Goal: Task Accomplishment & Management: Use online tool/utility

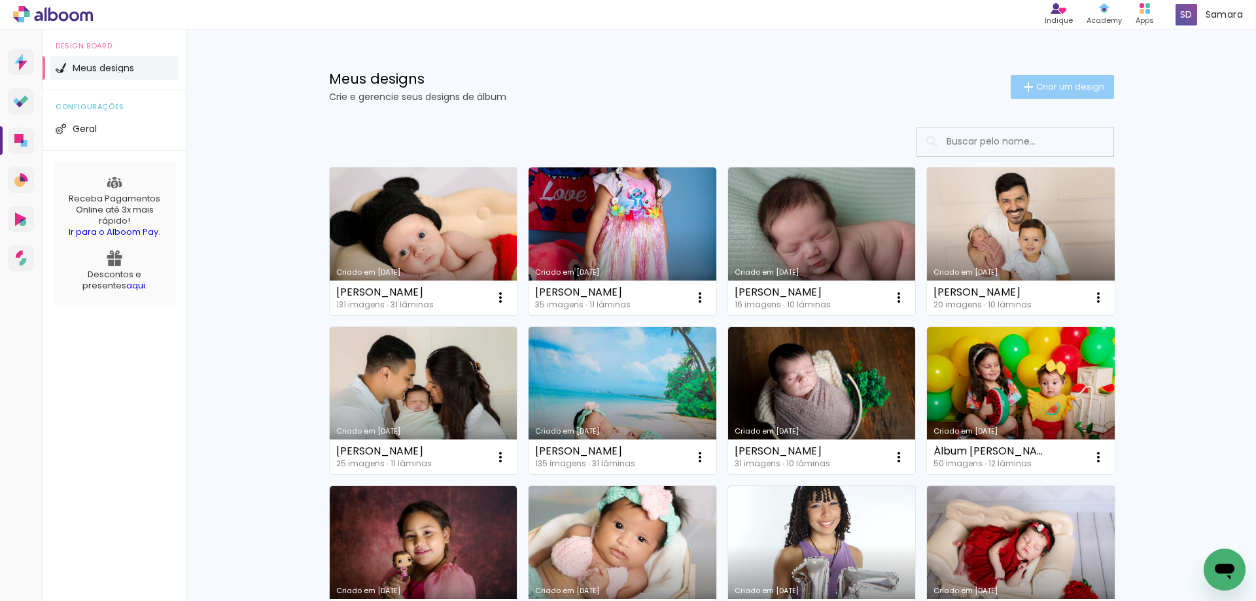
click at [1058, 89] on span "Criar um design" at bounding box center [1071, 86] width 68 height 9
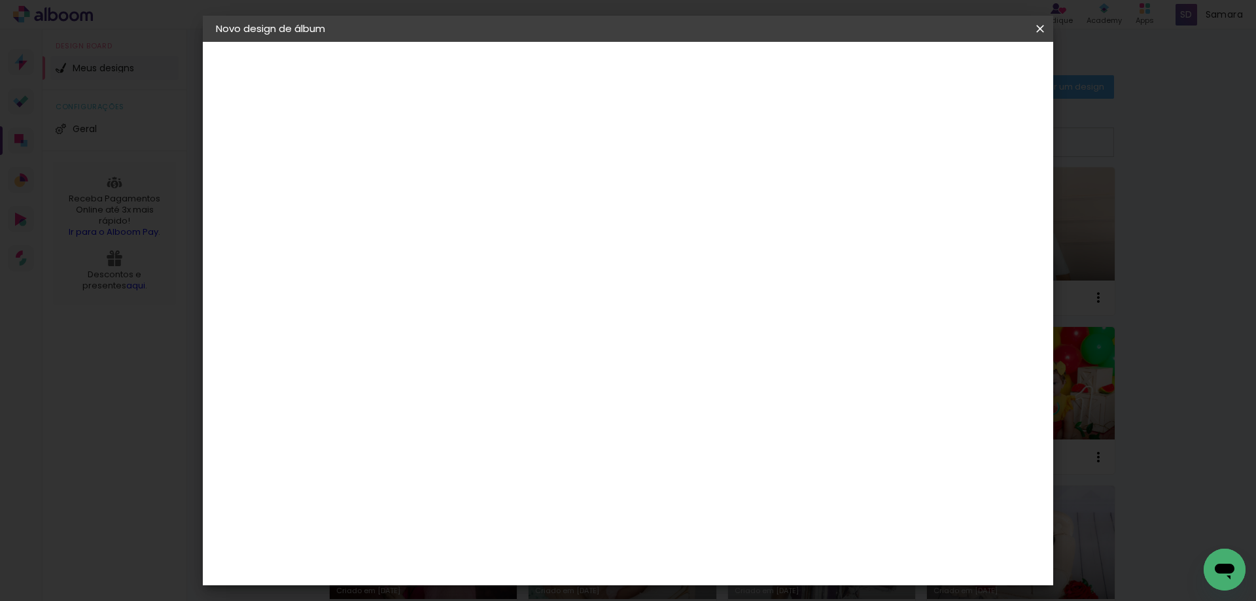
click at [430, 178] on input at bounding box center [430, 176] width 0 height 20
type input "[PERSON_NAME]"
type paper-input "[PERSON_NAME]"
click at [0, 0] on slot "Avançar" at bounding box center [0, 0] width 0 height 0
click at [635, 220] on paper-item "Criativa Álbuns" at bounding box center [529, 217] width 209 height 34
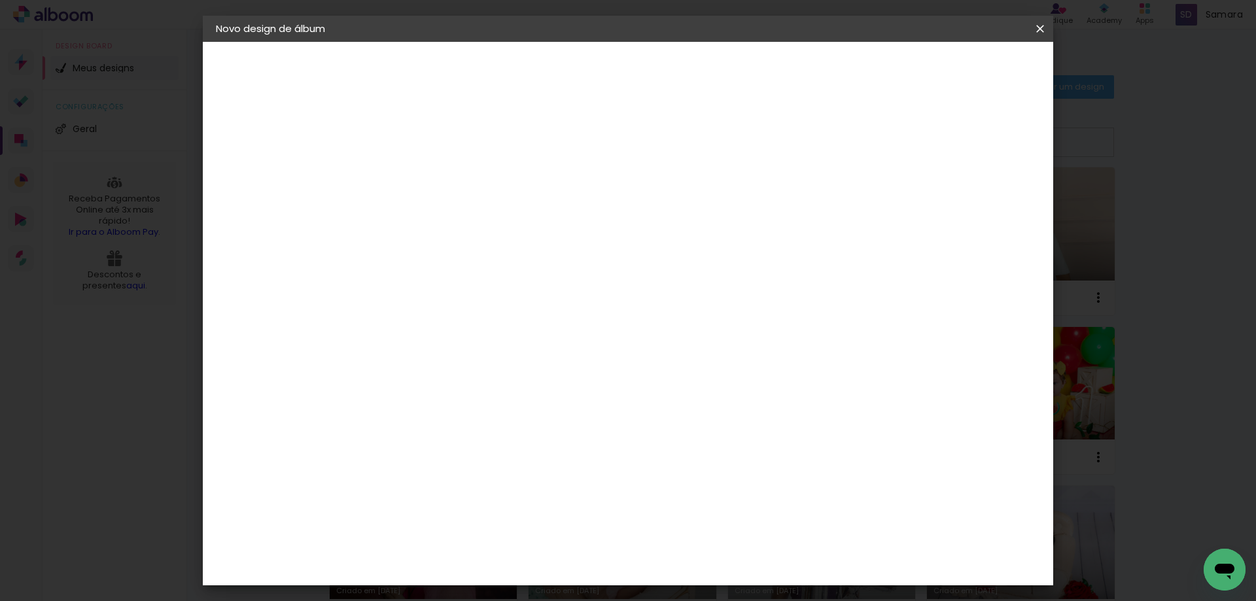
click at [0, 0] on slot "Avançar" at bounding box center [0, 0] width 0 height 0
click at [481, 218] on input "text" at bounding box center [455, 228] width 51 height 20
click at [761, 213] on paper-item "Fotolivro Premium" at bounding box center [713, 217] width 262 height 26
type input "Fotolivro Premium"
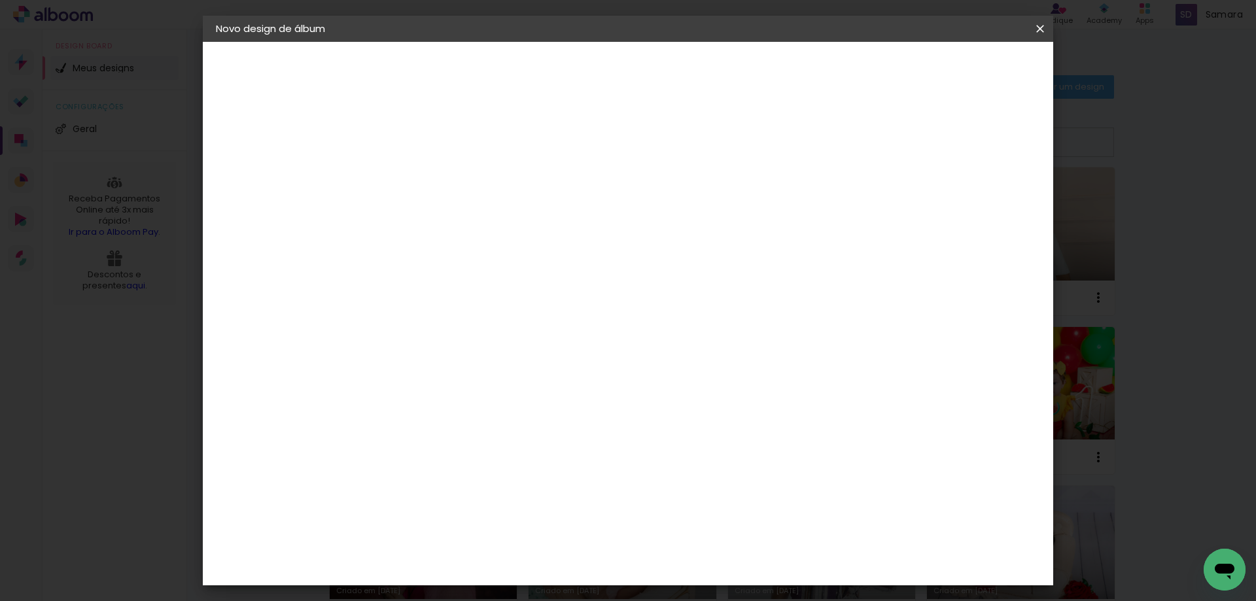
click at [643, 62] on paper-button "Avançar" at bounding box center [611, 69] width 64 height 22
click at [959, 71] on span "Iniciar design" at bounding box center [929, 69] width 60 height 9
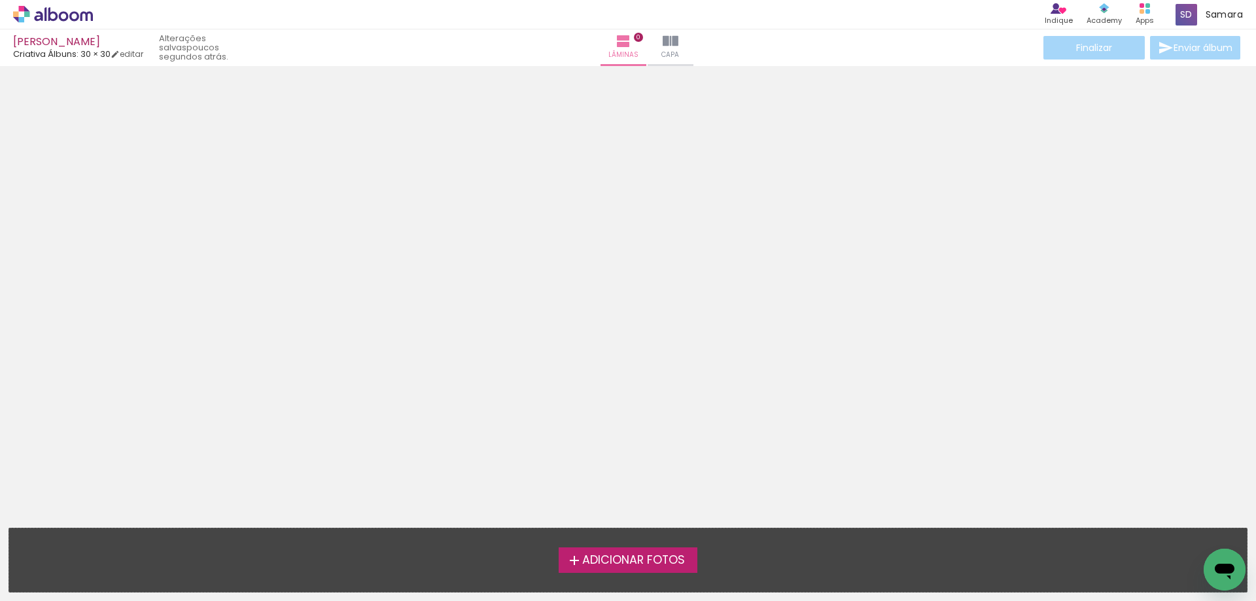
click at [666, 557] on span "Adicionar Fotos" at bounding box center [633, 561] width 103 height 12
click at [0, 0] on input "file" at bounding box center [0, 0] width 0 height 0
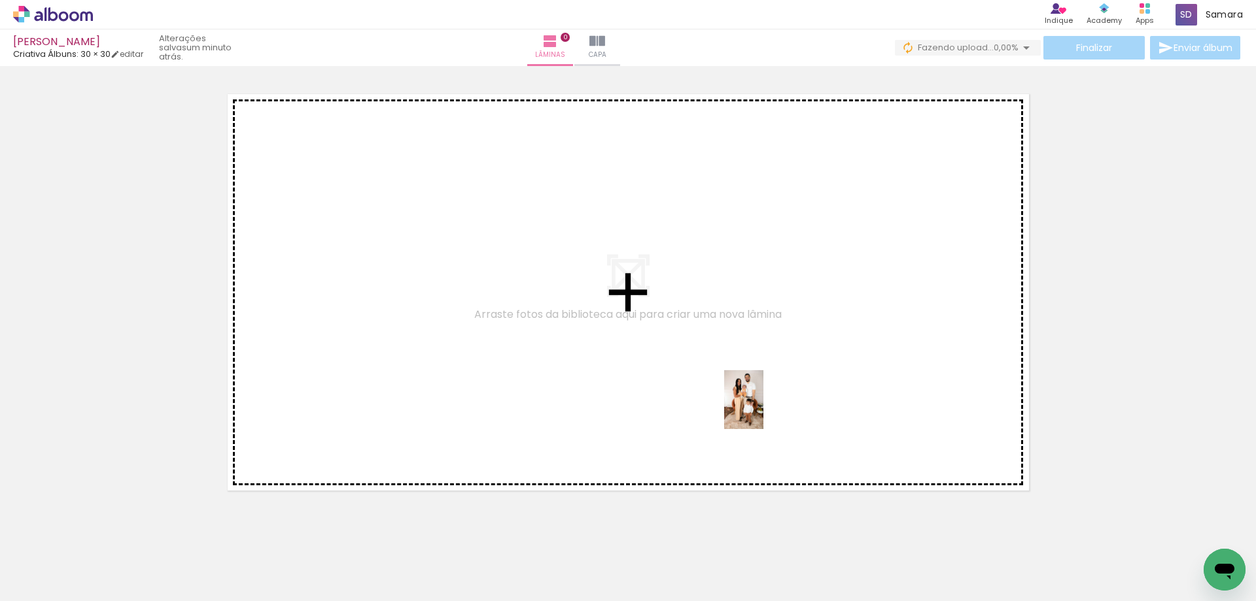
drag, startPoint x: 138, startPoint y: 561, endPoint x: 764, endPoint y: 410, distance: 643.7
click at [764, 410] on quentale-workspace at bounding box center [628, 300] width 1256 height 601
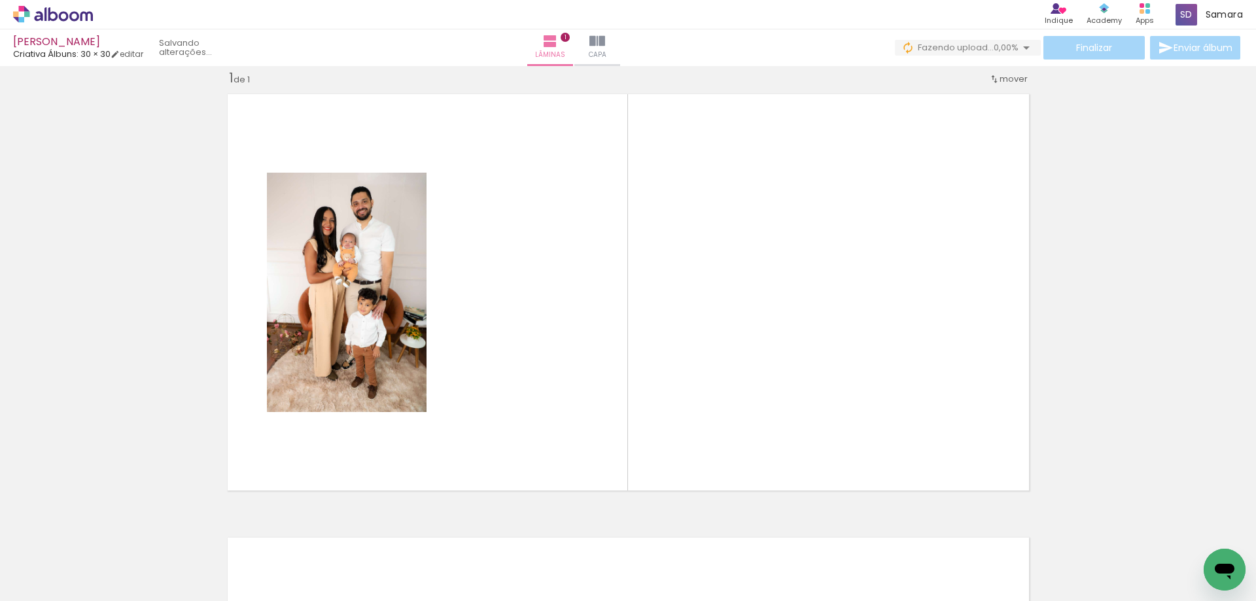
scroll to position [17, 0]
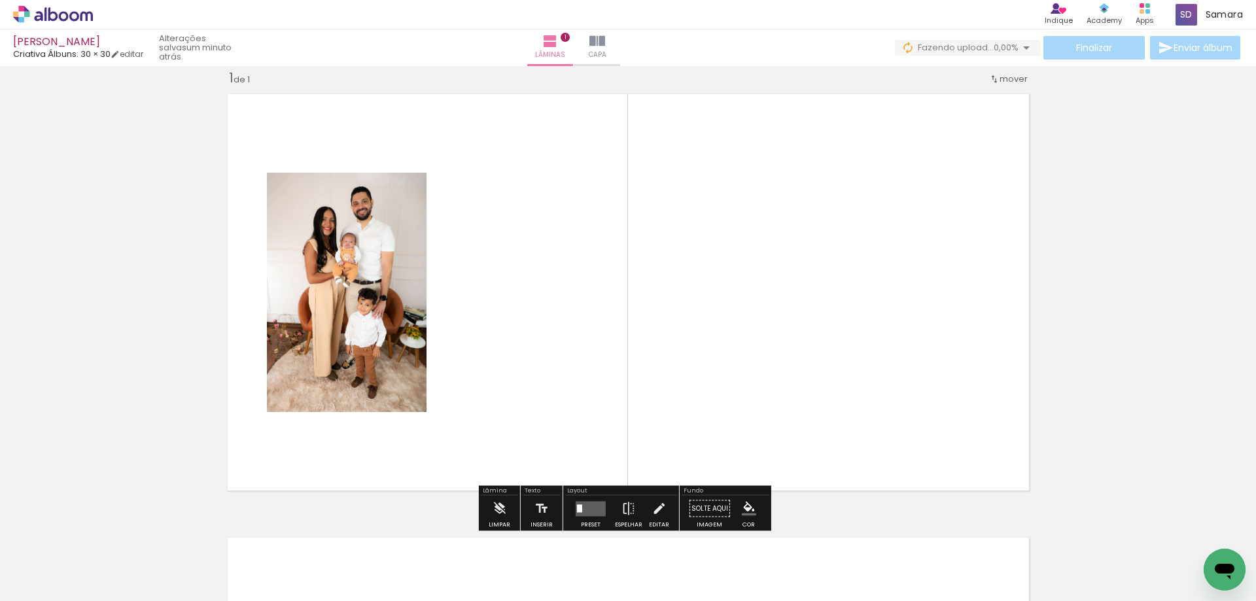
click at [578, 505] on div at bounding box center [579, 509] width 5 height 8
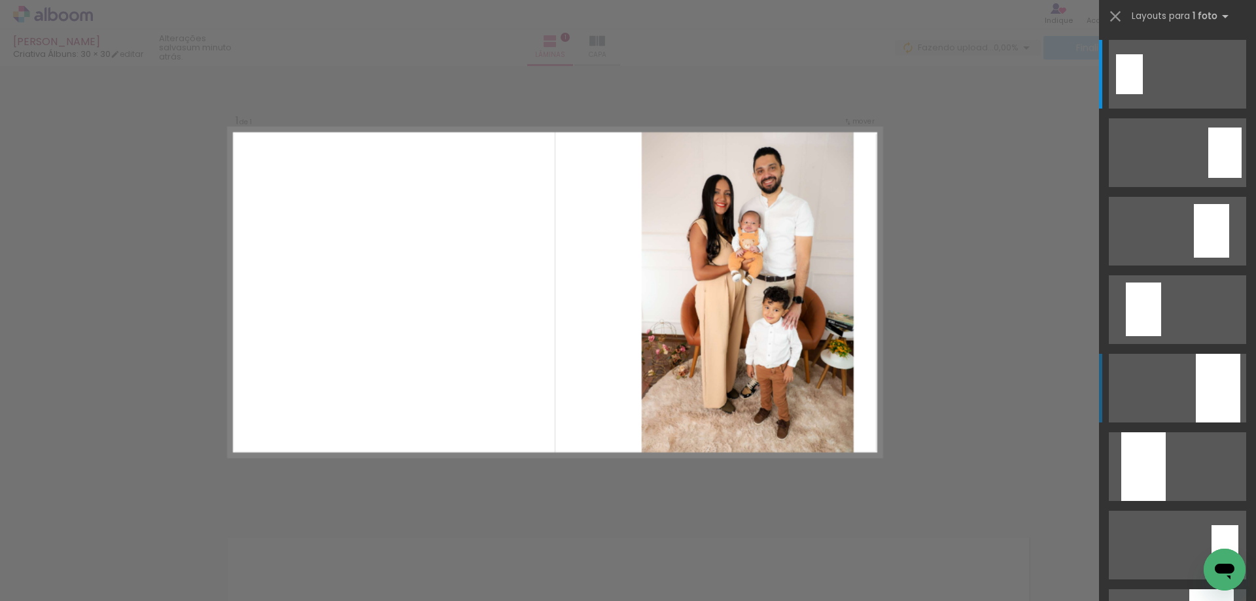
scroll to position [131, 0]
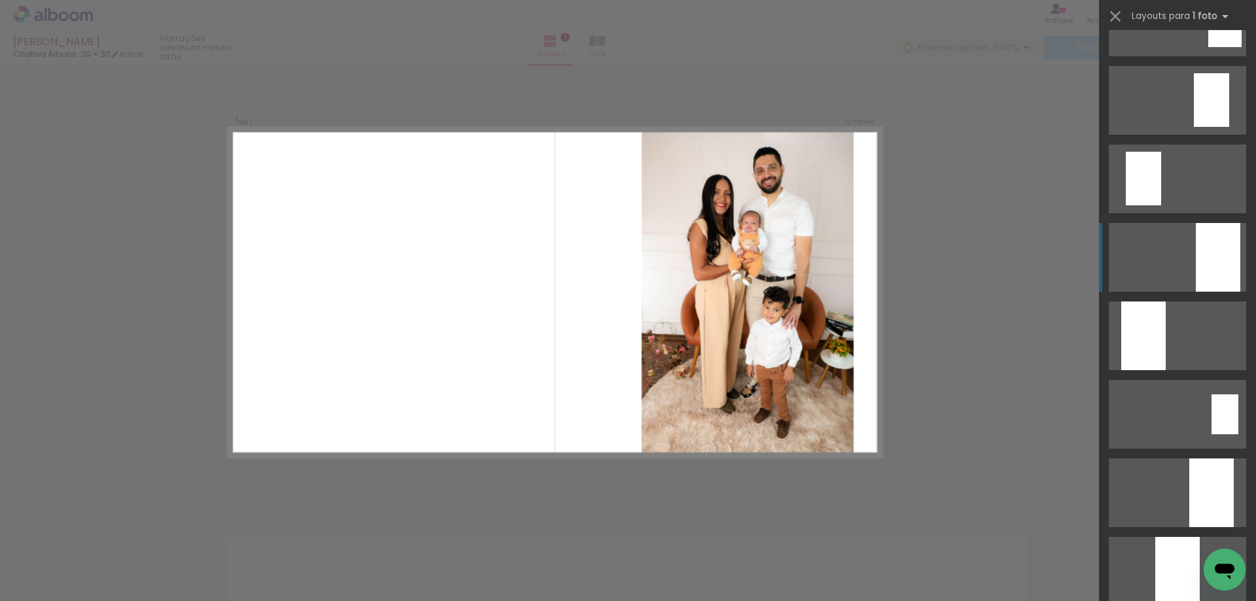
click at [1228, 239] on div at bounding box center [1218, 257] width 44 height 69
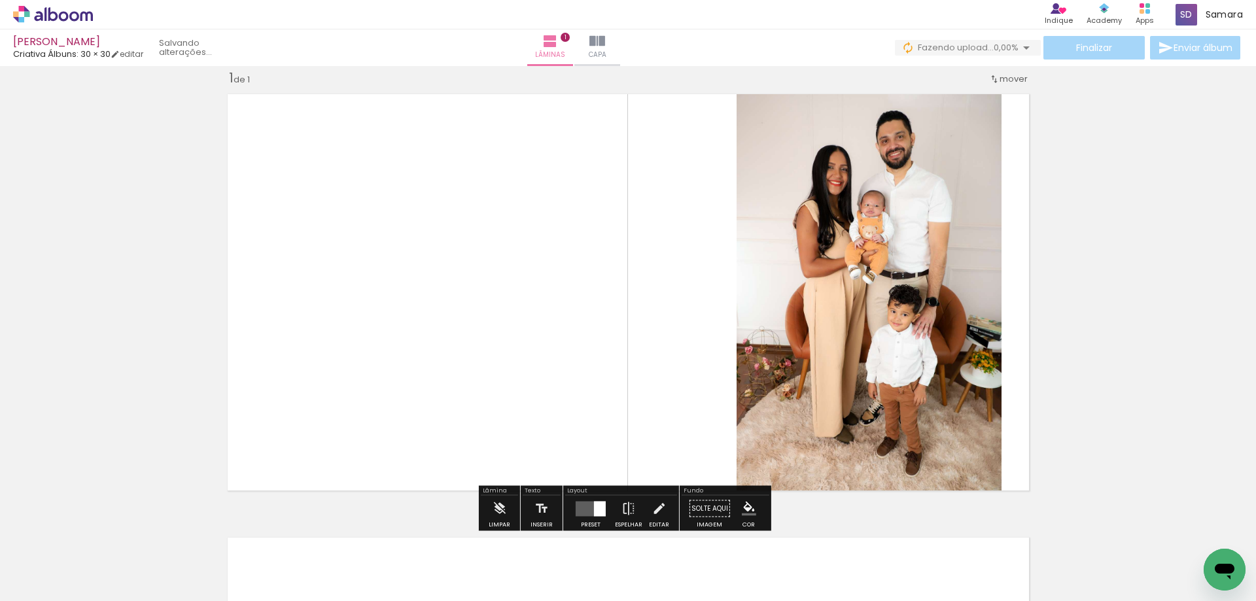
click at [590, 510] on quentale-layouter at bounding box center [591, 508] width 30 height 15
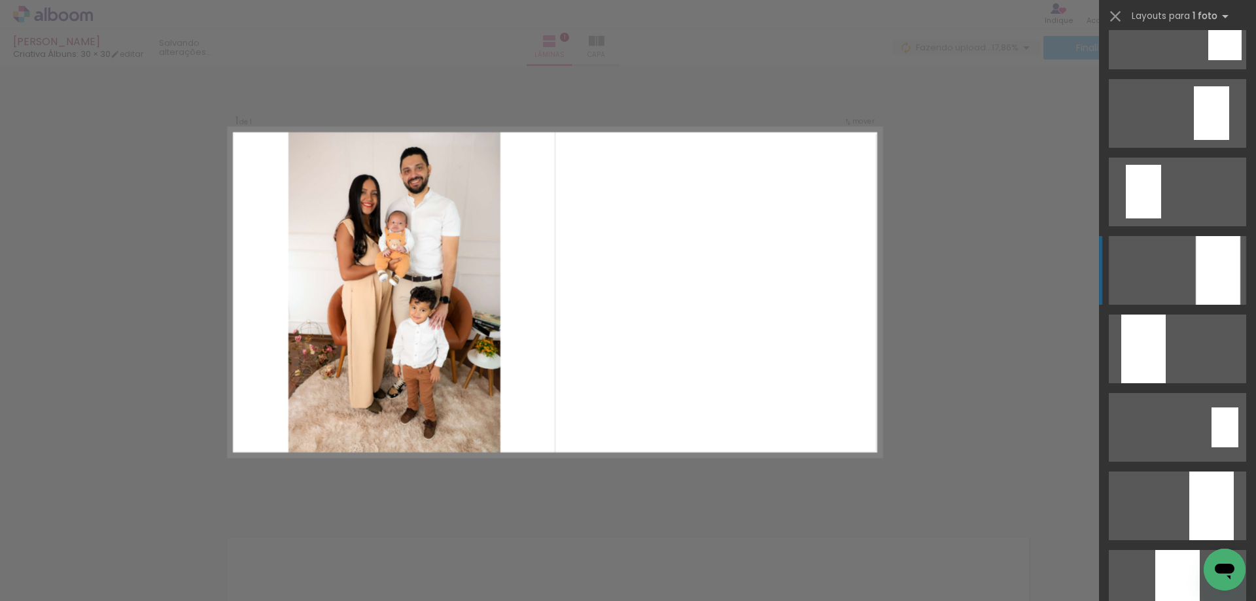
scroll to position [0, 0]
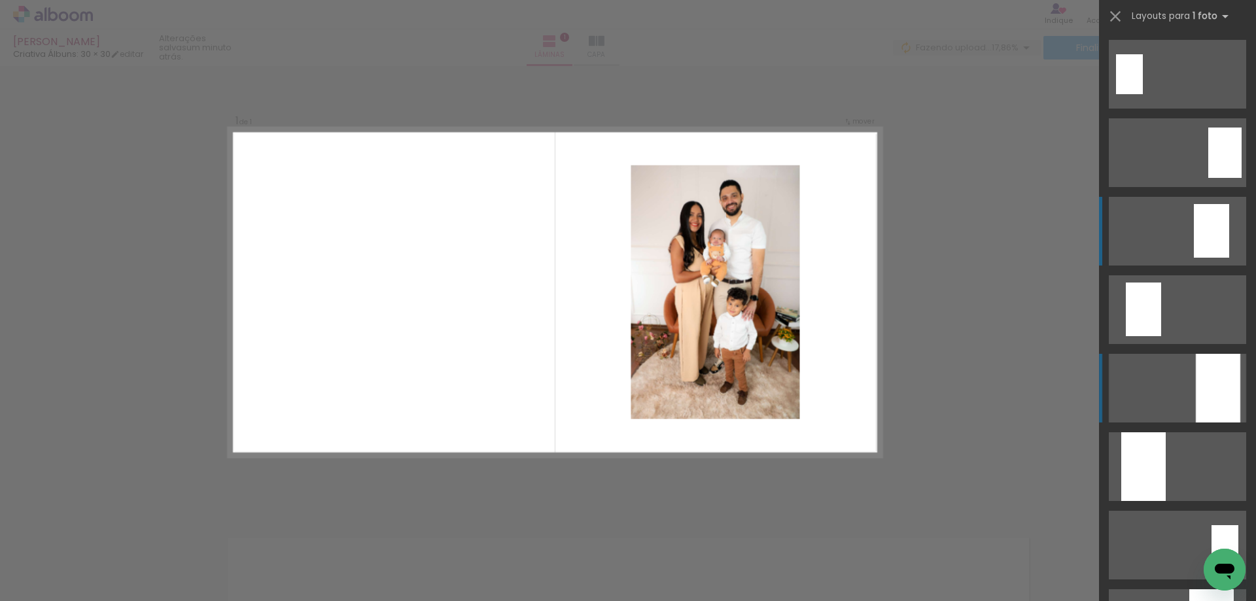
click at [1143, 94] on div at bounding box center [1129, 74] width 27 height 40
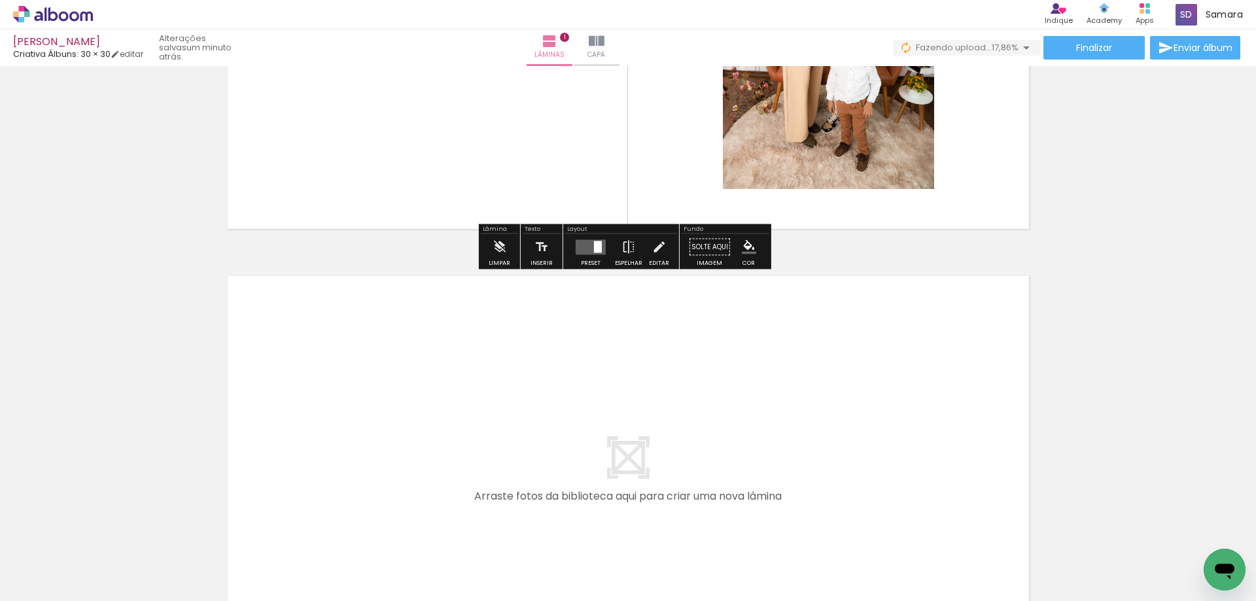
scroll to position [410, 0]
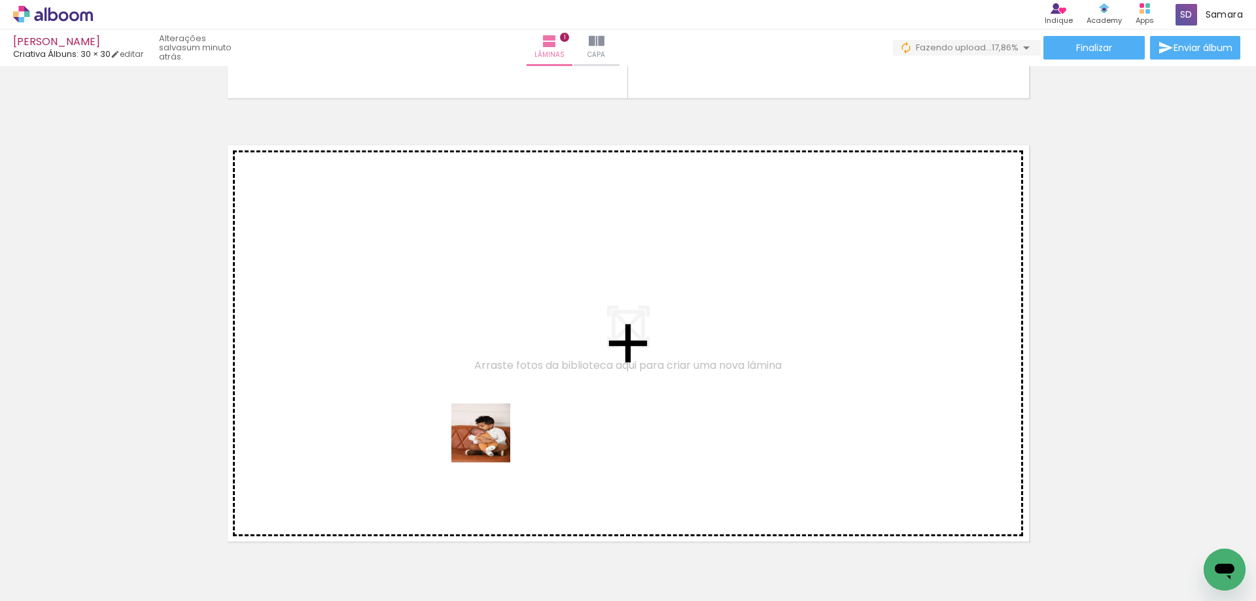
drag, startPoint x: 566, startPoint y: 560, endPoint x: 491, endPoint y: 443, distance: 139.2
click at [491, 443] on quentale-workspace at bounding box center [628, 300] width 1256 height 601
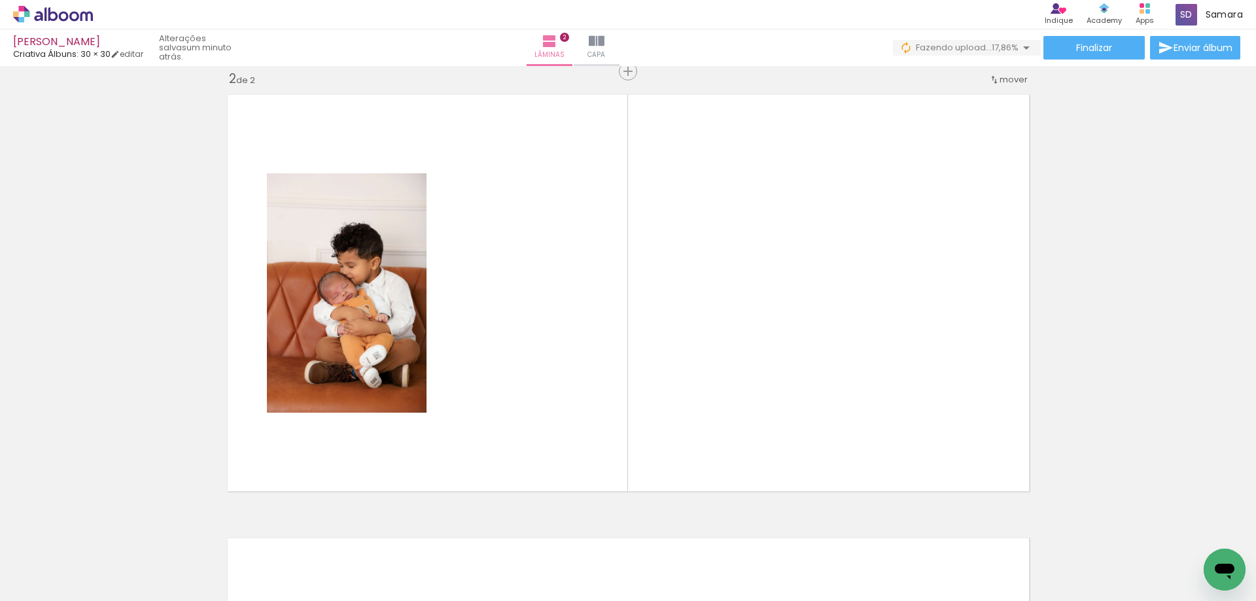
scroll to position [461, 0]
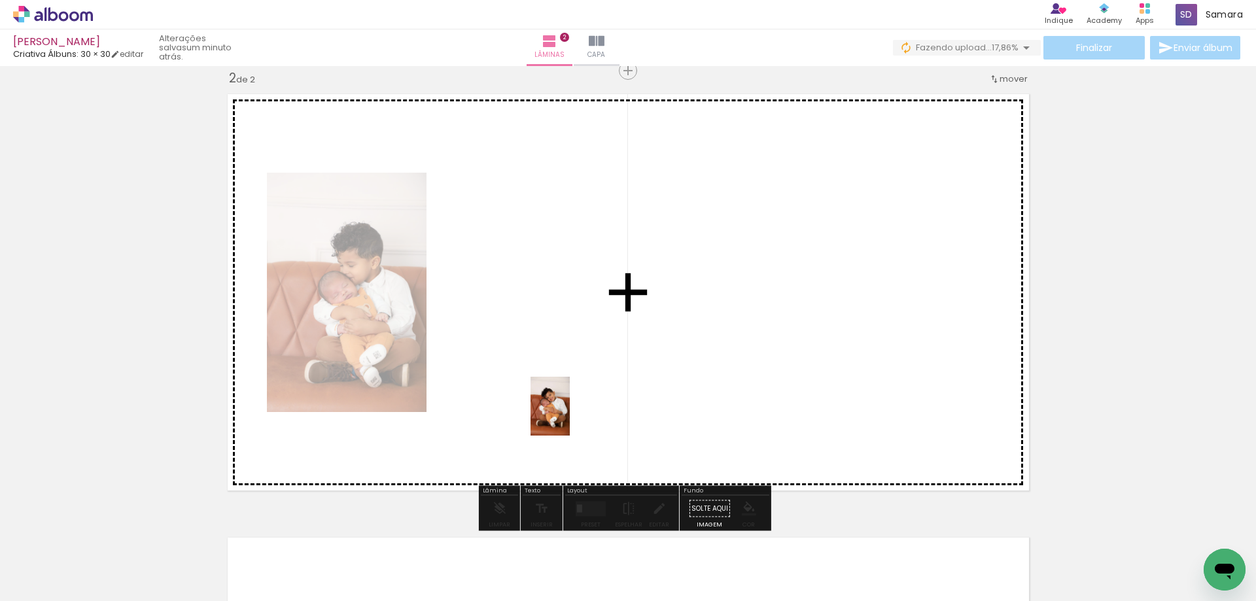
drag, startPoint x: 646, startPoint y: 563, endPoint x: 568, endPoint y: 413, distance: 169.5
click at [568, 413] on quentale-workspace at bounding box center [628, 300] width 1256 height 601
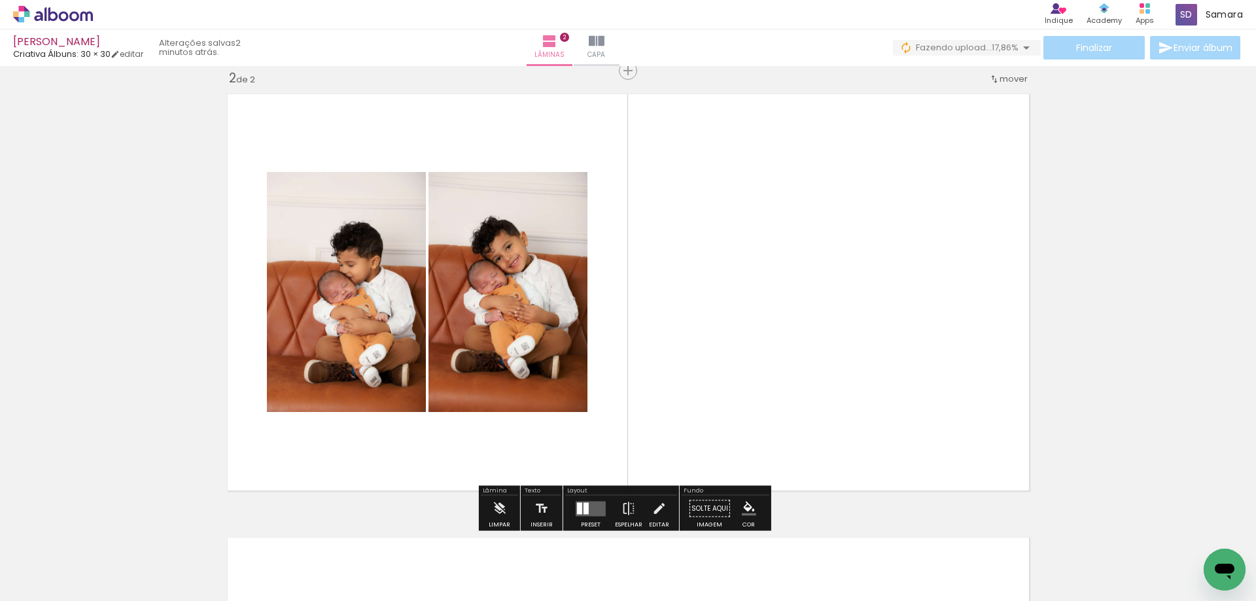
scroll to position [526, 0]
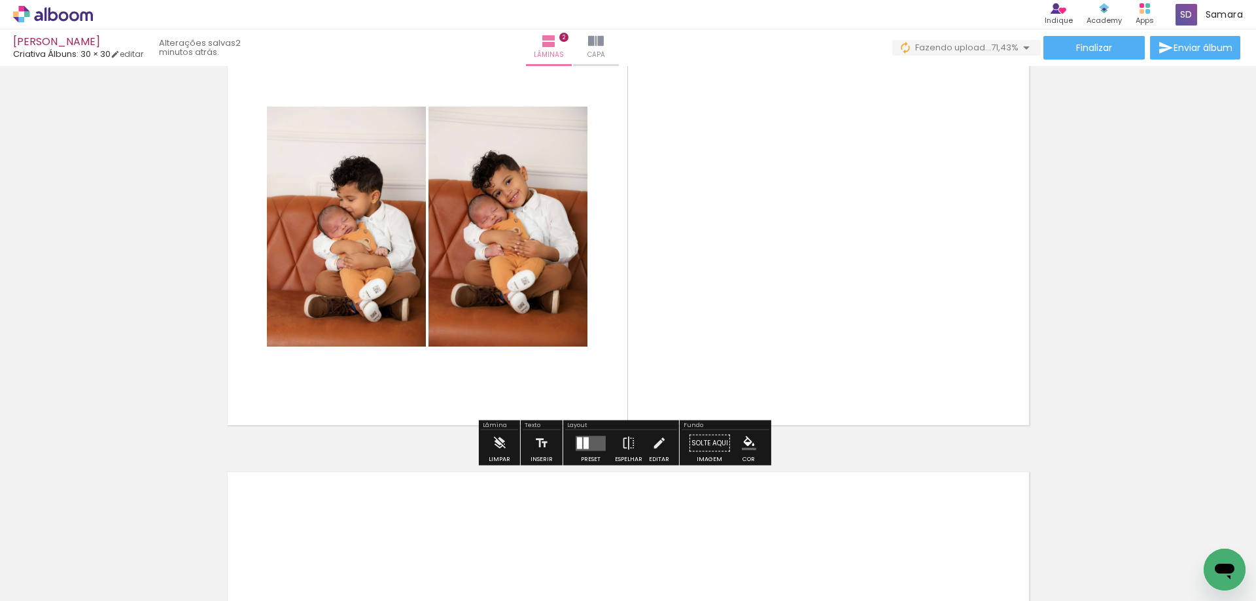
click at [586, 447] on quentale-layouter at bounding box center [591, 443] width 30 height 15
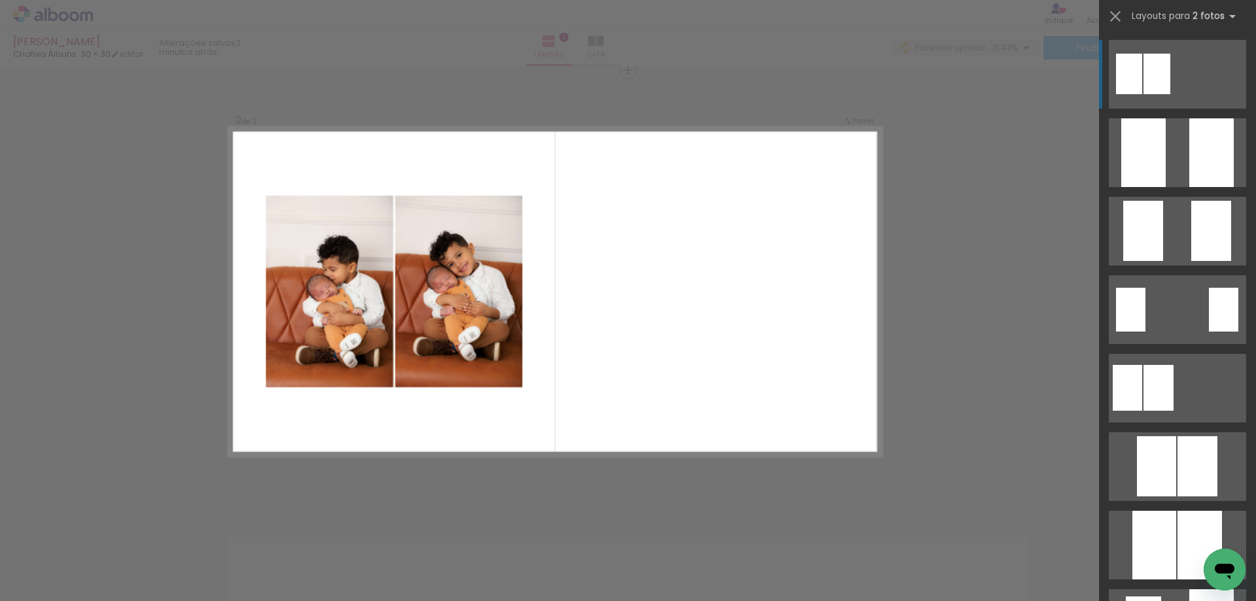
scroll to position [461, 0]
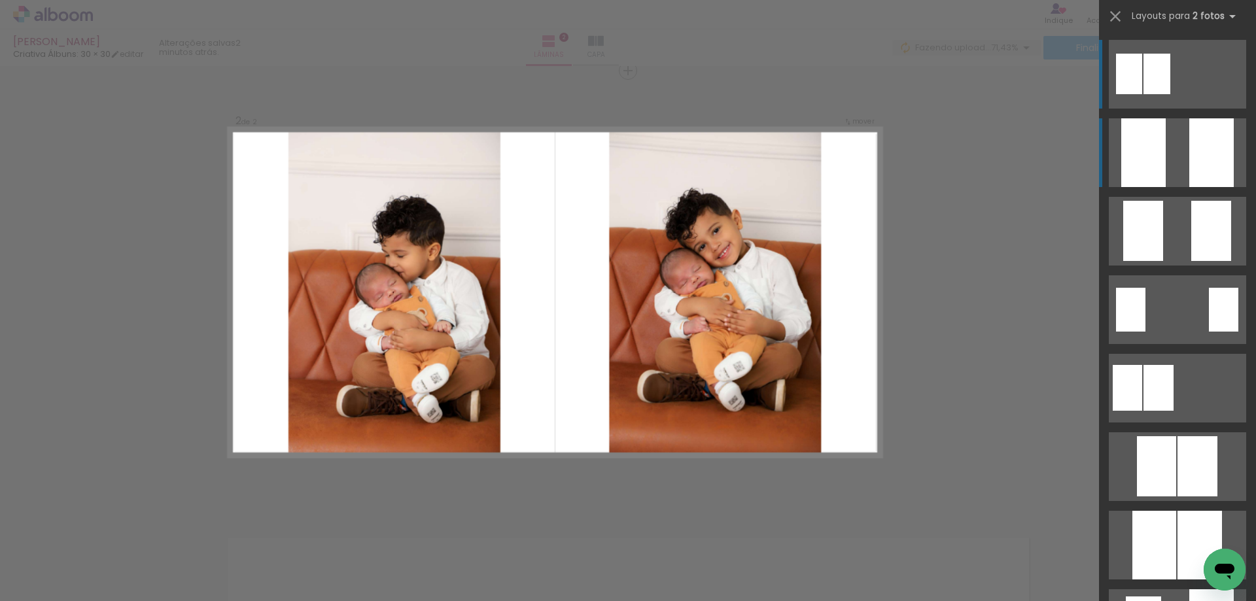
click at [1165, 109] on quentale-layouter at bounding box center [1177, 74] width 137 height 69
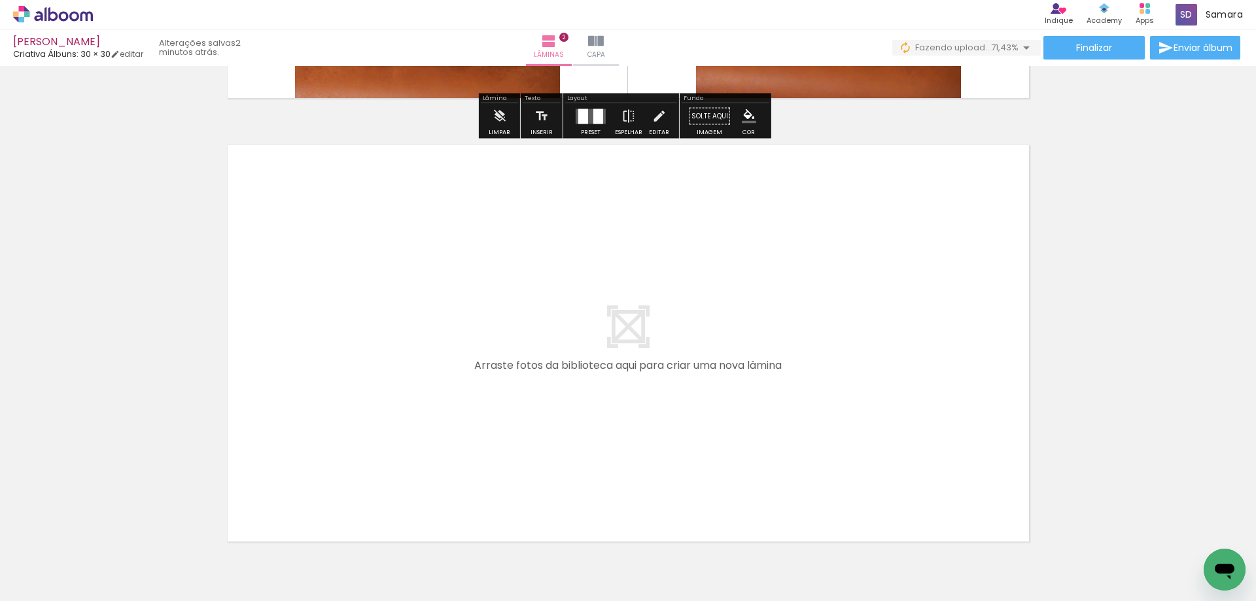
scroll to position [919, 0]
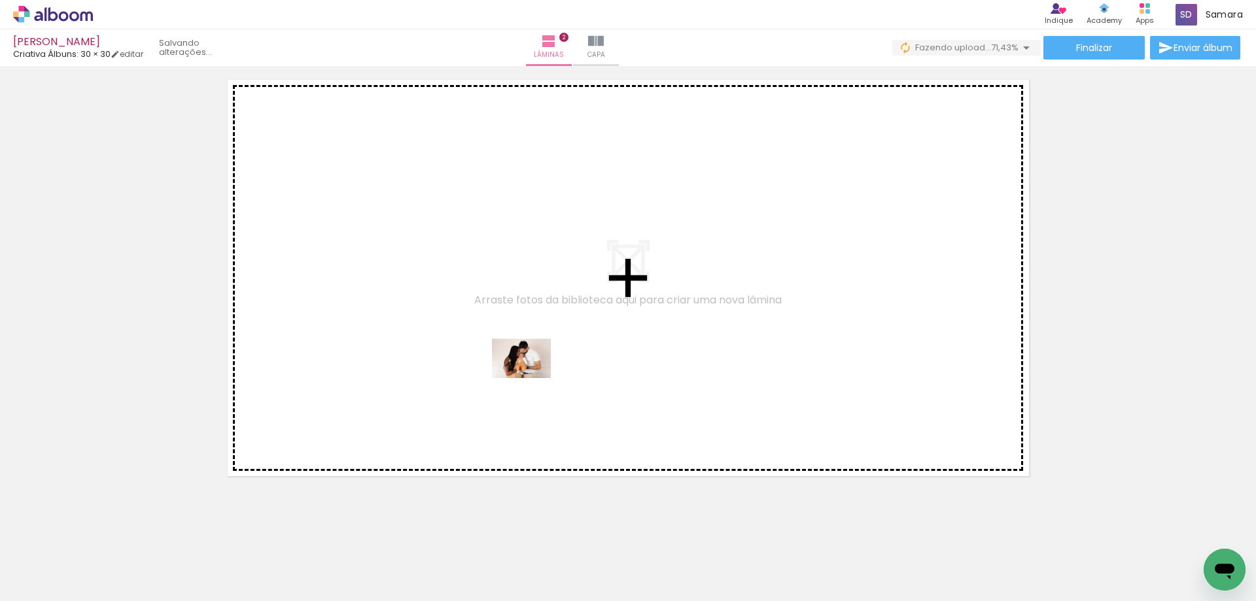
drag, startPoint x: 698, startPoint y: 549, endPoint x: 531, endPoint y: 378, distance: 238.8
click at [531, 378] on quentale-workspace at bounding box center [628, 300] width 1256 height 601
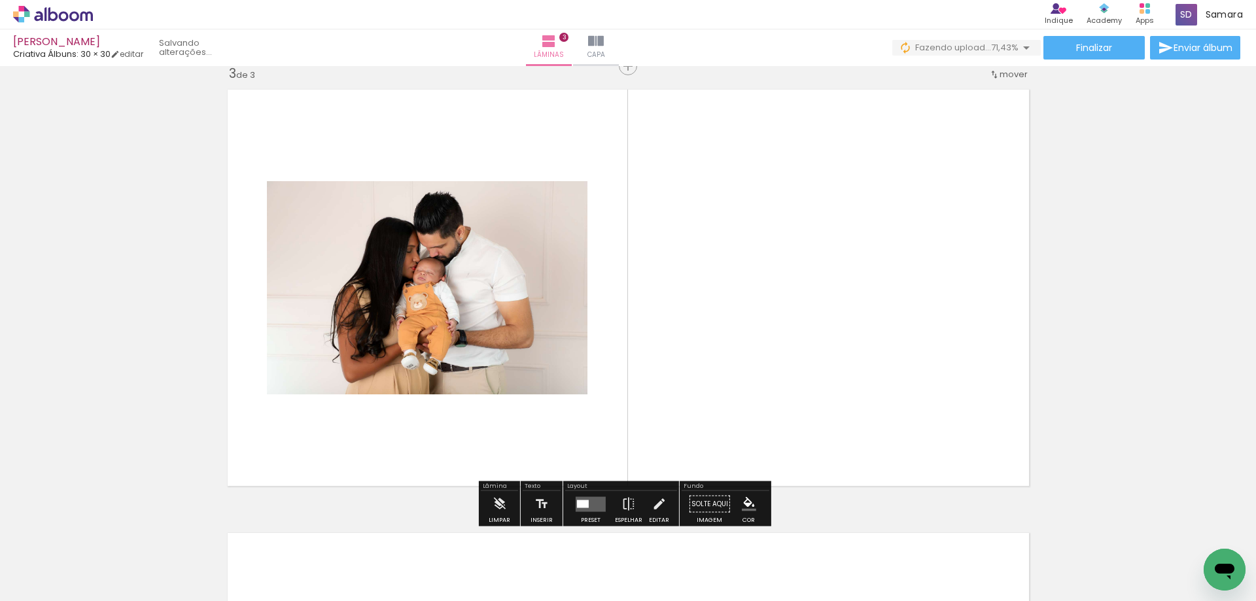
scroll to position [904, 0]
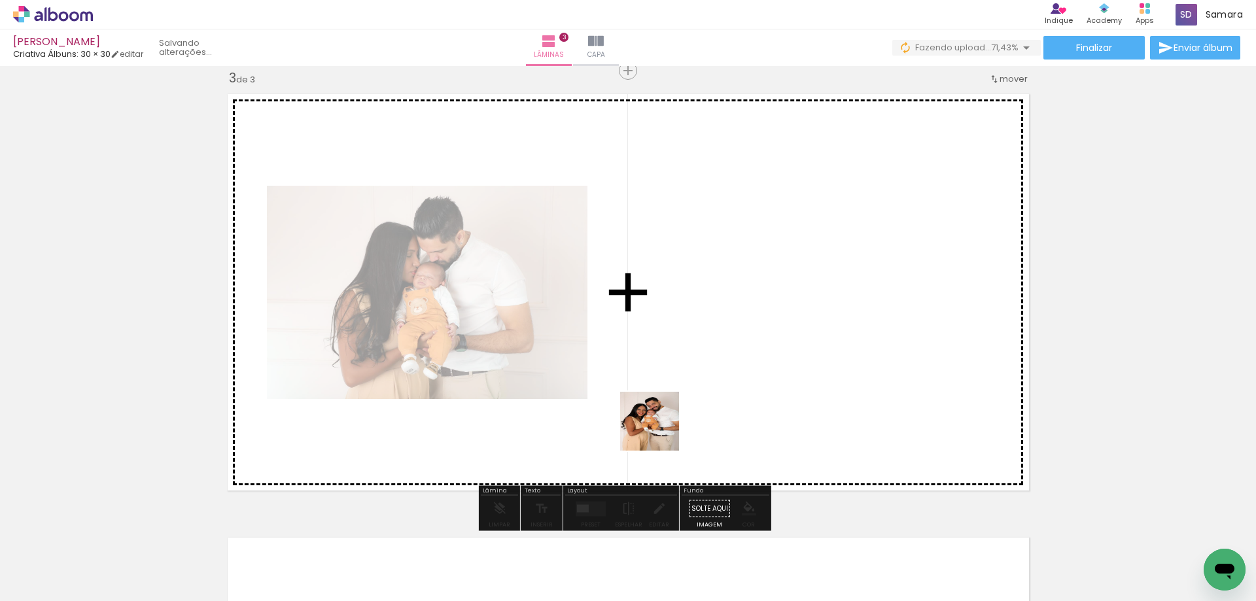
drag, startPoint x: 505, startPoint y: 550, endPoint x: 674, endPoint y: 423, distance: 211.6
click at [674, 423] on quentale-workspace at bounding box center [628, 300] width 1256 height 601
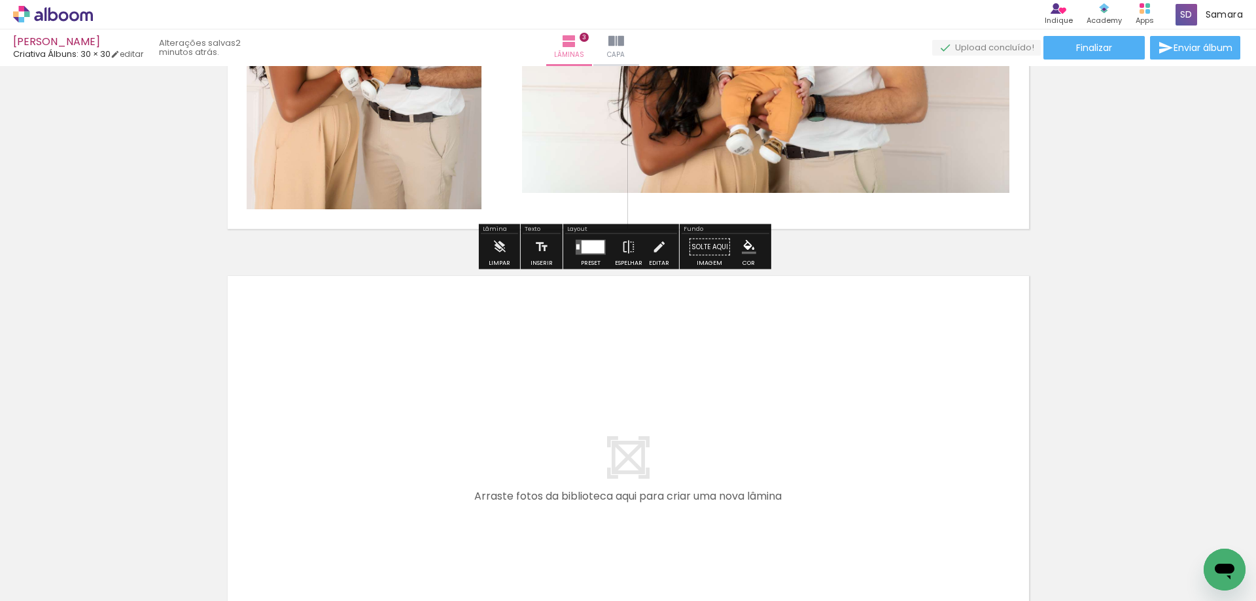
scroll to position [1232, 0]
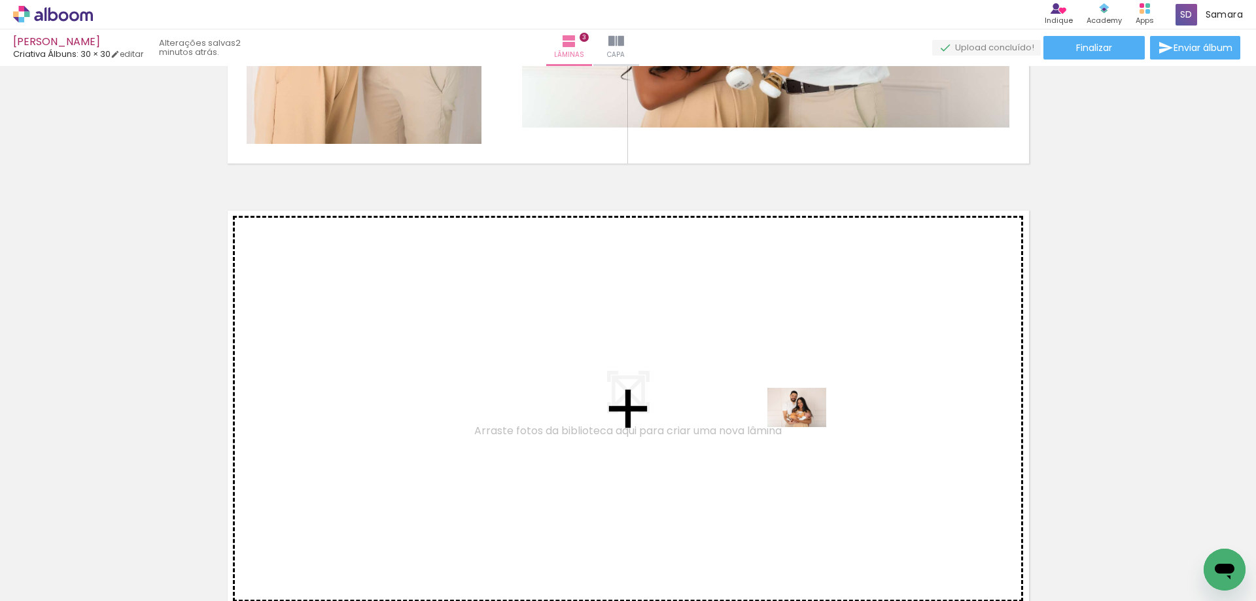
drag, startPoint x: 1082, startPoint y: 574, endPoint x: 806, endPoint y: 427, distance: 313.2
click at [806, 427] on quentale-workspace at bounding box center [628, 300] width 1256 height 601
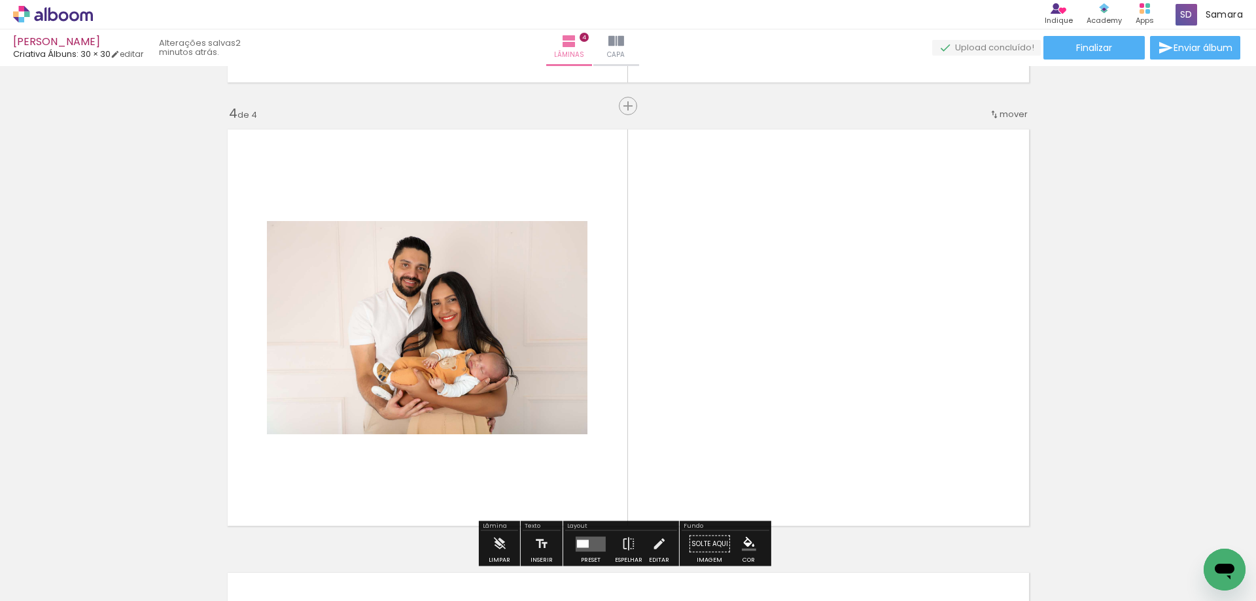
scroll to position [1348, 0]
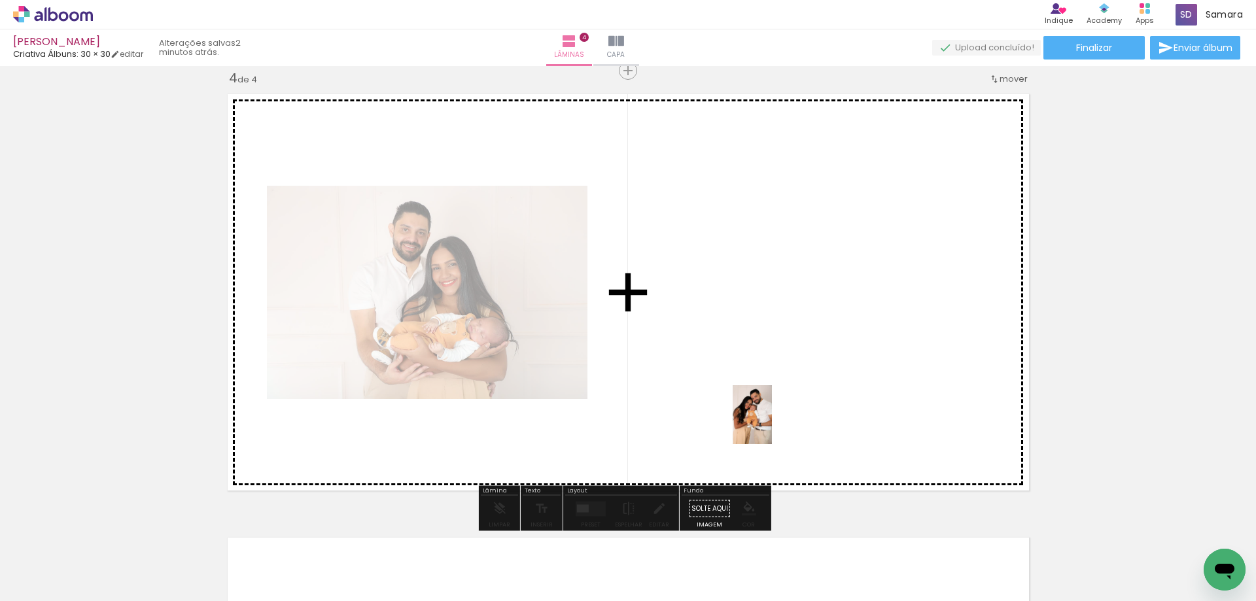
drag, startPoint x: 804, startPoint y: 561, endPoint x: 772, endPoint y: 421, distance: 143.0
click at [772, 421] on quentale-workspace at bounding box center [628, 300] width 1256 height 601
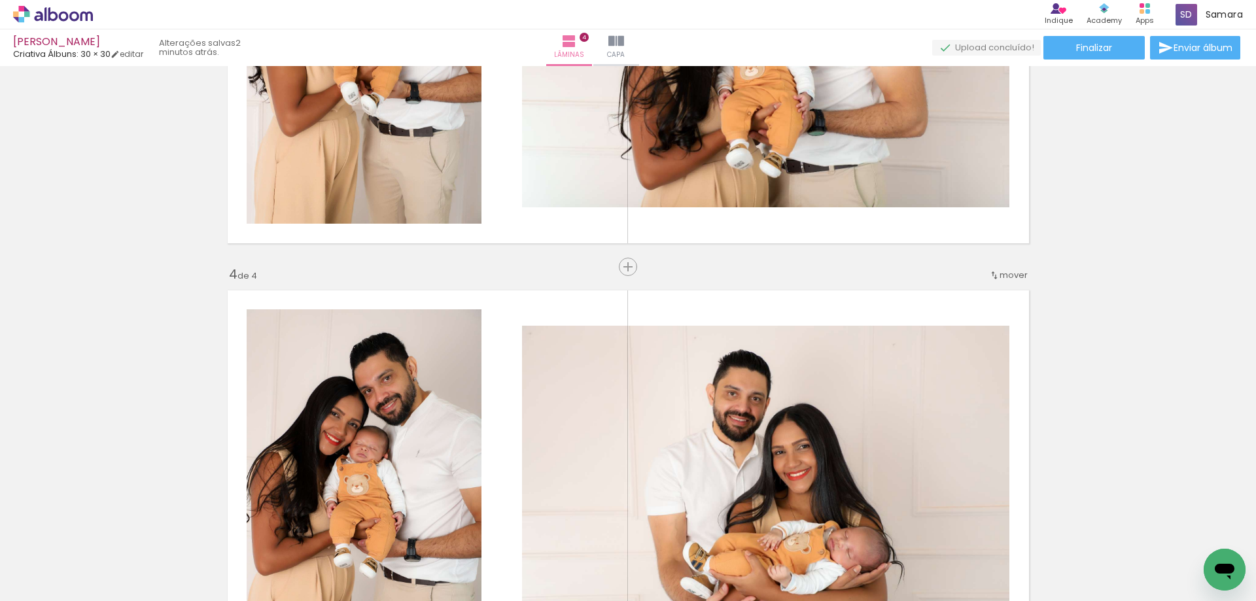
scroll to position [1413, 0]
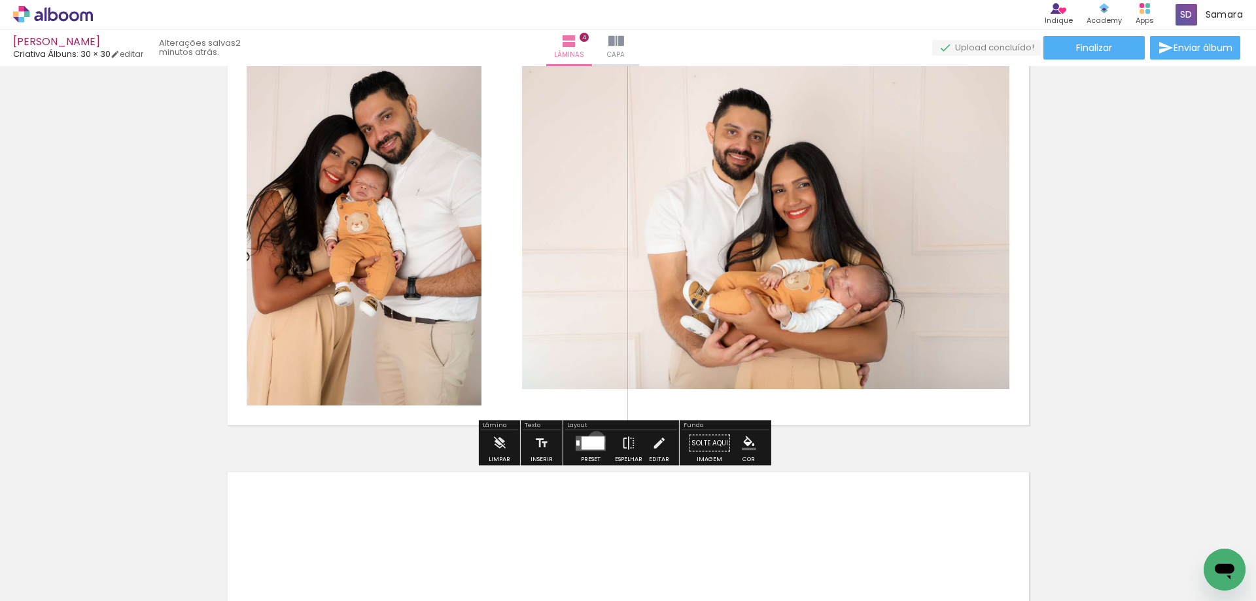
click at [594, 440] on div at bounding box center [593, 442] width 23 height 13
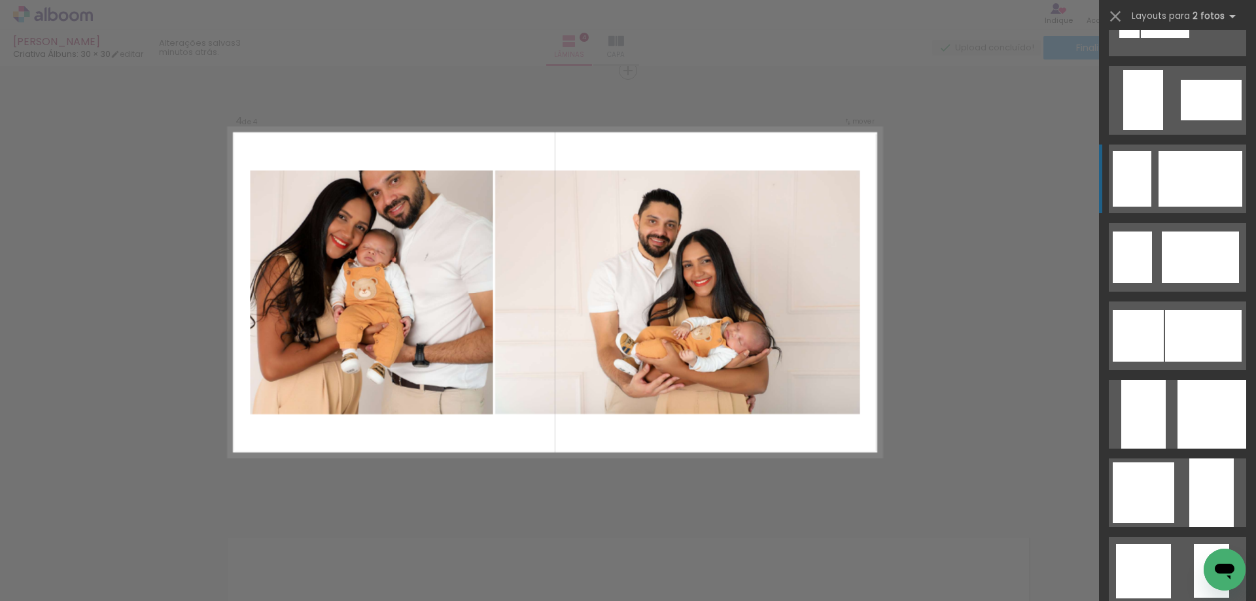
scroll to position [982, 0]
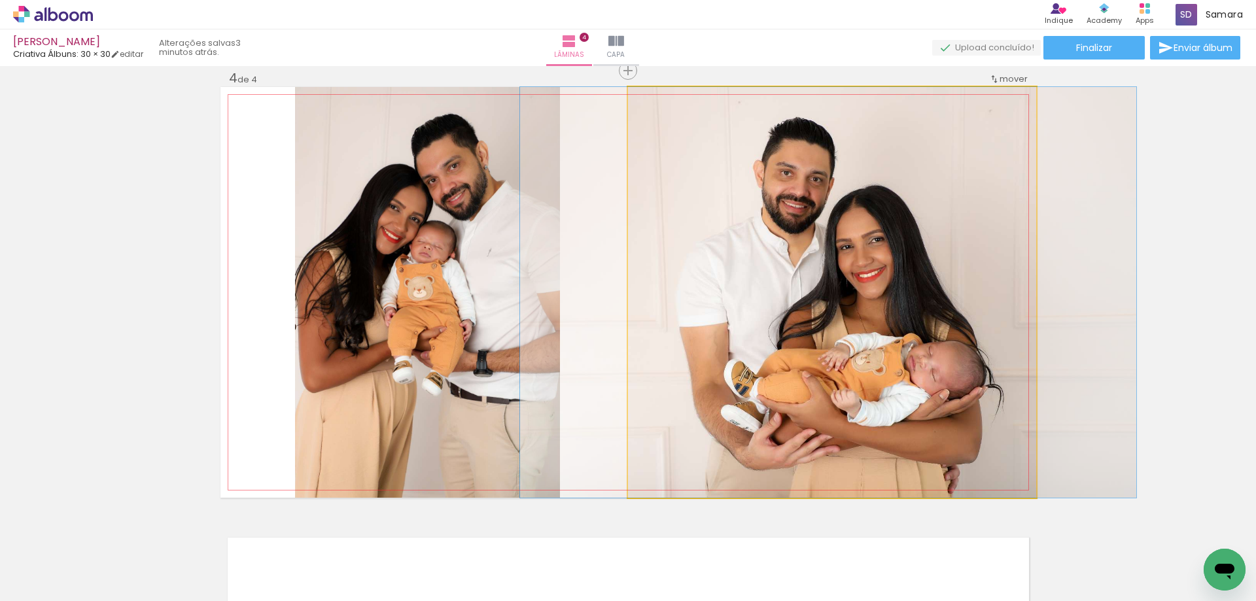
drag, startPoint x: 770, startPoint y: 254, endPoint x: 766, endPoint y: 247, distance: 8.2
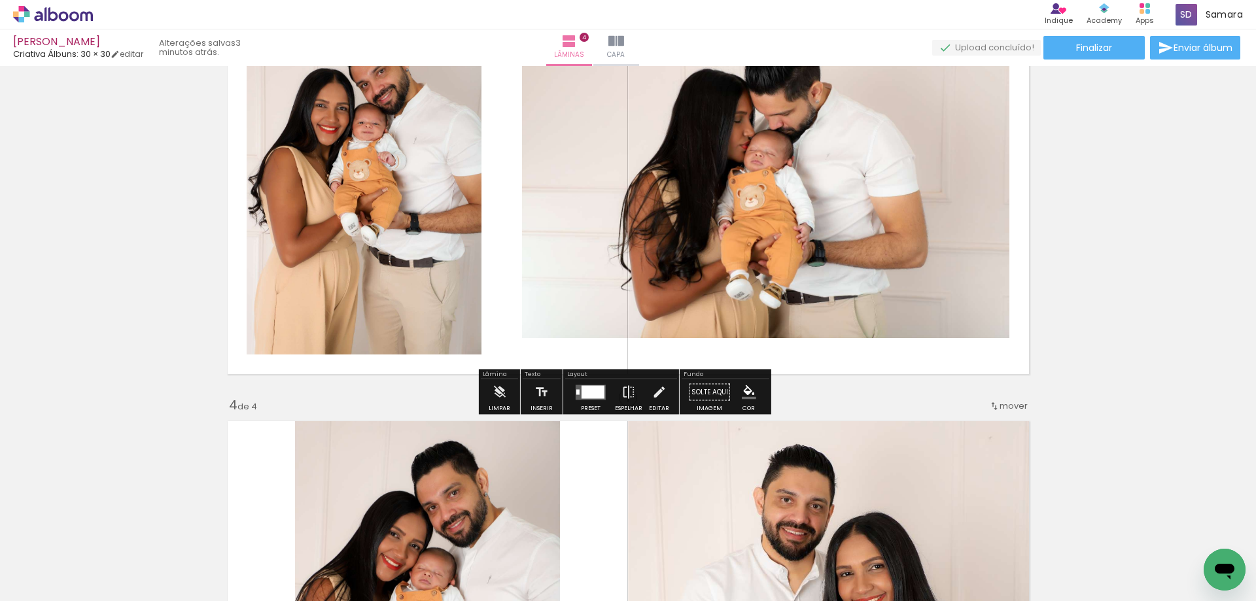
scroll to position [890, 0]
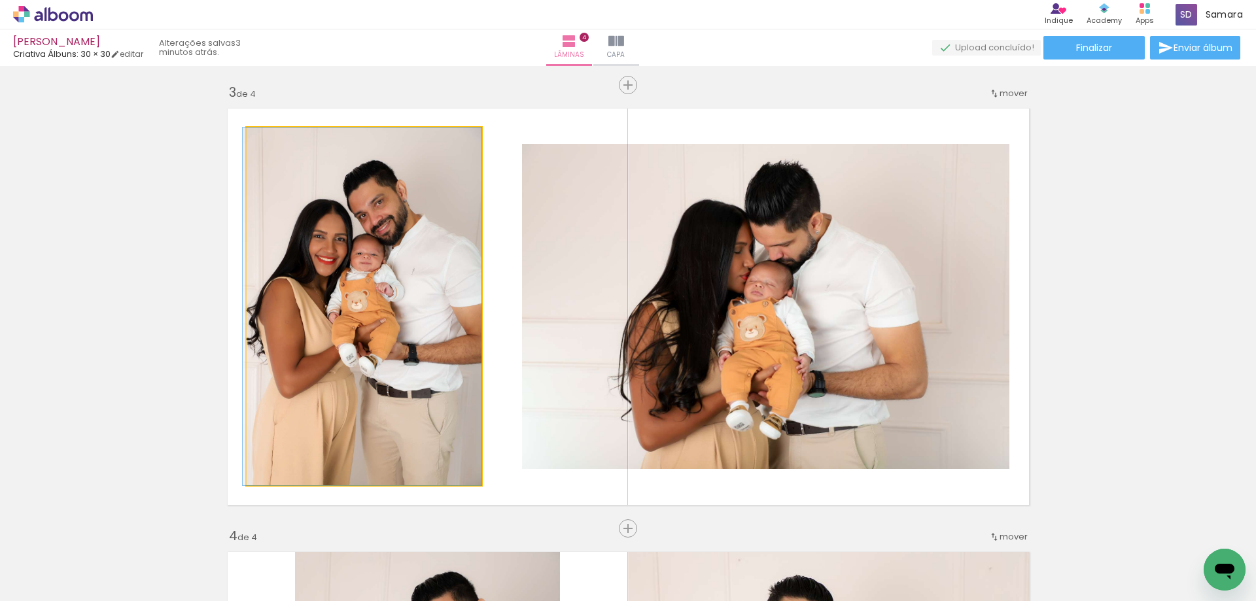
drag, startPoint x: 389, startPoint y: 268, endPoint x: 375, endPoint y: 268, distance: 14.4
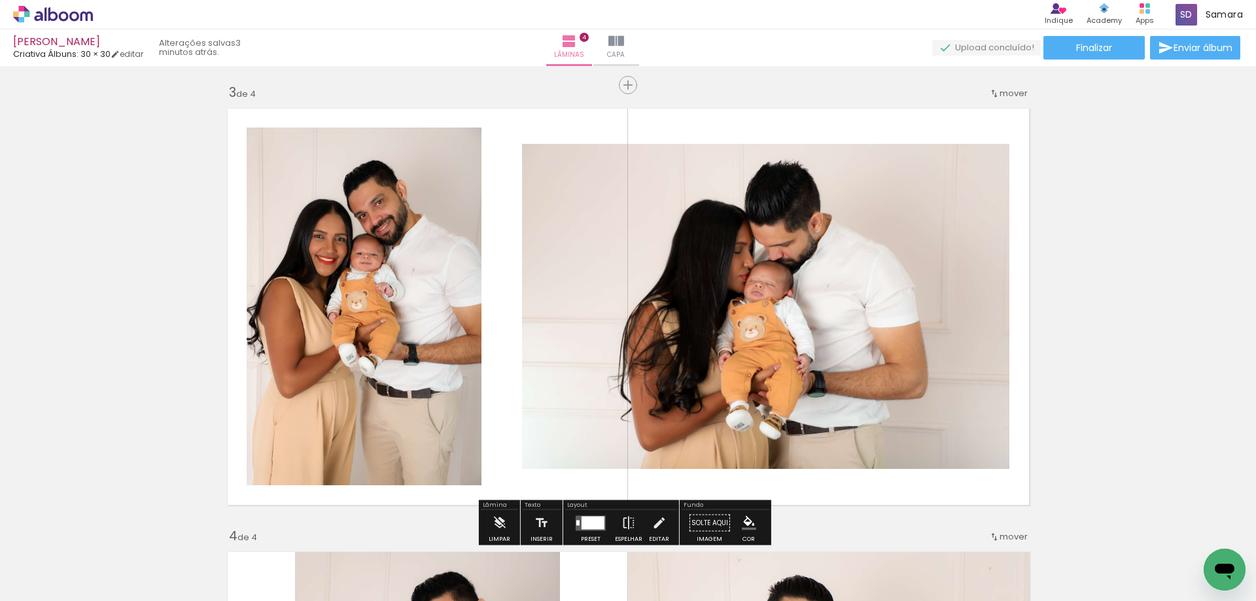
click at [1068, 347] on div "Inserir lâmina 1 de 4 Inserir lâmina 2 de 4 Inserir lâmina 3 de 4 Inserir lâmin…" at bounding box center [628, 290] width 1256 height 2219
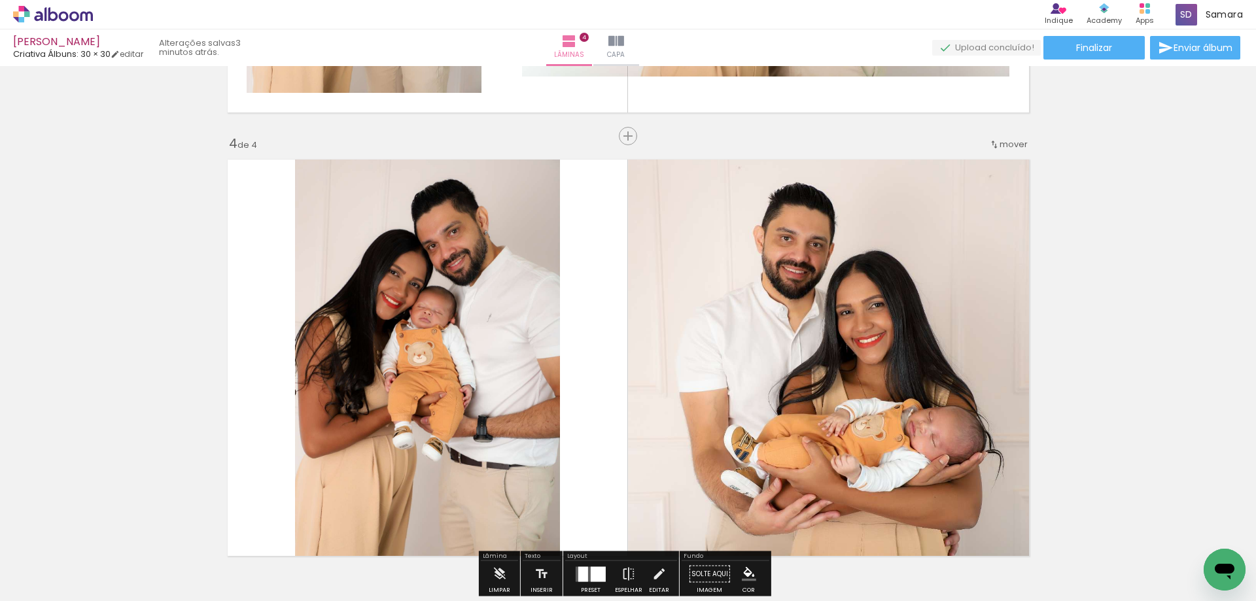
scroll to position [1413, 0]
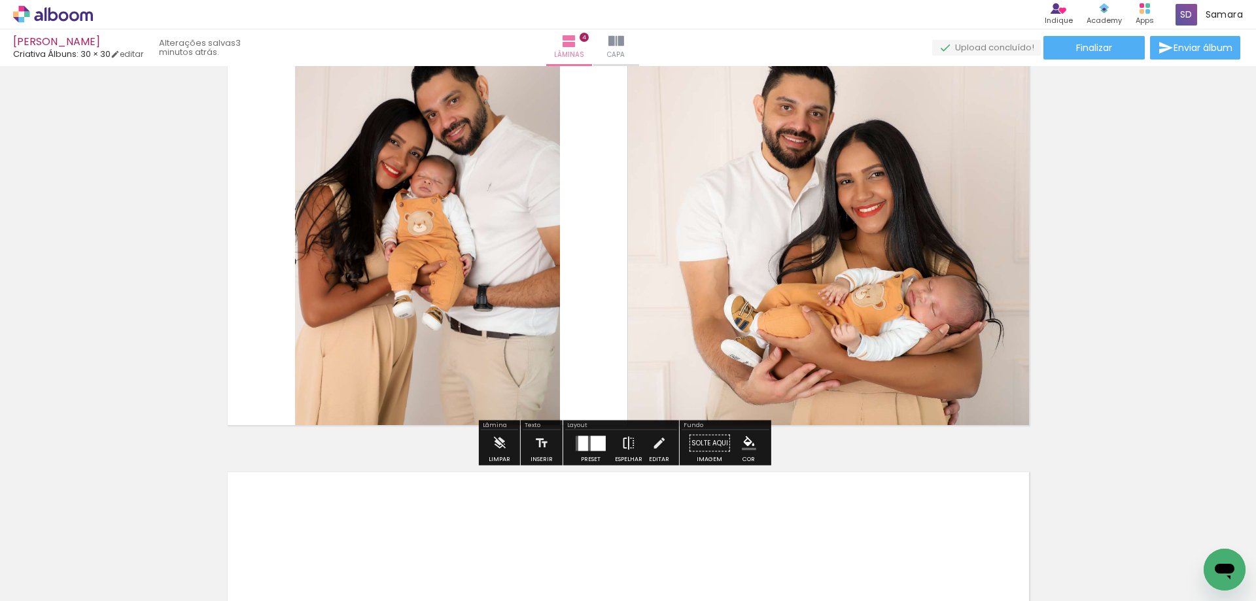
click at [622, 442] on iron-icon at bounding box center [629, 444] width 14 height 26
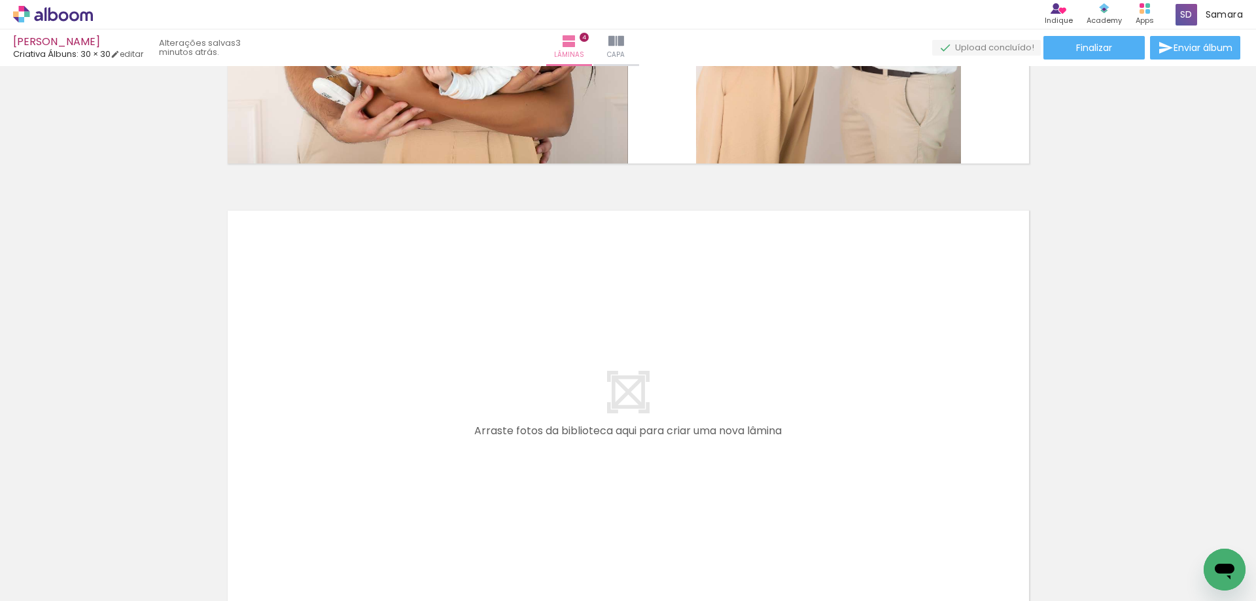
scroll to position [1741, 0]
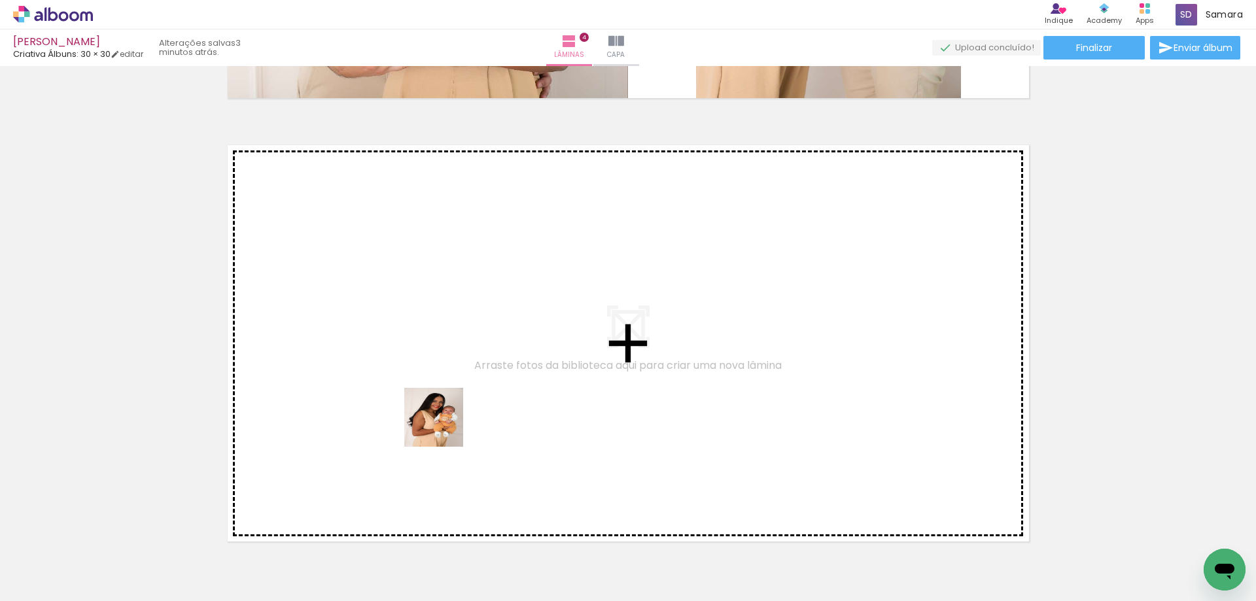
drag, startPoint x: 437, startPoint y: 552, endPoint x: 444, endPoint y: 427, distance: 125.2
click at [444, 427] on quentale-workspace at bounding box center [628, 300] width 1256 height 601
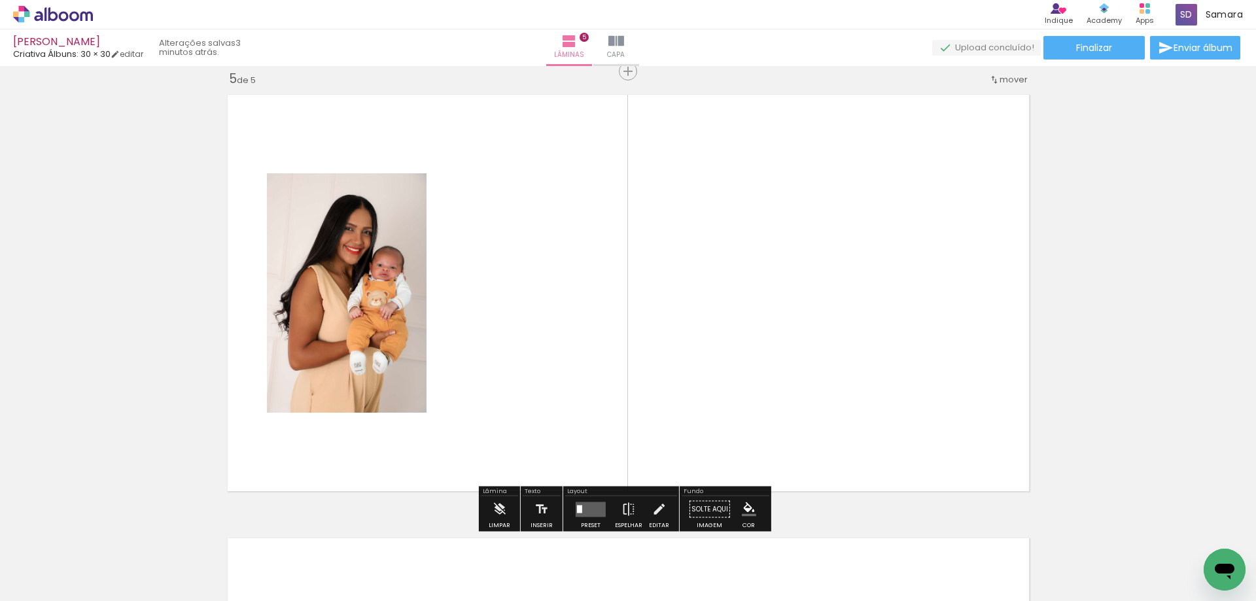
scroll to position [1792, 0]
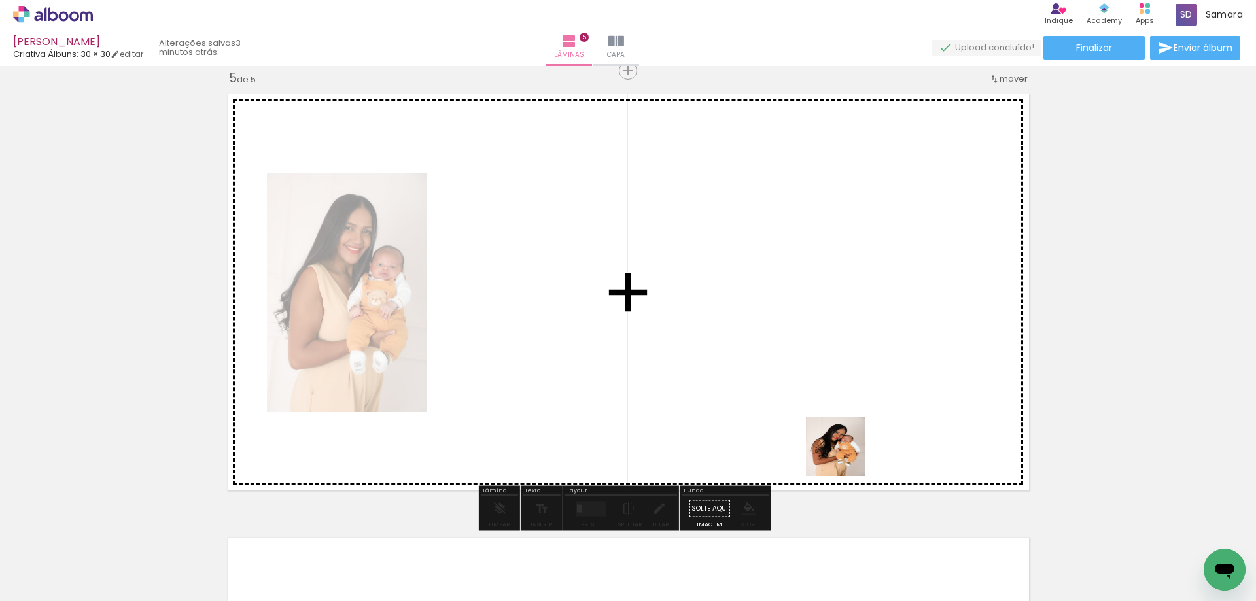
drag, startPoint x: 871, startPoint y: 567, endPoint x: 849, endPoint y: 452, distance: 117.9
click at [844, 453] on quentale-workspace at bounding box center [628, 300] width 1256 height 601
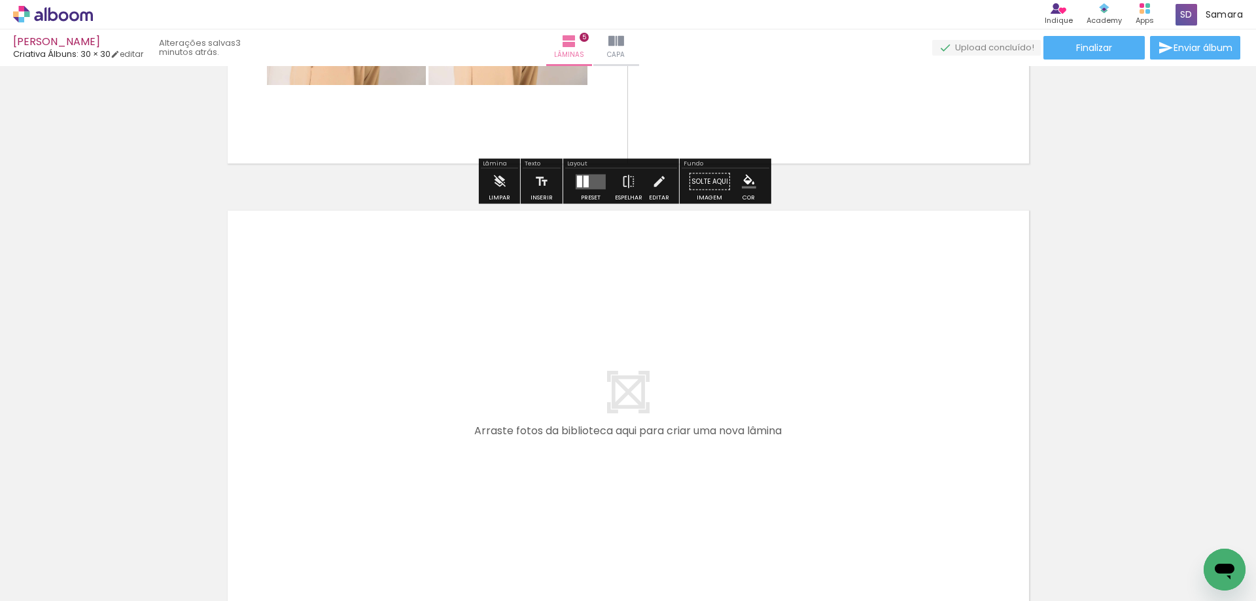
scroll to position [2184, 0]
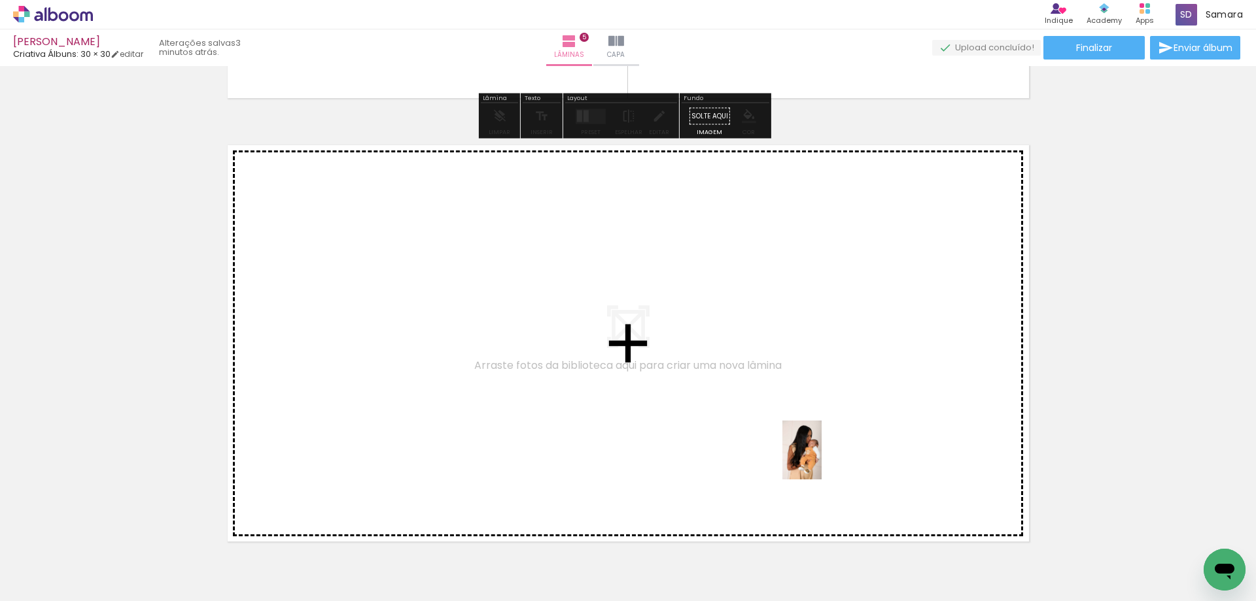
drag, startPoint x: 940, startPoint y: 561, endPoint x: 822, endPoint y: 460, distance: 155.0
click at [822, 460] on quentale-workspace at bounding box center [628, 300] width 1256 height 601
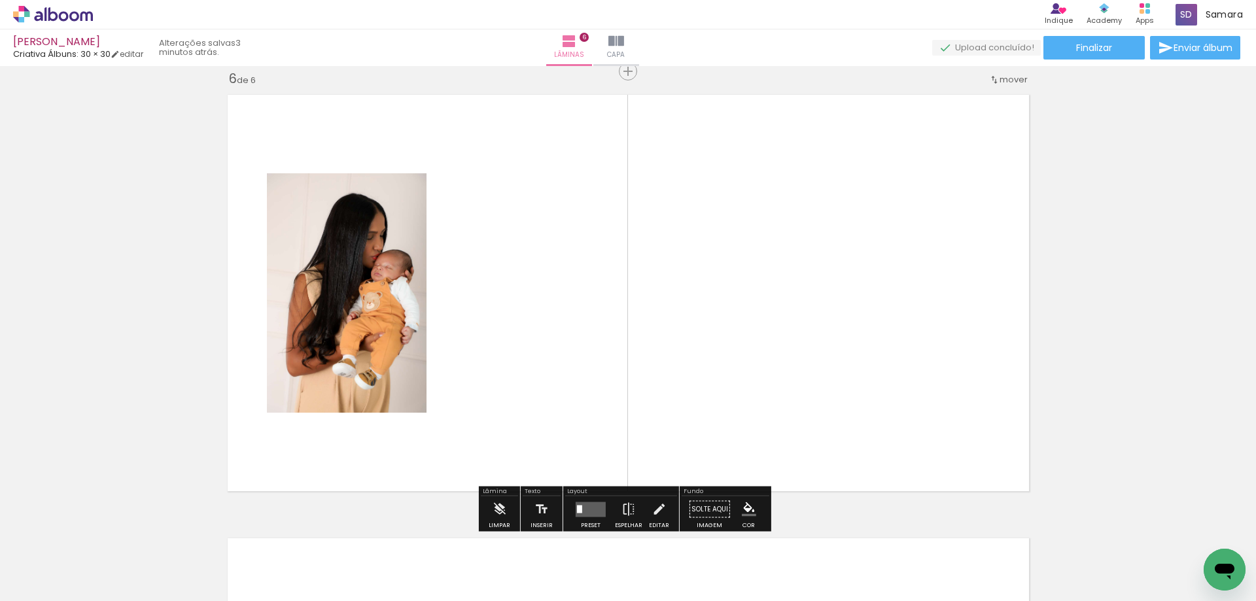
scroll to position [2235, 0]
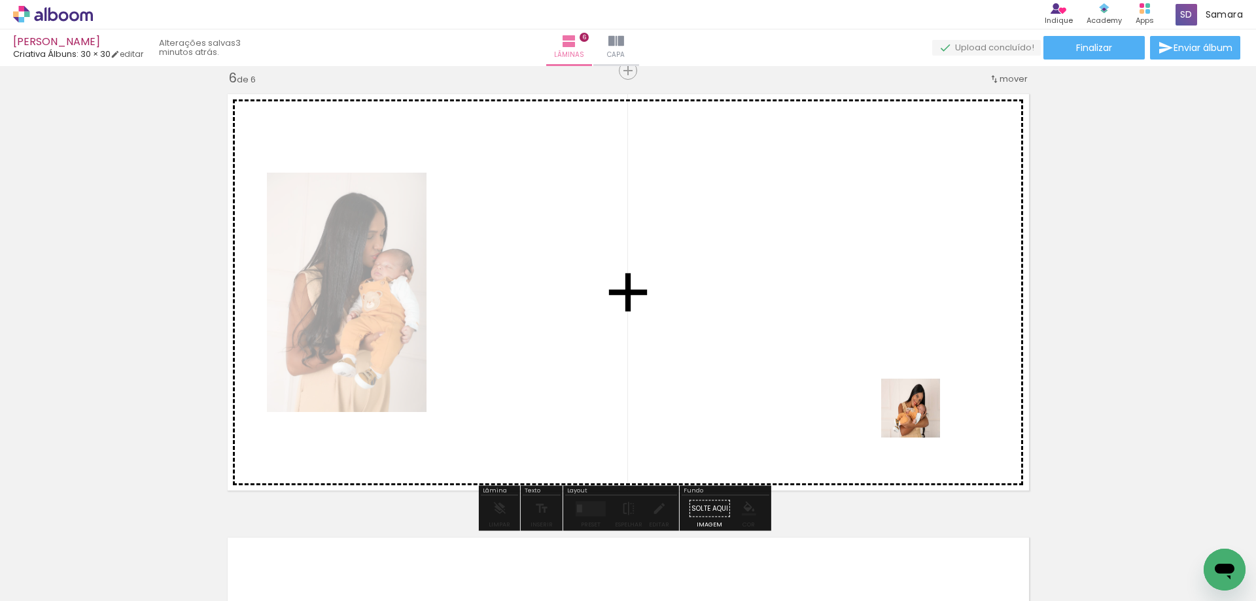
drag, startPoint x: 1154, startPoint y: 571, endPoint x: 921, endPoint y: 418, distance: 279.3
click at [921, 418] on quentale-workspace at bounding box center [628, 300] width 1256 height 601
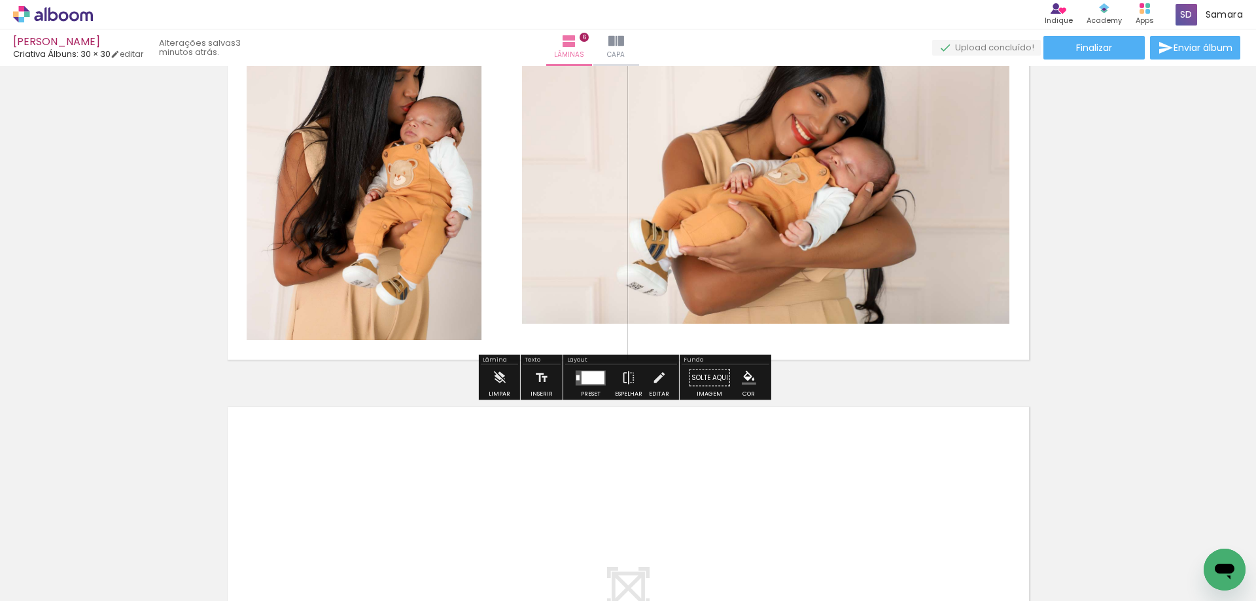
scroll to position [2497, 0]
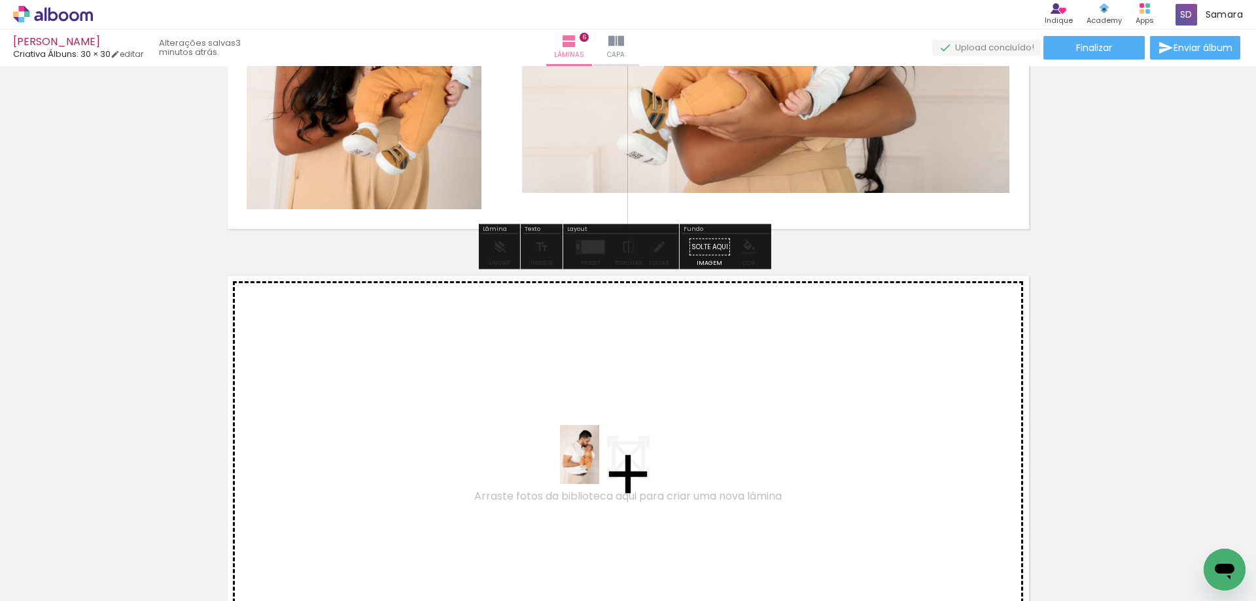
drag, startPoint x: 656, startPoint y: 559, endPoint x: 599, endPoint y: 465, distance: 110.1
click at [599, 465] on quentale-workspace at bounding box center [628, 300] width 1256 height 601
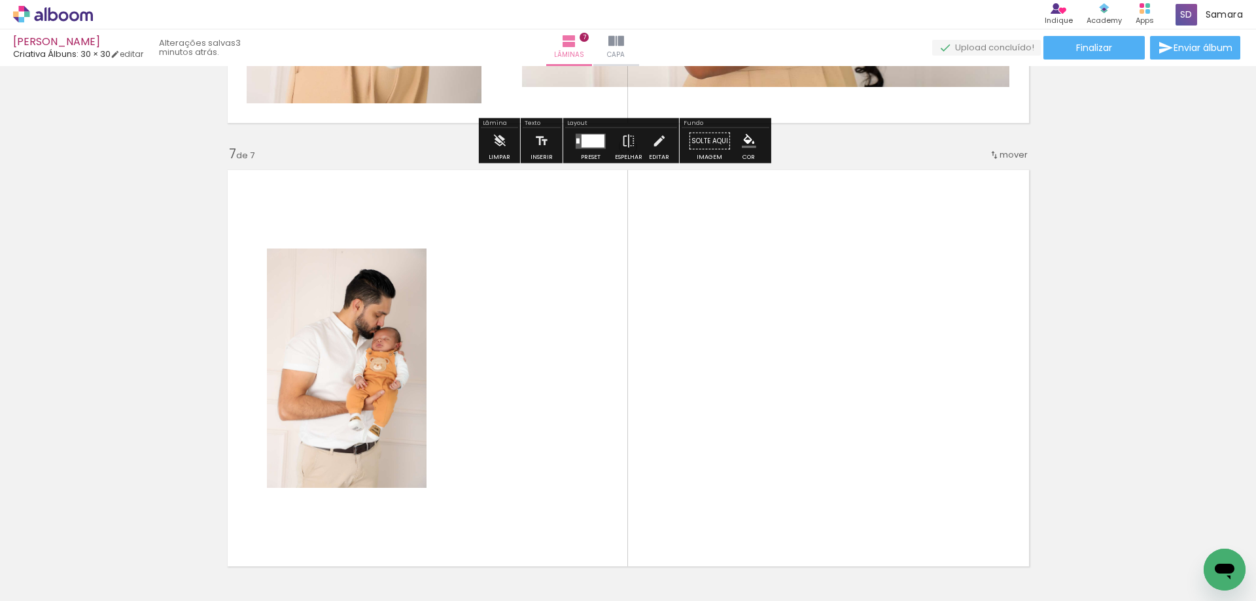
scroll to position [2679, 0]
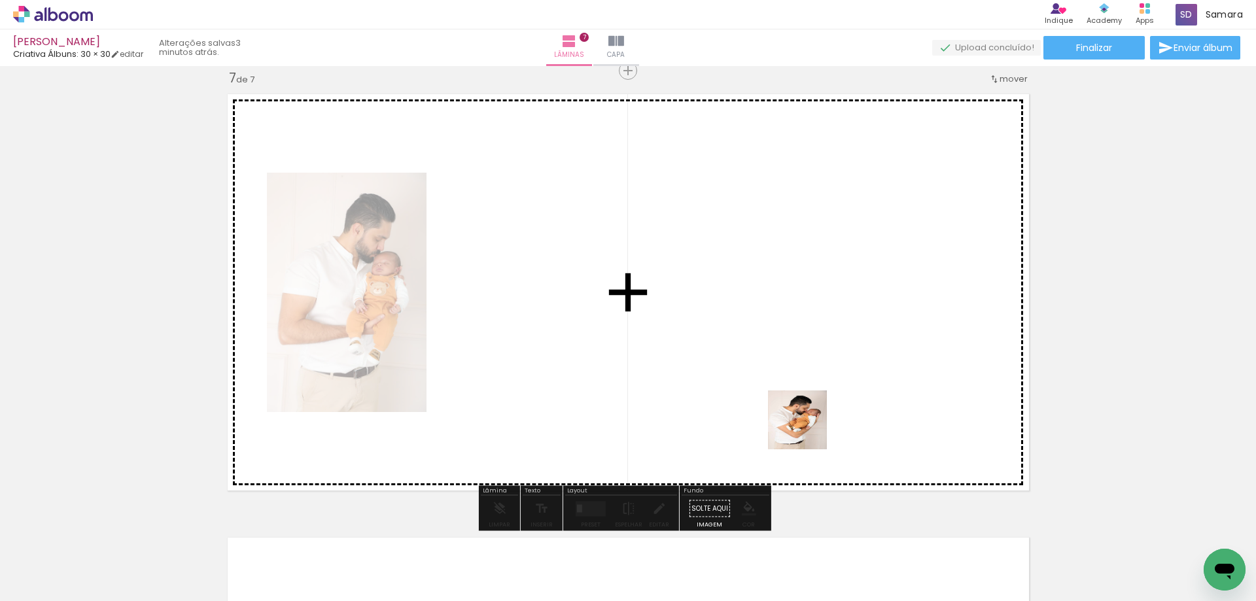
drag, startPoint x: 882, startPoint y: 558, endPoint x: 806, endPoint y: 427, distance: 151.6
click at [806, 427] on quentale-workspace at bounding box center [628, 300] width 1256 height 601
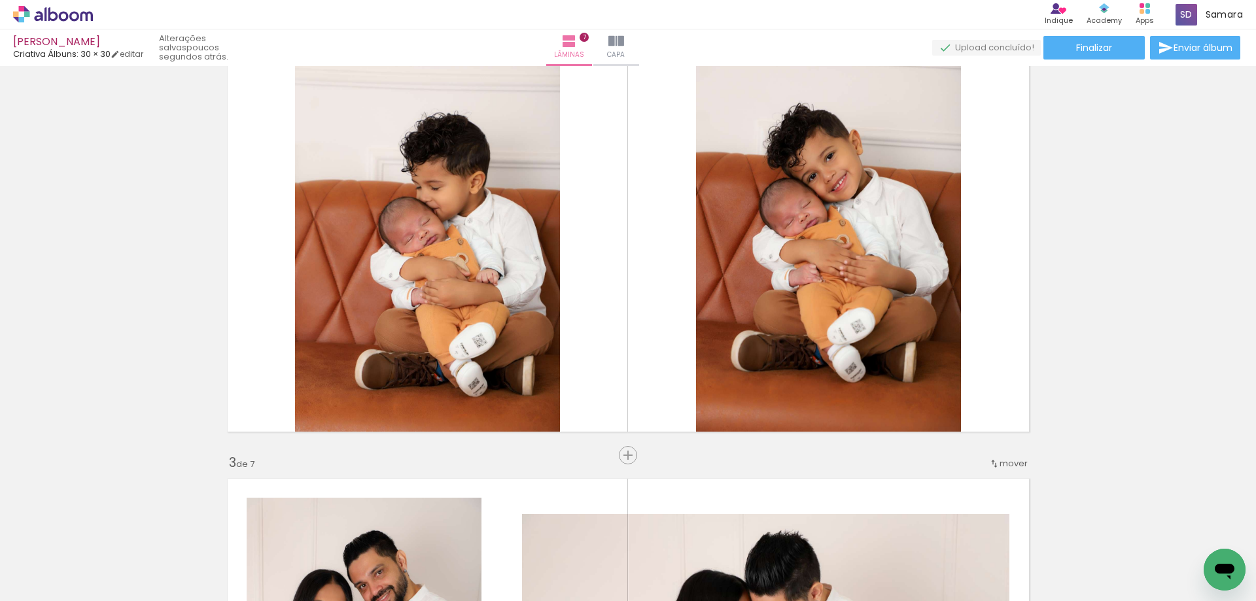
scroll to position [258, 0]
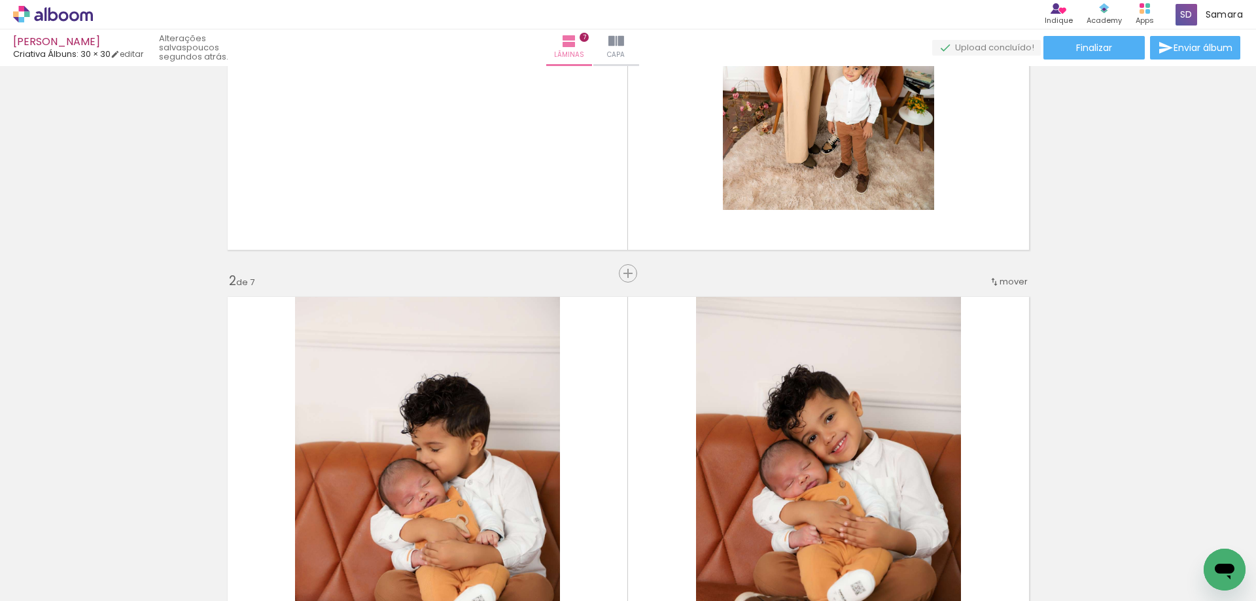
click at [1019, 281] on span "mover" at bounding box center [1014, 281] width 28 height 12
click at [975, 403] on span "depois da" at bounding box center [958, 410] width 44 height 22
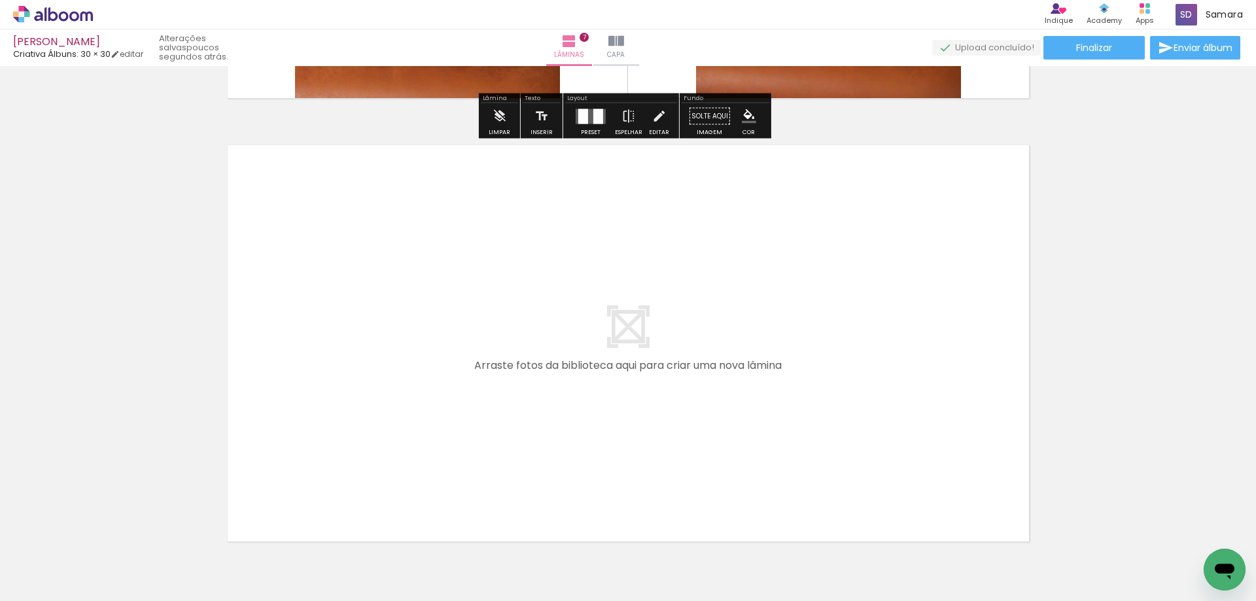
scroll to position [3147, 0]
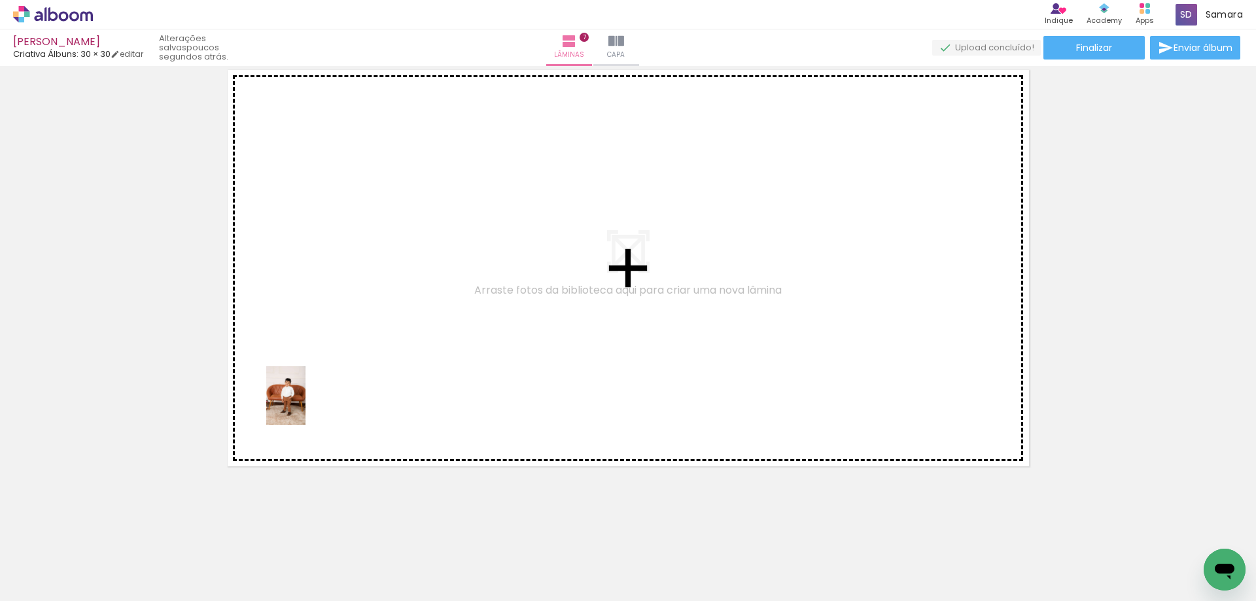
drag, startPoint x: 216, startPoint y: 555, endPoint x: 306, endPoint y: 406, distance: 174.1
click at [306, 406] on quentale-workspace at bounding box center [628, 300] width 1256 height 601
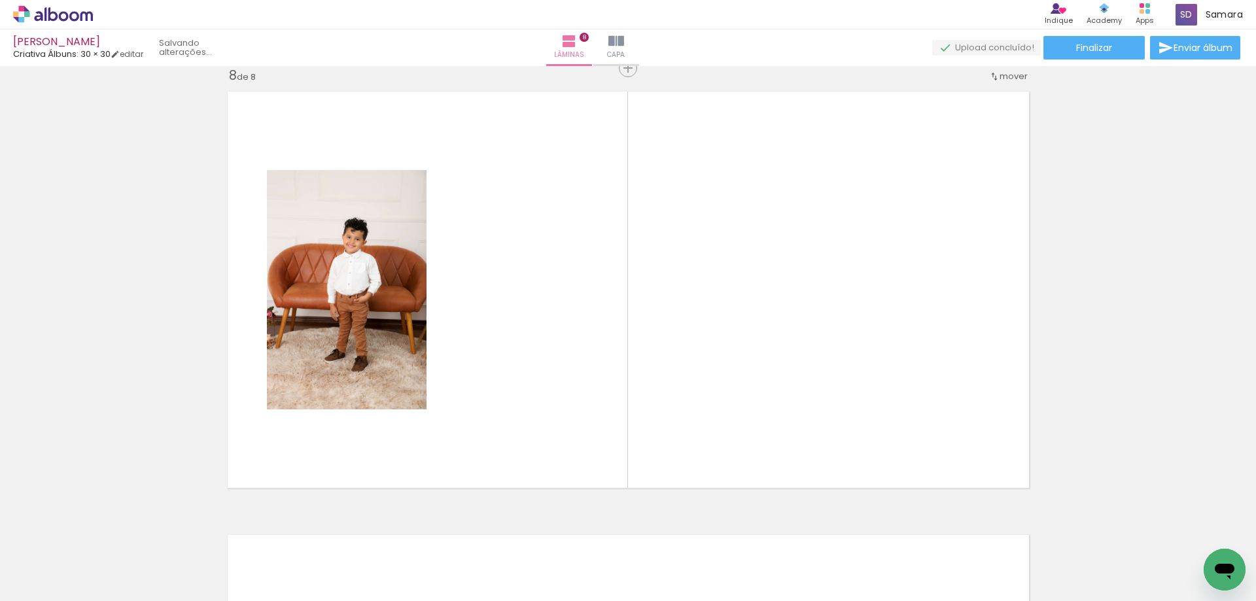
scroll to position [3123, 0]
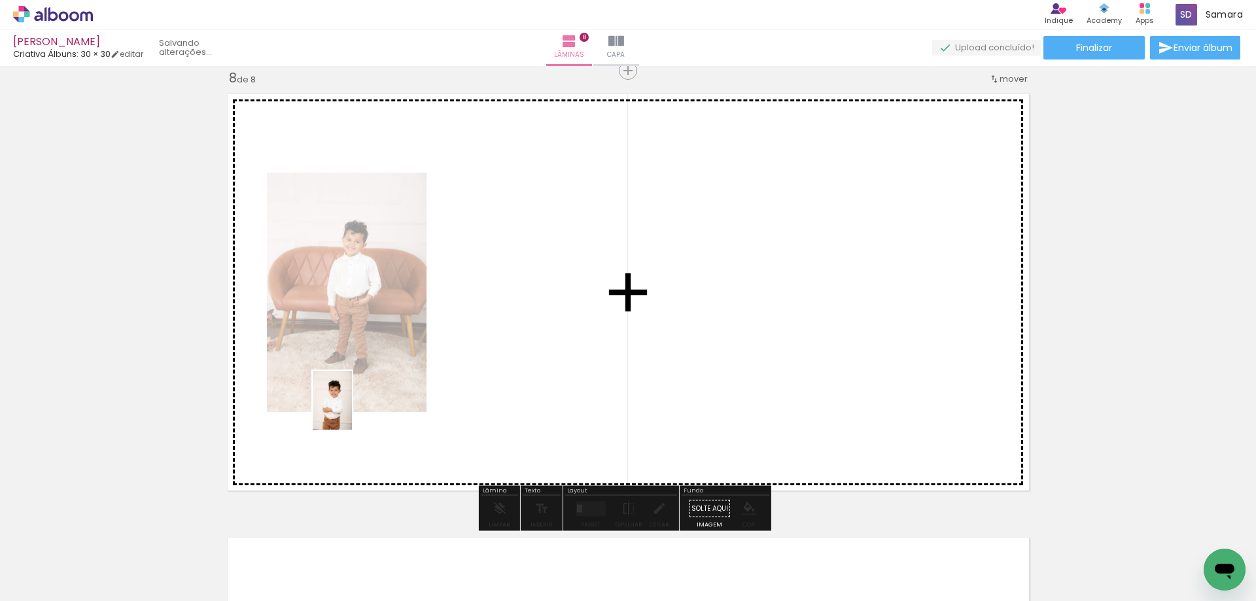
drag, startPoint x: 279, startPoint y: 551, endPoint x: 352, endPoint y: 410, distance: 158.6
click at [352, 410] on quentale-workspace at bounding box center [628, 300] width 1256 height 601
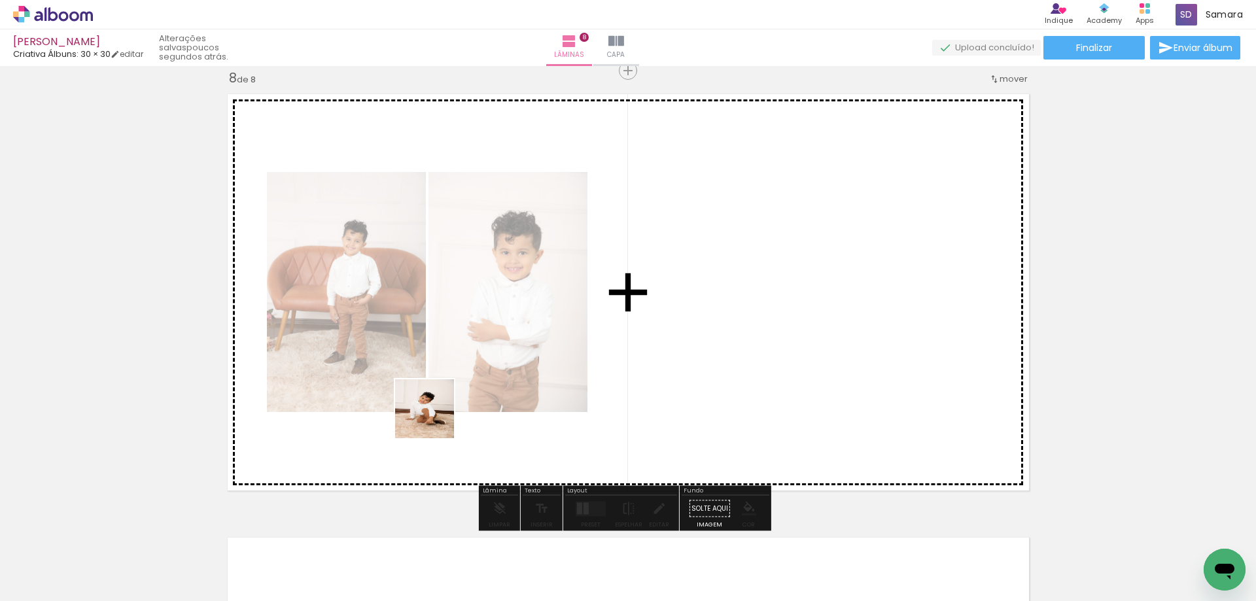
drag, startPoint x: 356, startPoint y: 552, endPoint x: 435, endPoint y: 419, distance: 154.3
click at [435, 419] on quentale-workspace at bounding box center [628, 300] width 1256 height 601
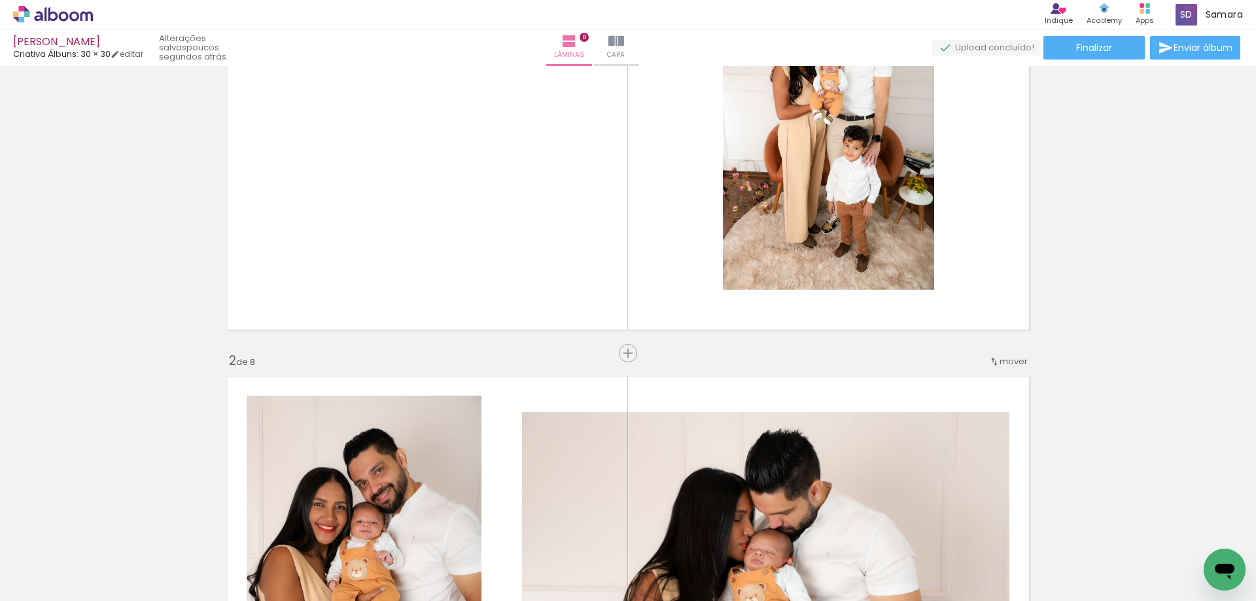
scroll to position [0, 0]
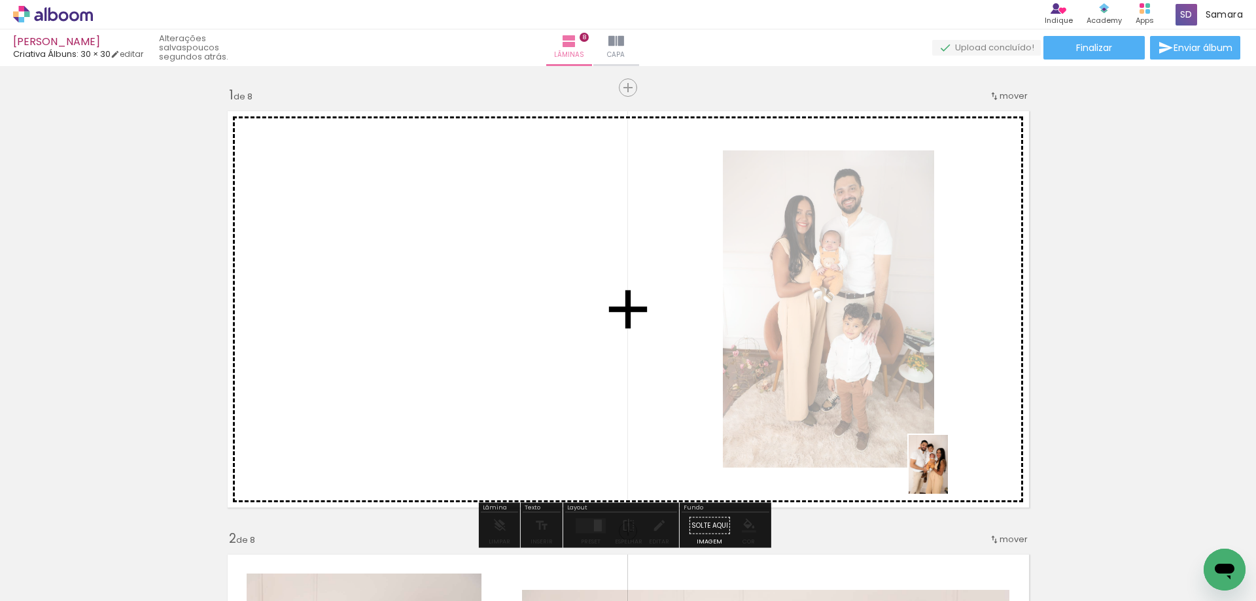
drag, startPoint x: 910, startPoint y: 579, endPoint x: 948, endPoint y: 474, distance: 111.6
click at [948, 474] on quentale-workspace at bounding box center [628, 300] width 1256 height 601
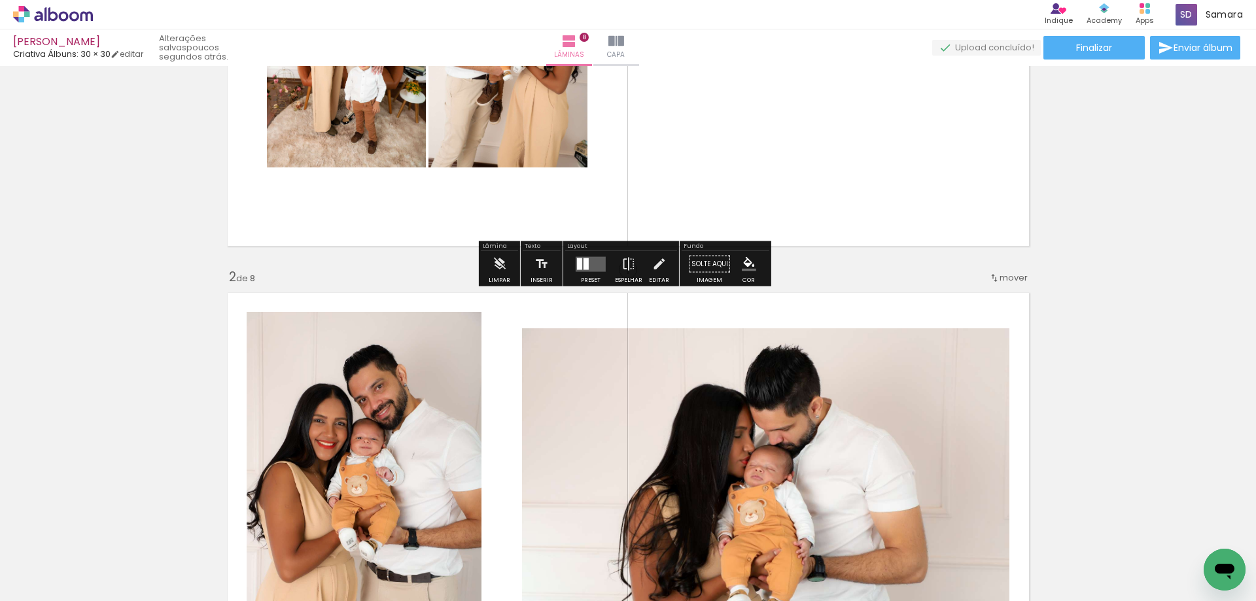
scroll to position [65, 0]
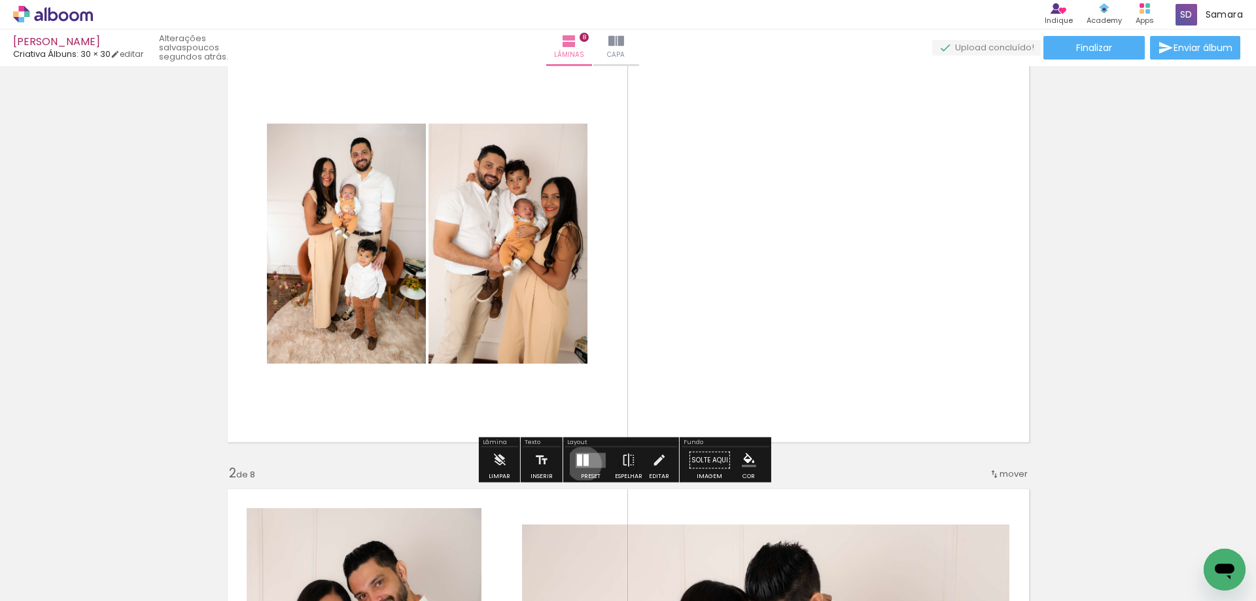
click at [584, 464] on div at bounding box center [586, 460] width 5 height 12
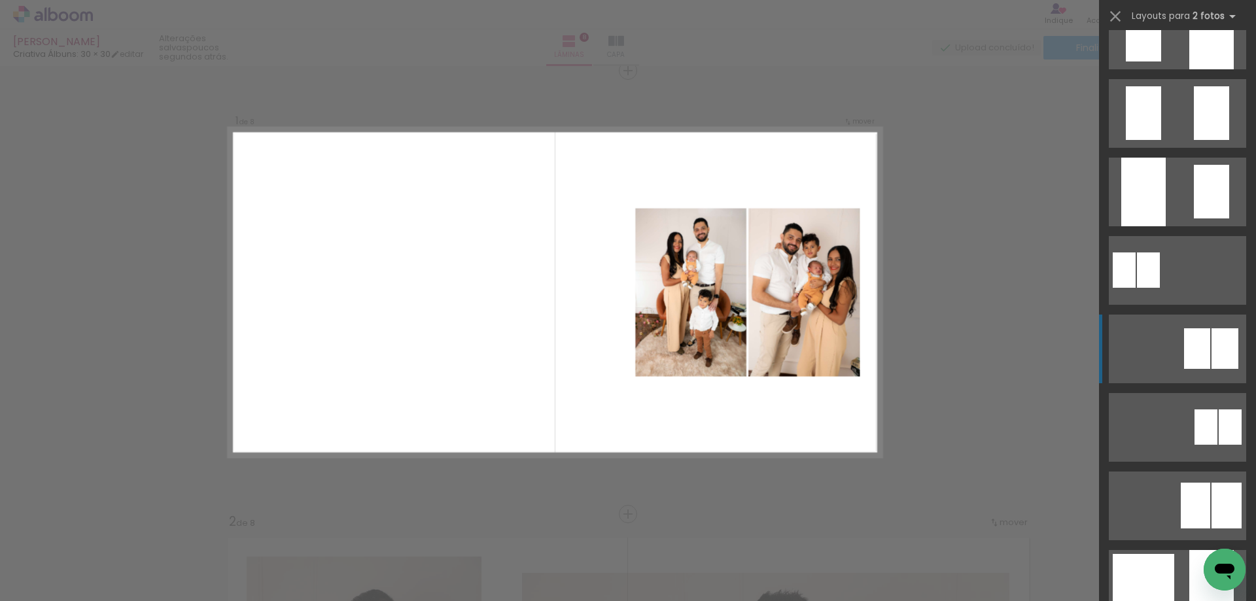
scroll to position [654, 0]
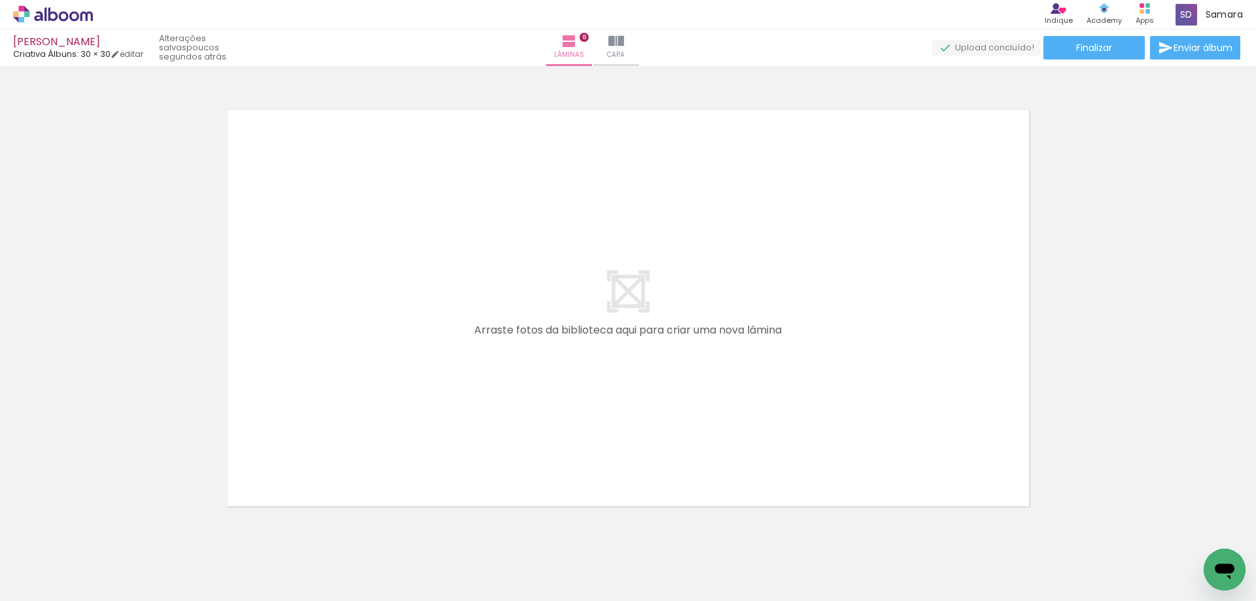
scroll to position [0, 828]
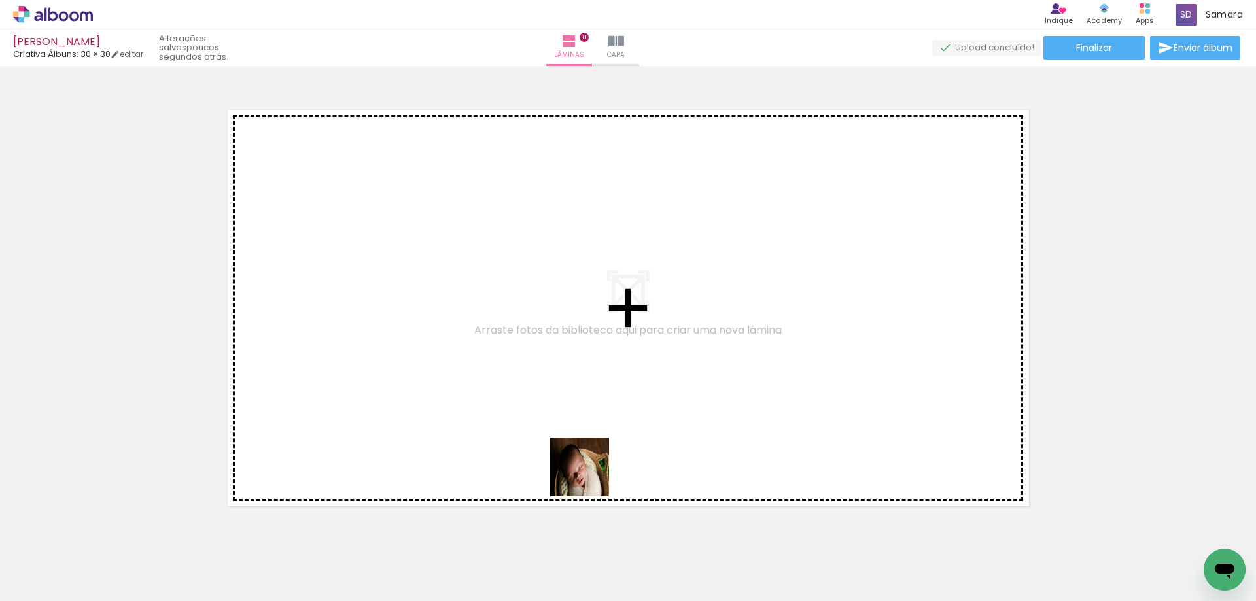
drag, startPoint x: 618, startPoint y: 571, endPoint x: 690, endPoint y: 540, distance: 77.9
click at [572, 435] on quentale-workspace at bounding box center [628, 300] width 1256 height 601
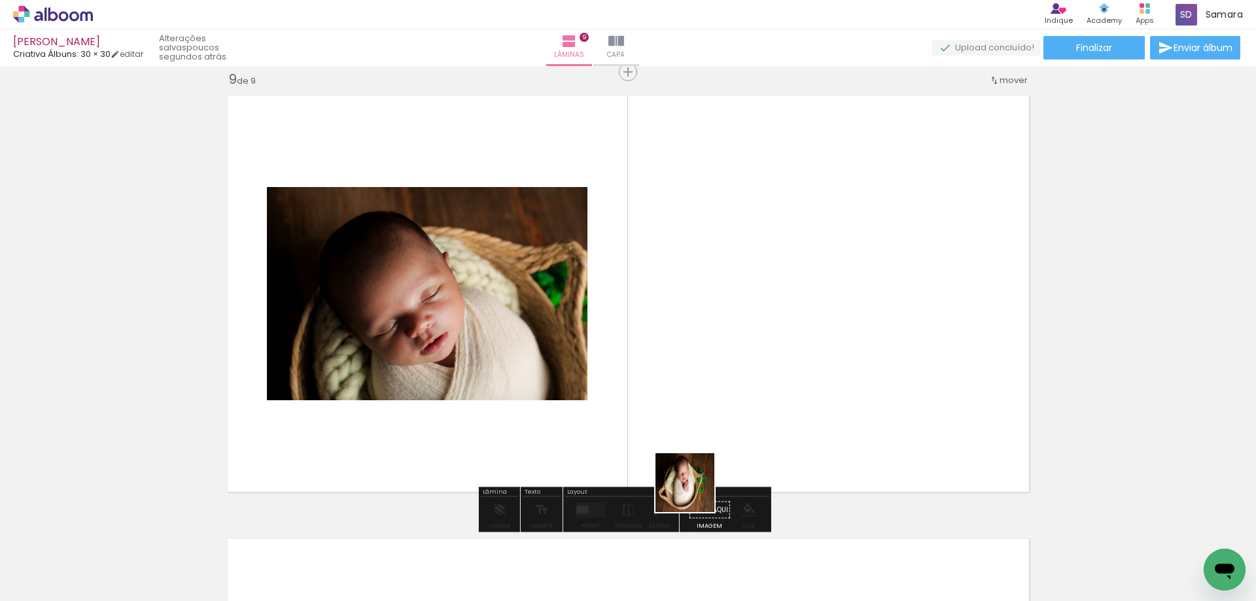
scroll to position [3566, 0]
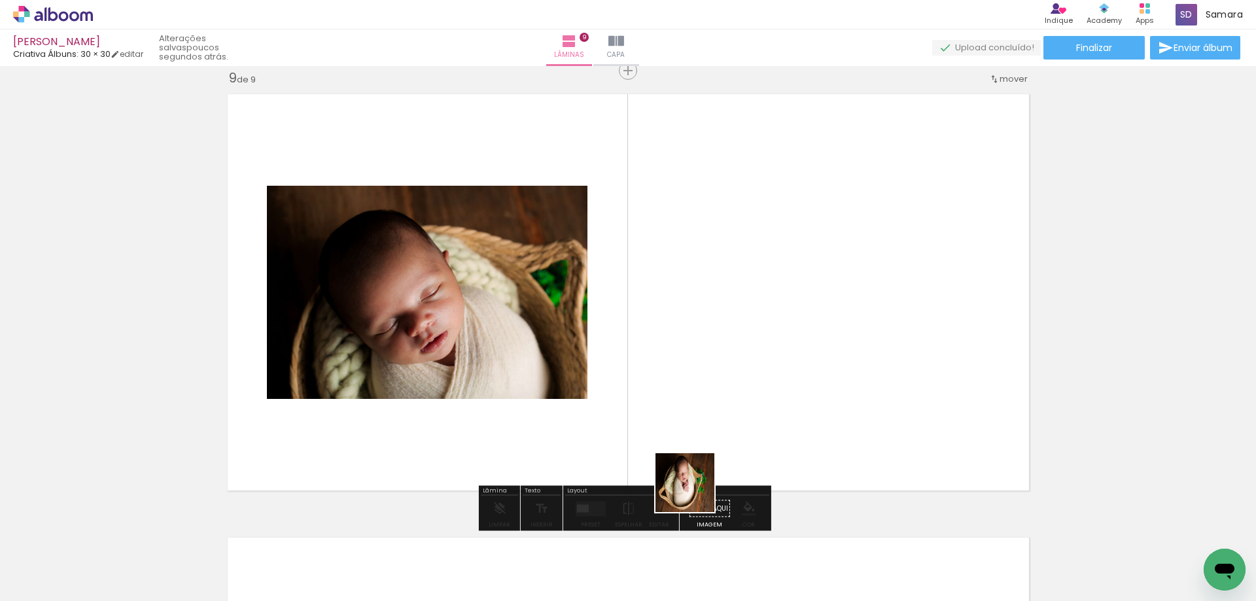
drag, startPoint x: 695, startPoint y: 541, endPoint x: 595, endPoint y: 538, distance: 100.2
click at [696, 446] on quentale-workspace at bounding box center [628, 300] width 1256 height 601
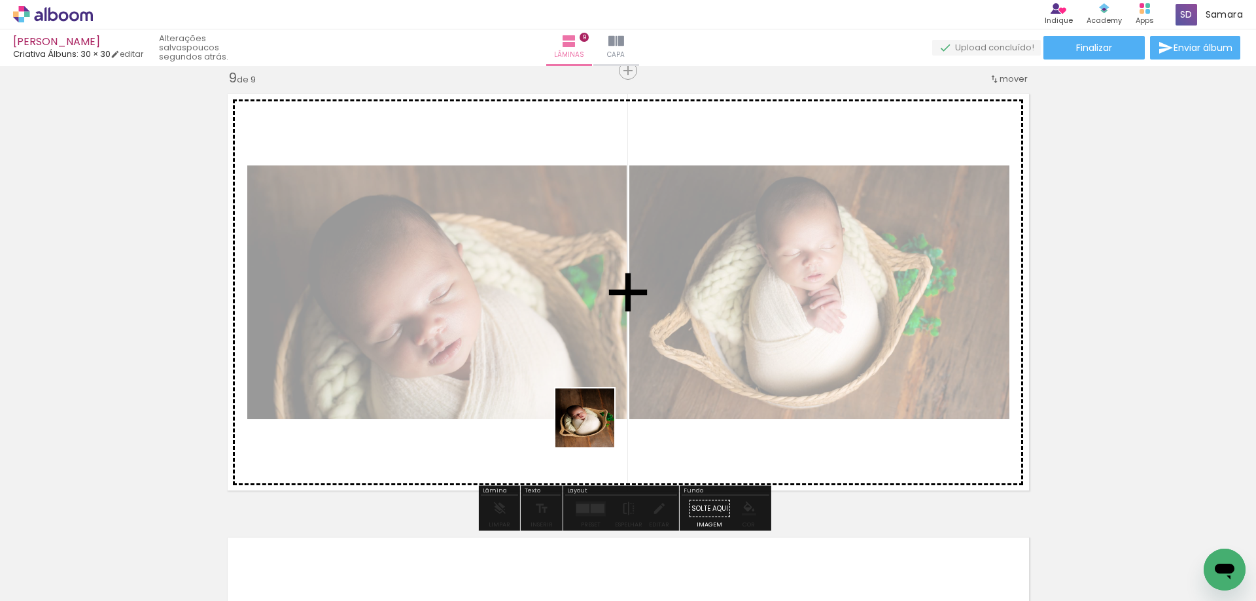
drag, startPoint x: 553, startPoint y: 559, endPoint x: 595, endPoint y: 428, distance: 137.4
click at [595, 428] on quentale-workspace at bounding box center [628, 300] width 1256 height 601
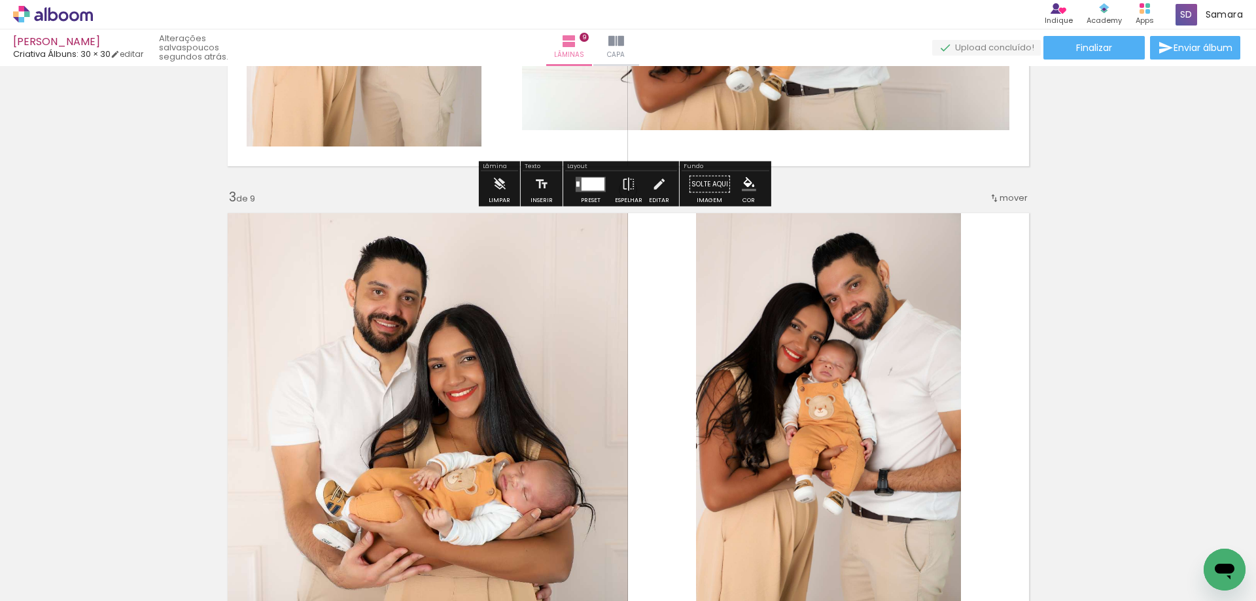
scroll to position [654, 0]
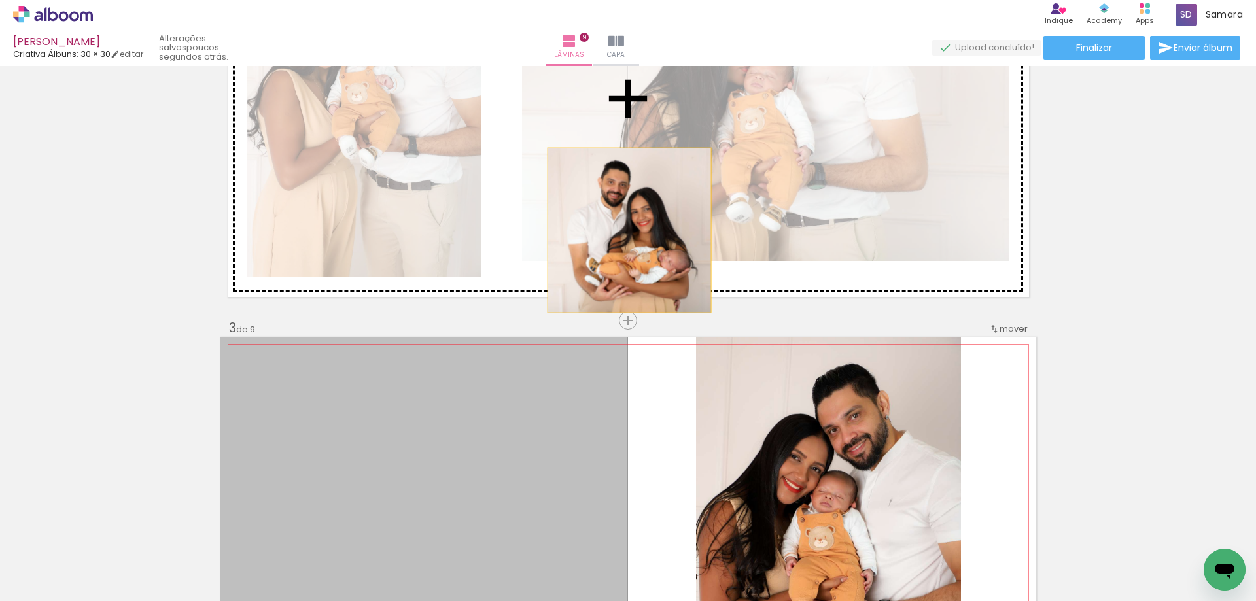
drag, startPoint x: 603, startPoint y: 440, endPoint x: 624, endPoint y: 230, distance: 211.2
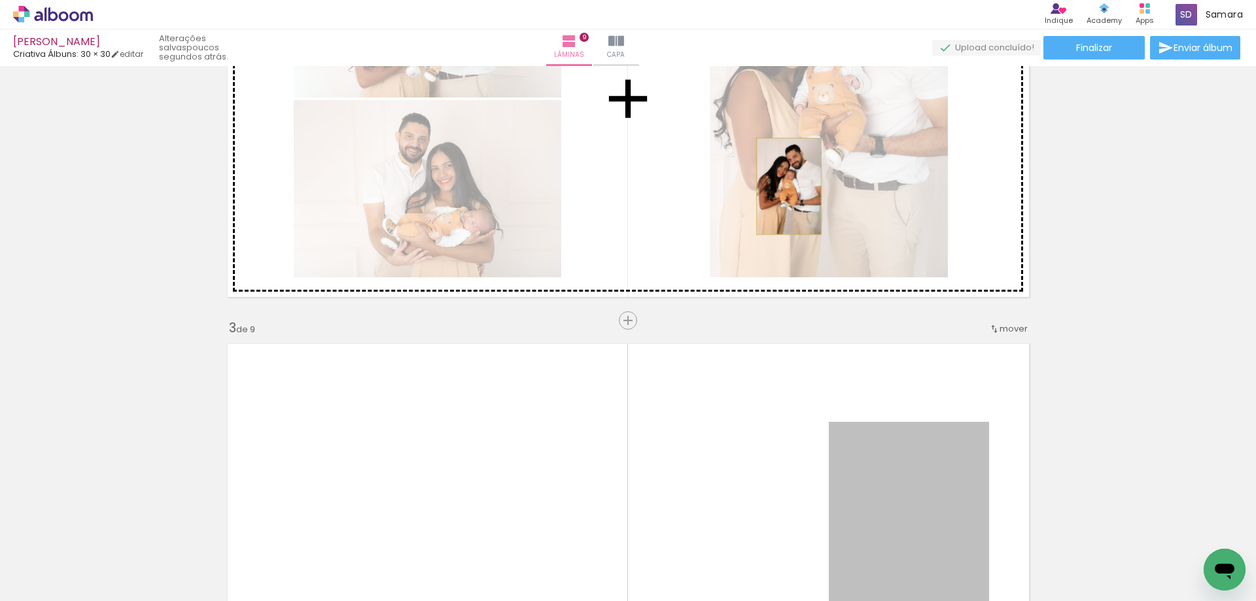
drag, startPoint x: 925, startPoint y: 486, endPoint x: 784, endPoint y: 186, distance: 331.1
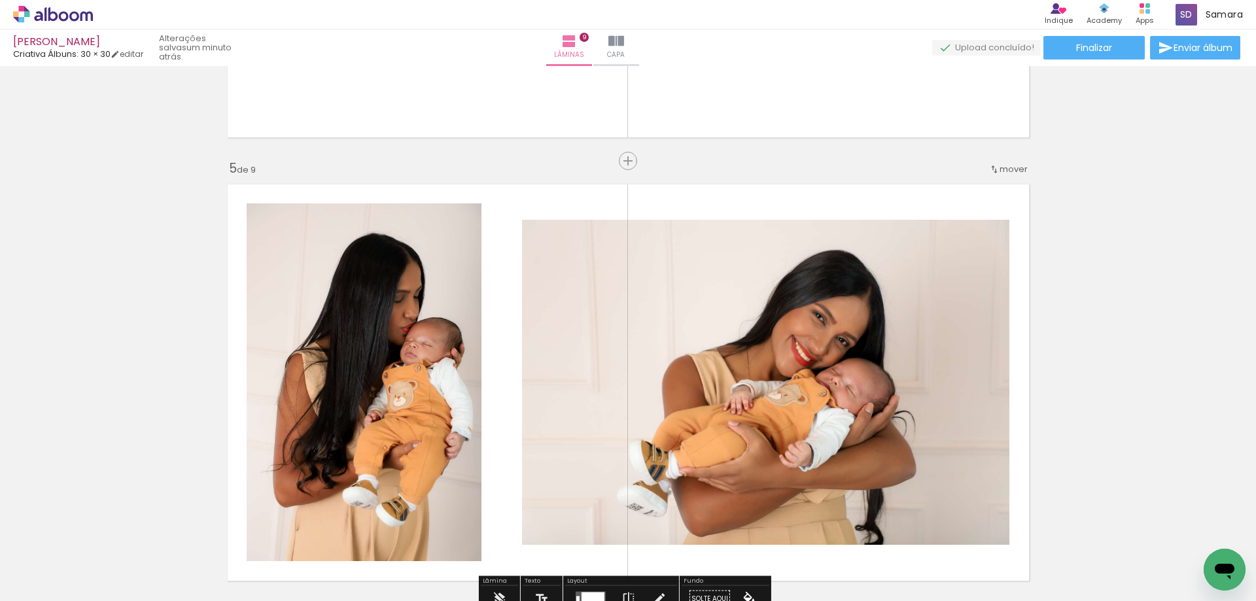
scroll to position [1570, 0]
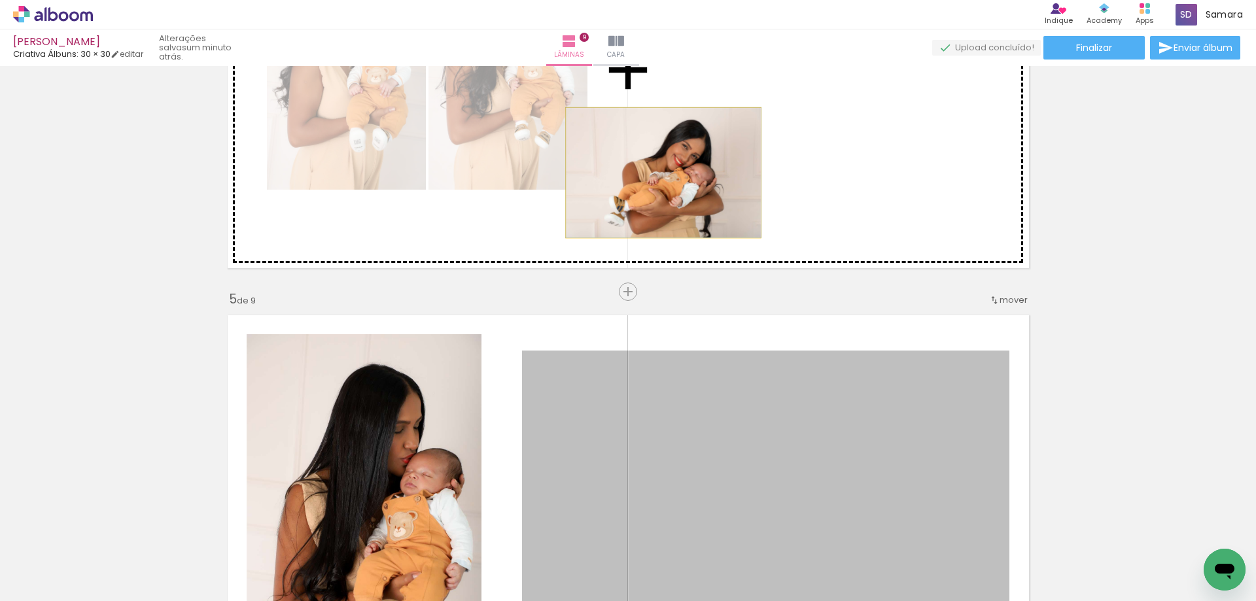
drag, startPoint x: 583, startPoint y: 430, endPoint x: 658, endPoint y: 173, distance: 268.0
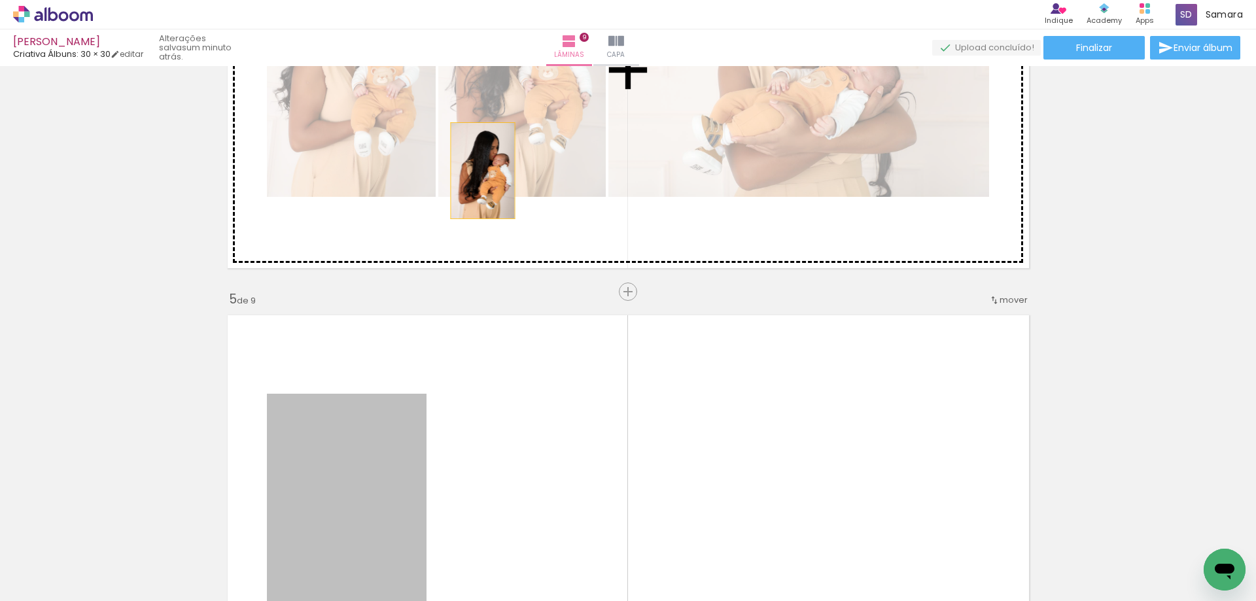
drag, startPoint x: 404, startPoint y: 436, endPoint x: 480, endPoint y: 160, distance: 286.6
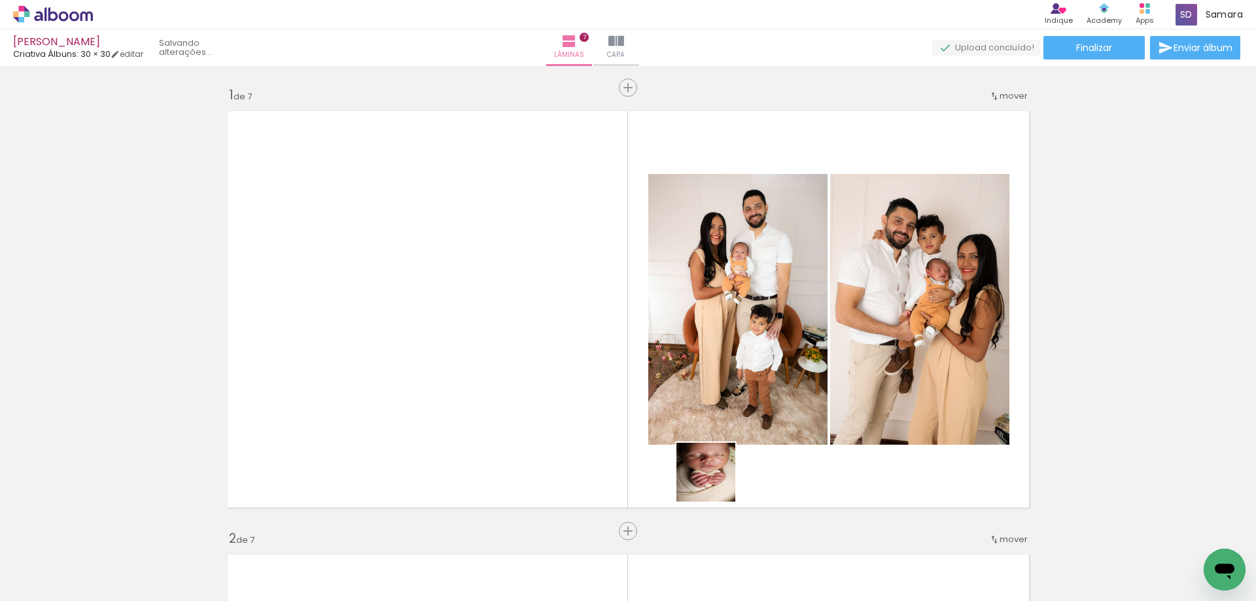
scroll to position [2879, 0]
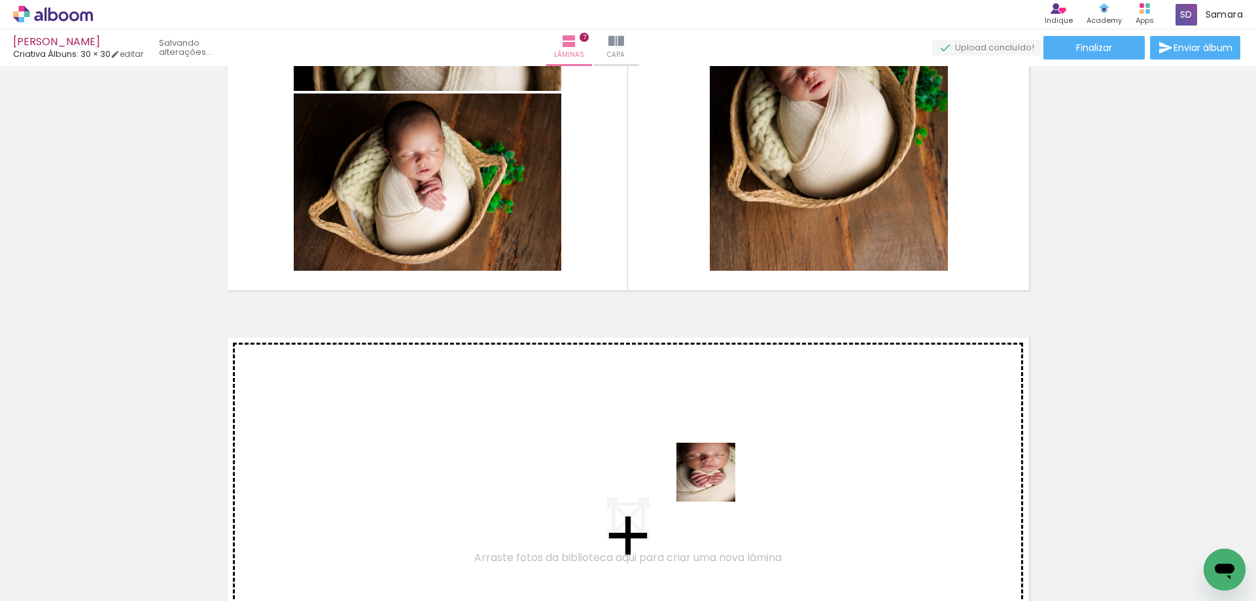
drag, startPoint x: 735, startPoint y: 502, endPoint x: 716, endPoint y: 482, distance: 27.3
click at [716, 482] on quentale-workspace at bounding box center [628, 300] width 1256 height 601
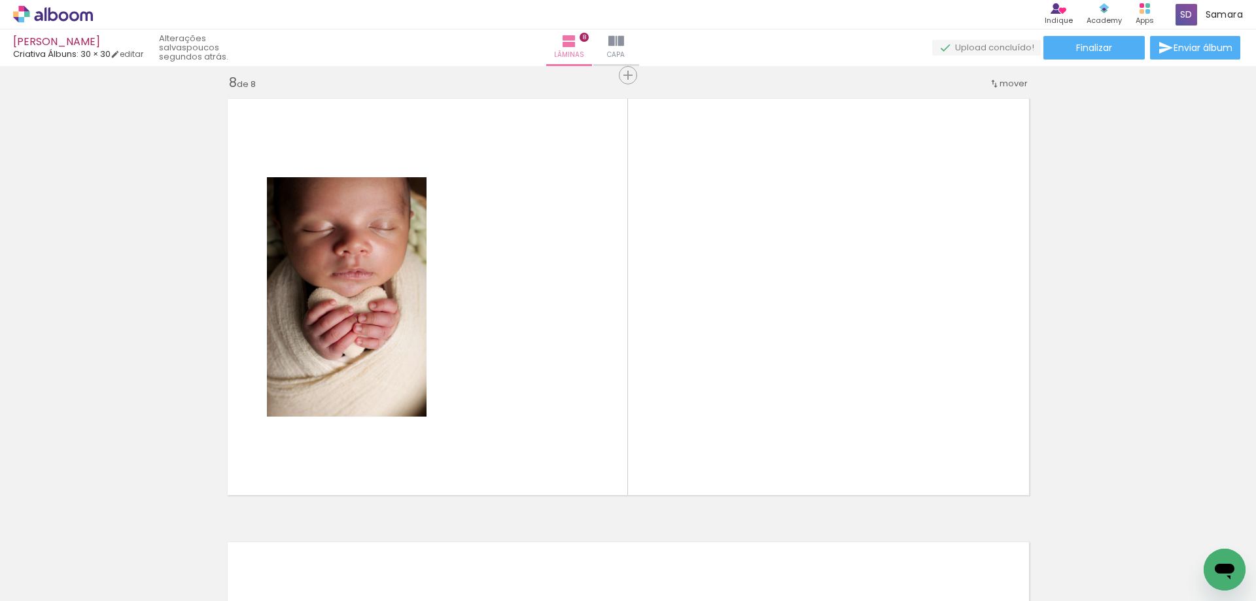
scroll to position [3123, 0]
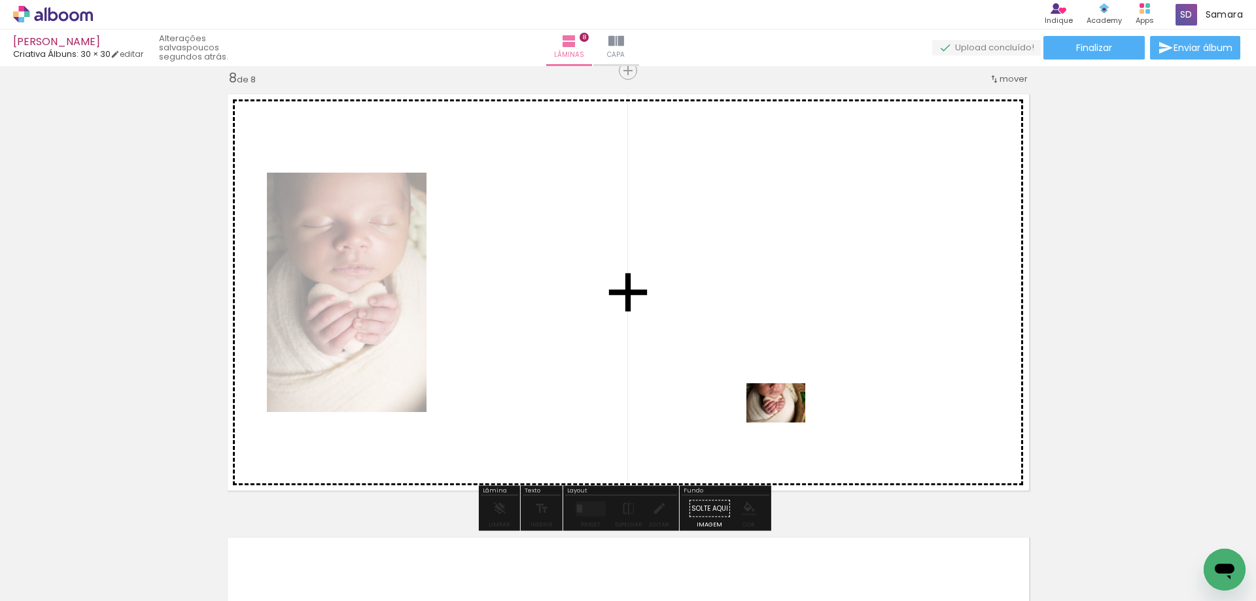
drag, startPoint x: 839, startPoint y: 569, endPoint x: 786, endPoint y: 423, distance: 155.3
click at [786, 423] on quentale-workspace at bounding box center [628, 300] width 1256 height 601
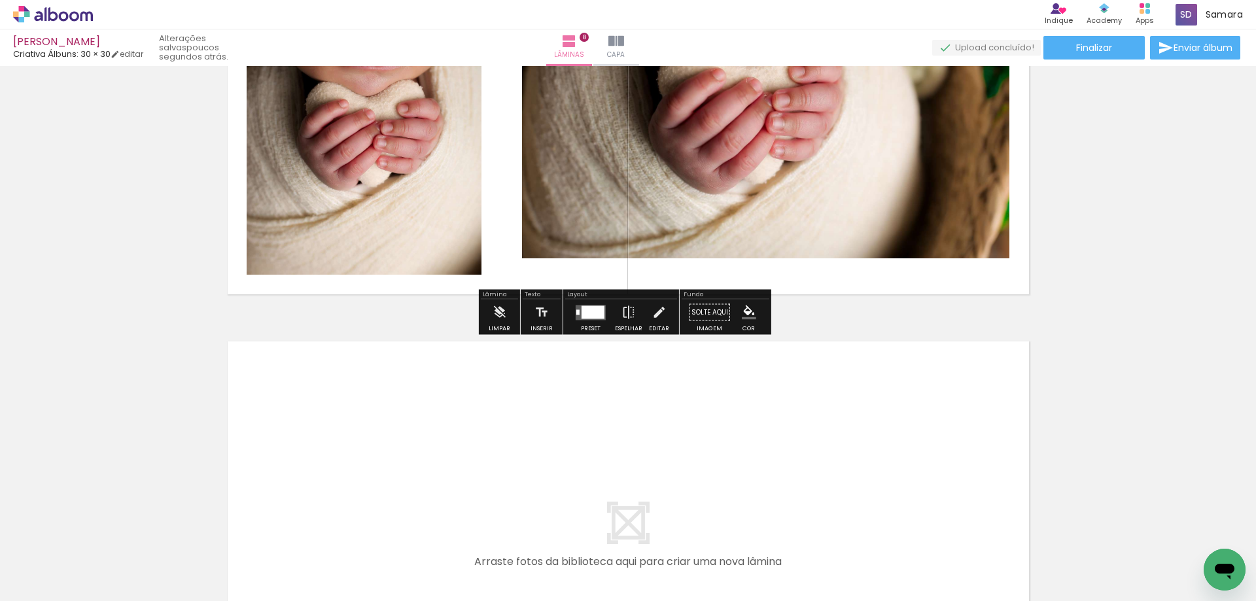
scroll to position [3450, 0]
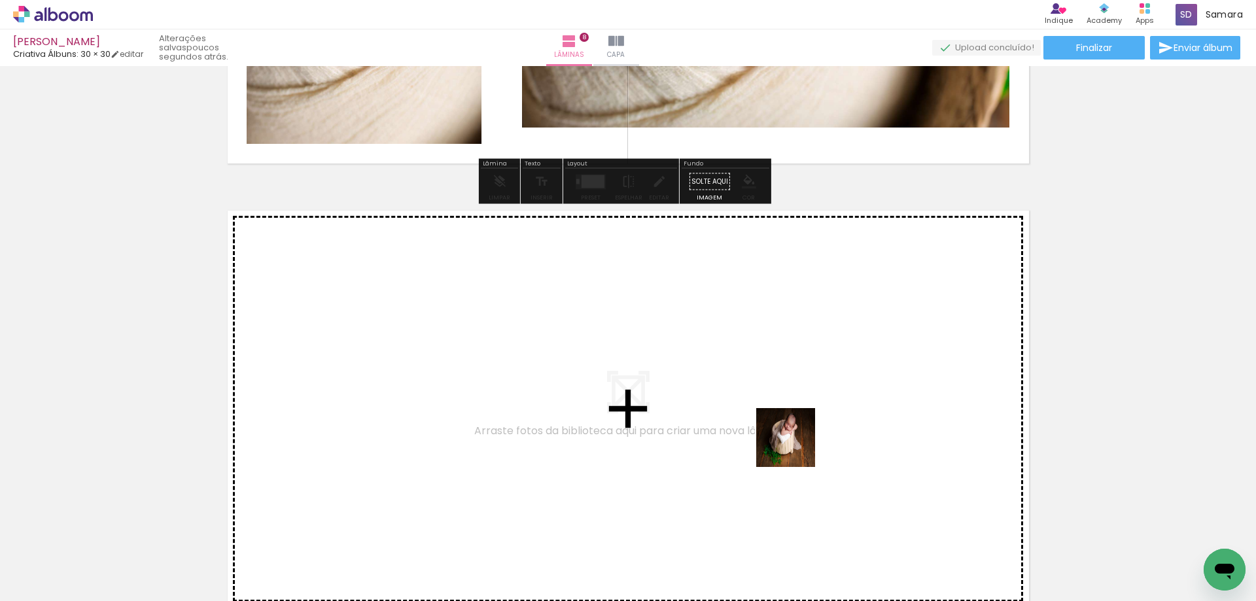
drag, startPoint x: 913, startPoint y: 556, endPoint x: 796, endPoint y: 448, distance: 159.7
click at [796, 448] on quentale-workspace at bounding box center [628, 300] width 1256 height 601
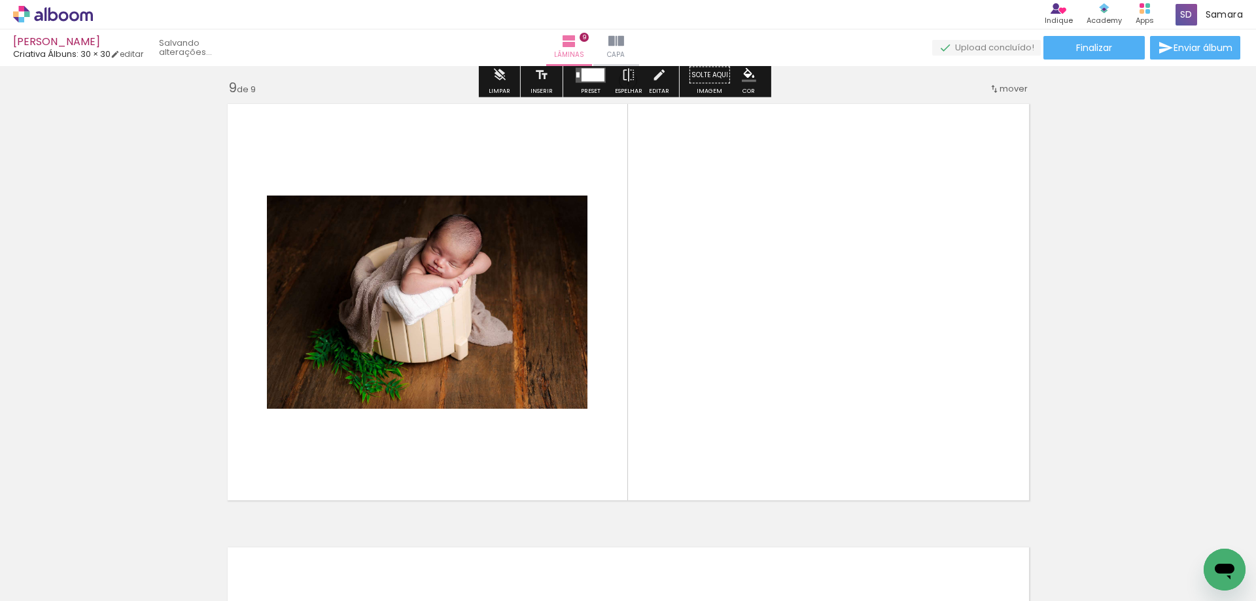
scroll to position [3566, 0]
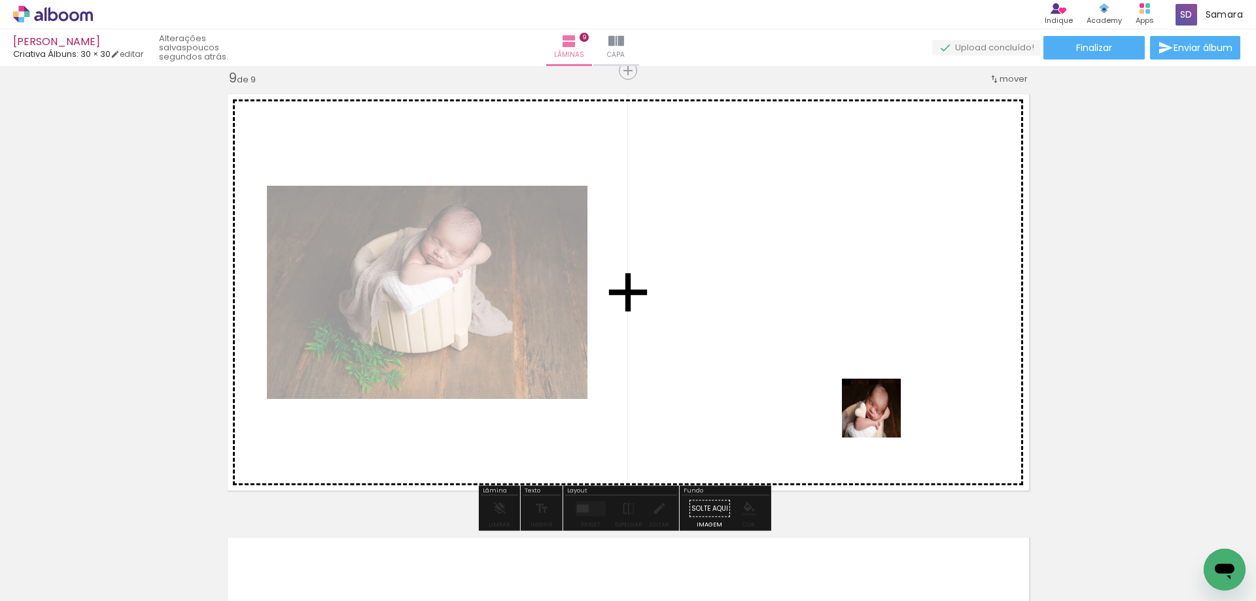
drag, startPoint x: 987, startPoint y: 560, endPoint x: 881, endPoint y: 418, distance: 177.2
click at [881, 418] on quentale-workspace at bounding box center [628, 300] width 1256 height 601
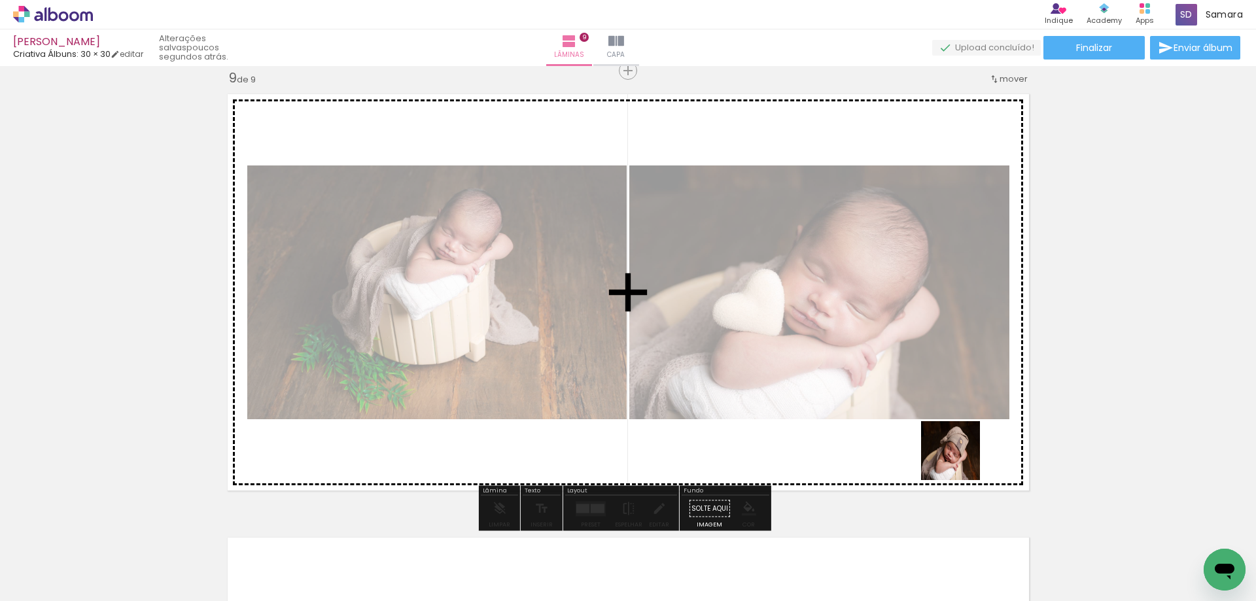
drag, startPoint x: 1050, startPoint y: 546, endPoint x: 911, endPoint y: 411, distance: 193.9
click at [911, 411] on quentale-workspace at bounding box center [628, 300] width 1256 height 601
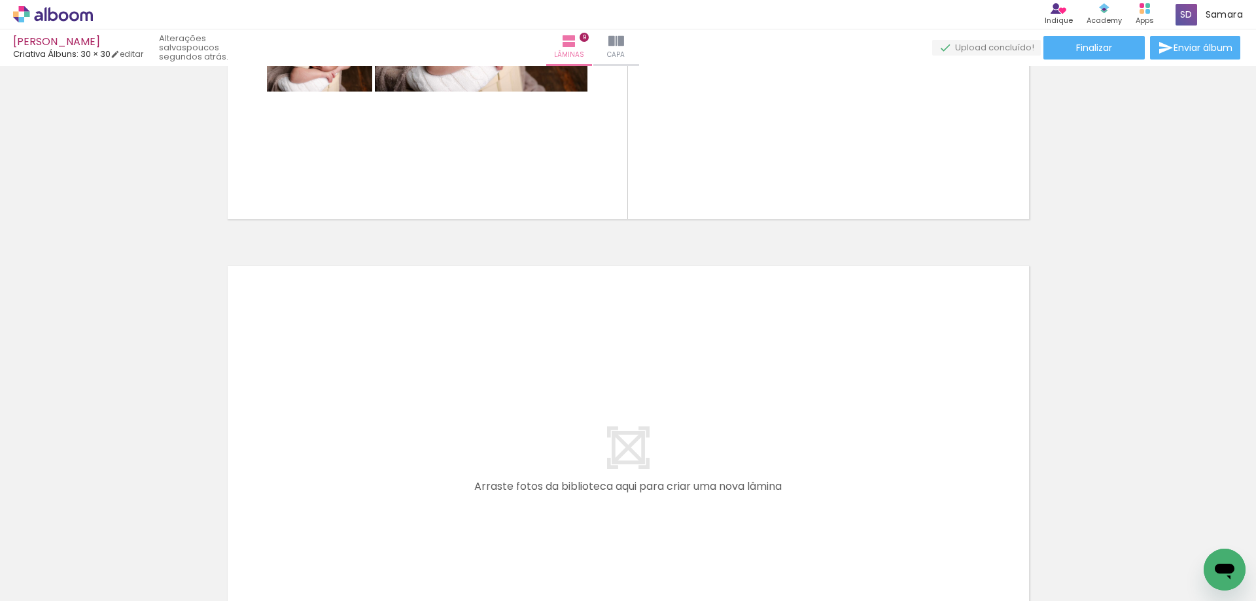
scroll to position [3903, 0]
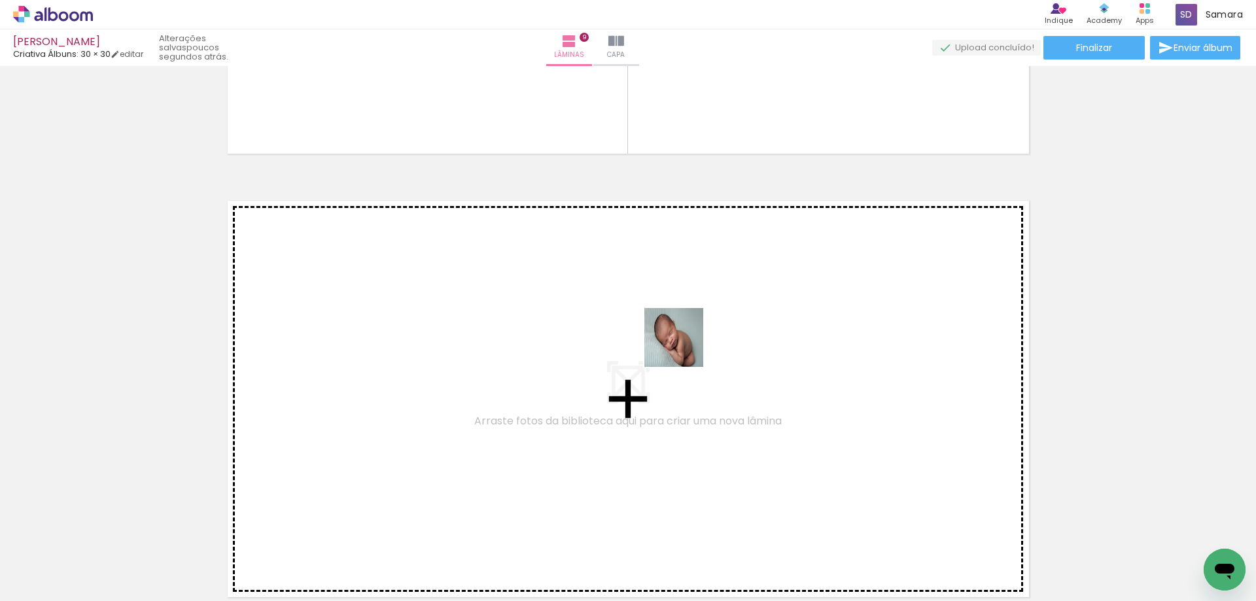
drag, startPoint x: 1059, startPoint y: 565, endPoint x: 684, endPoint y: 347, distance: 433.3
click at [684, 347] on quentale-workspace at bounding box center [628, 300] width 1256 height 601
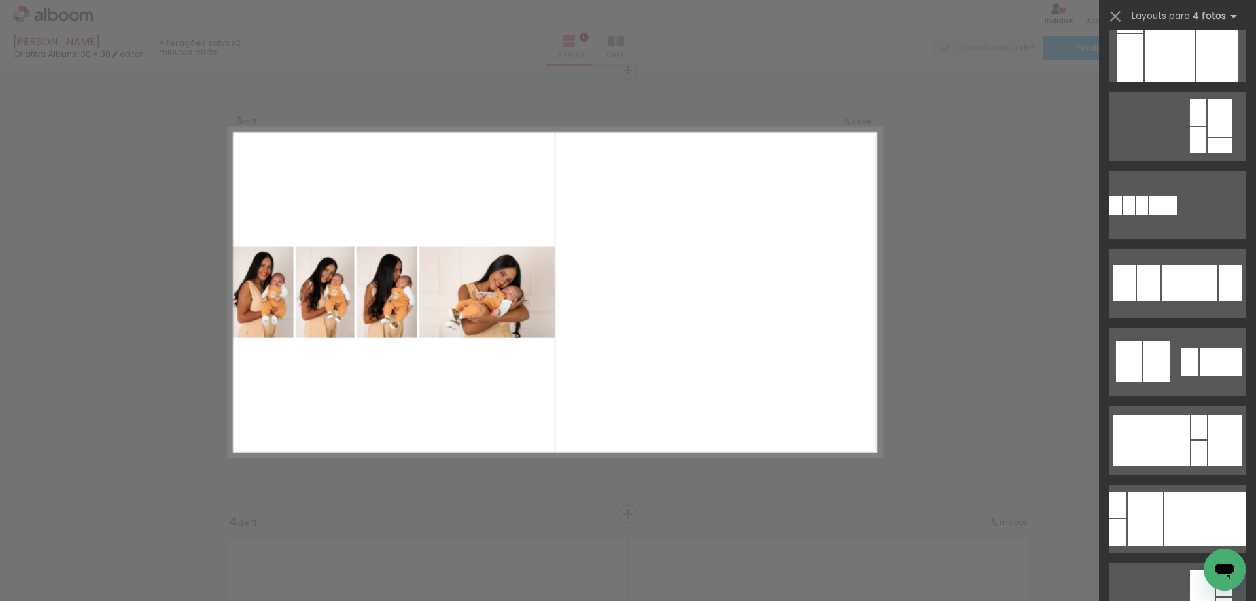
scroll to position [1178, 0]
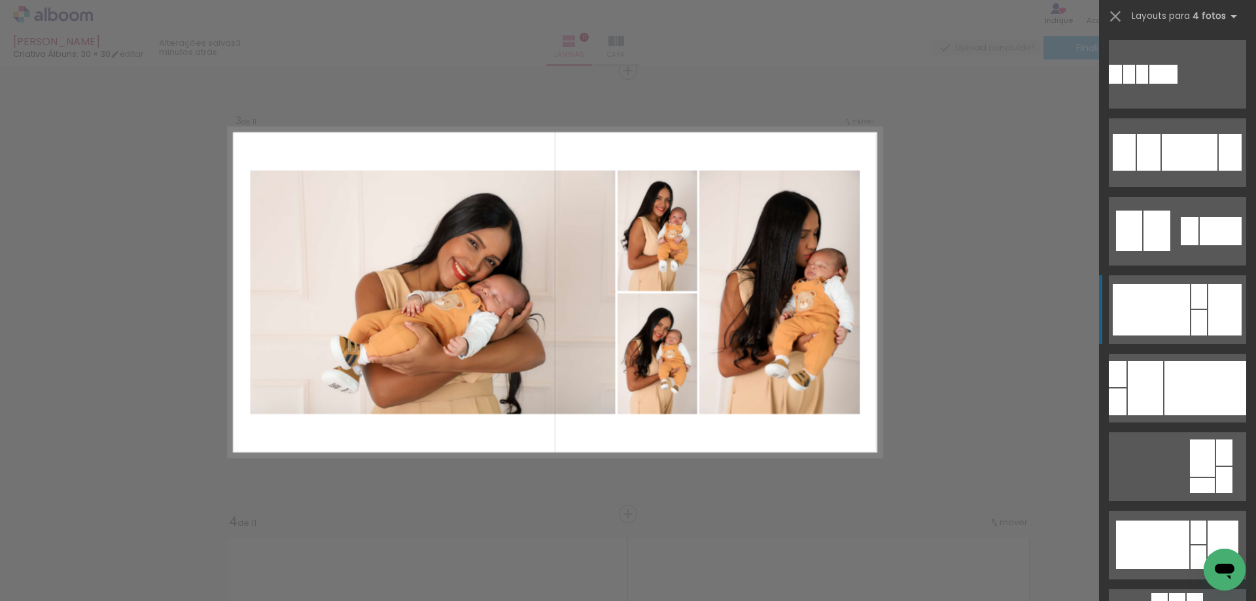
click at [1148, 521] on div at bounding box center [1152, 545] width 73 height 48
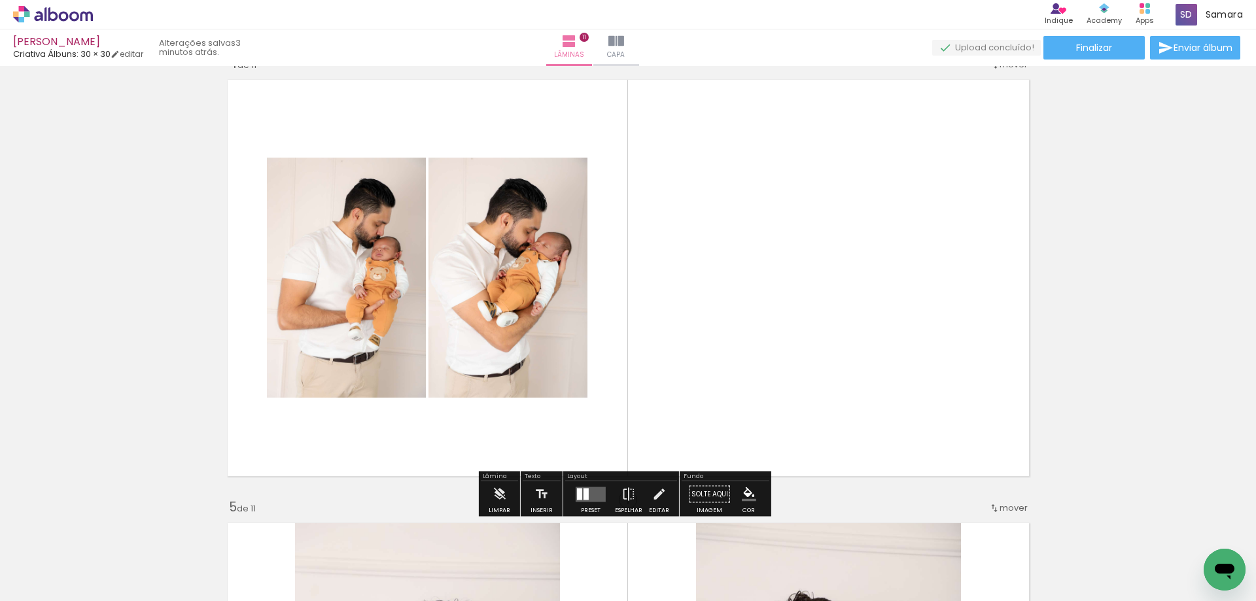
scroll to position [1428, 0]
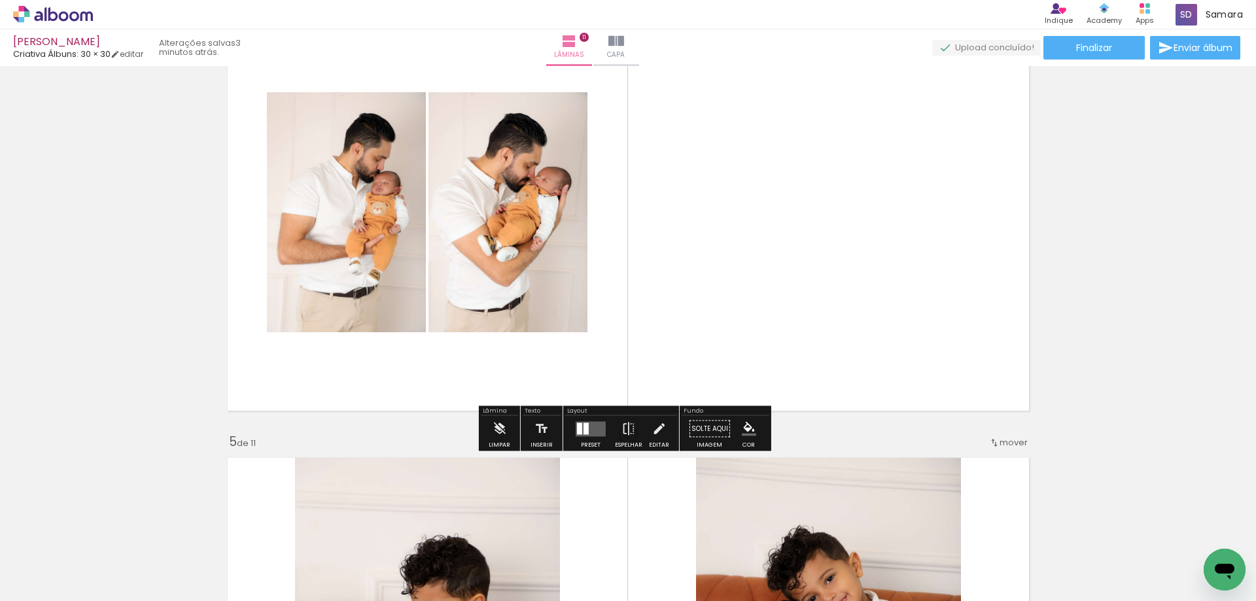
click at [588, 429] on quentale-layouter at bounding box center [591, 428] width 30 height 15
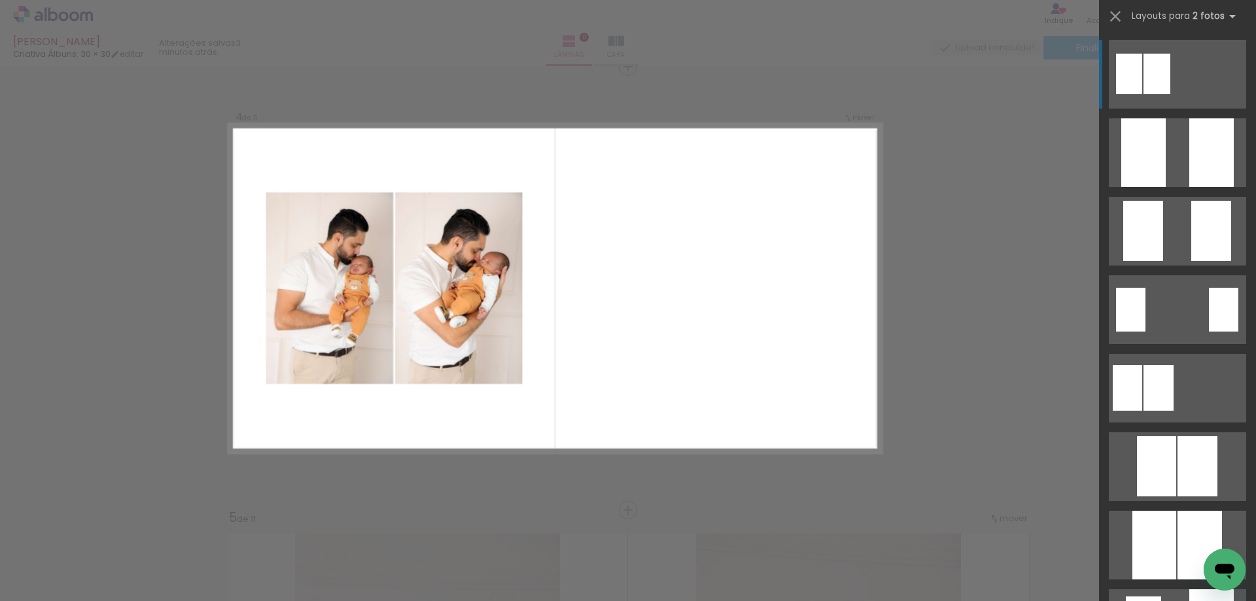
scroll to position [1348, 0]
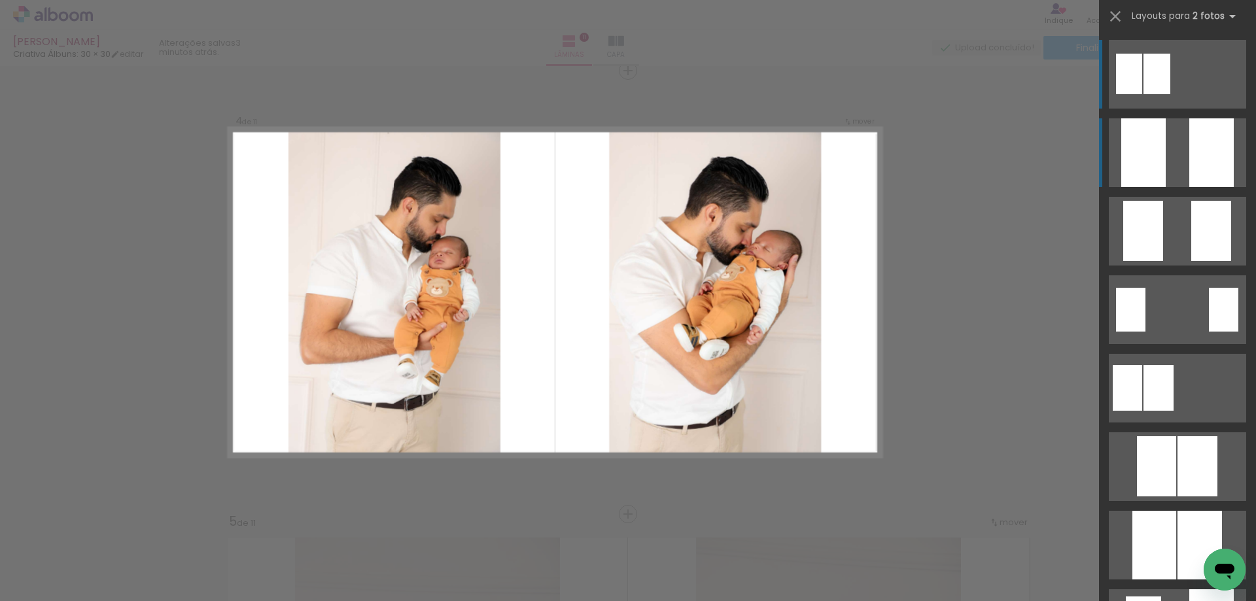
click at [1143, 160] on div at bounding box center [1144, 152] width 44 height 69
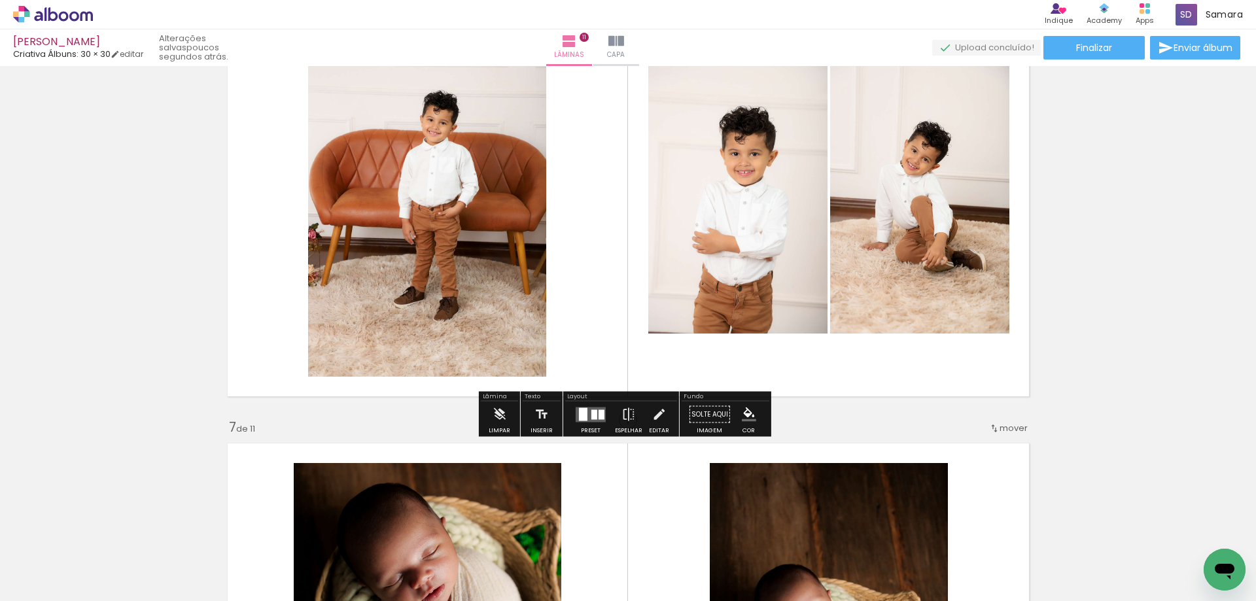
scroll to position [2395, 0]
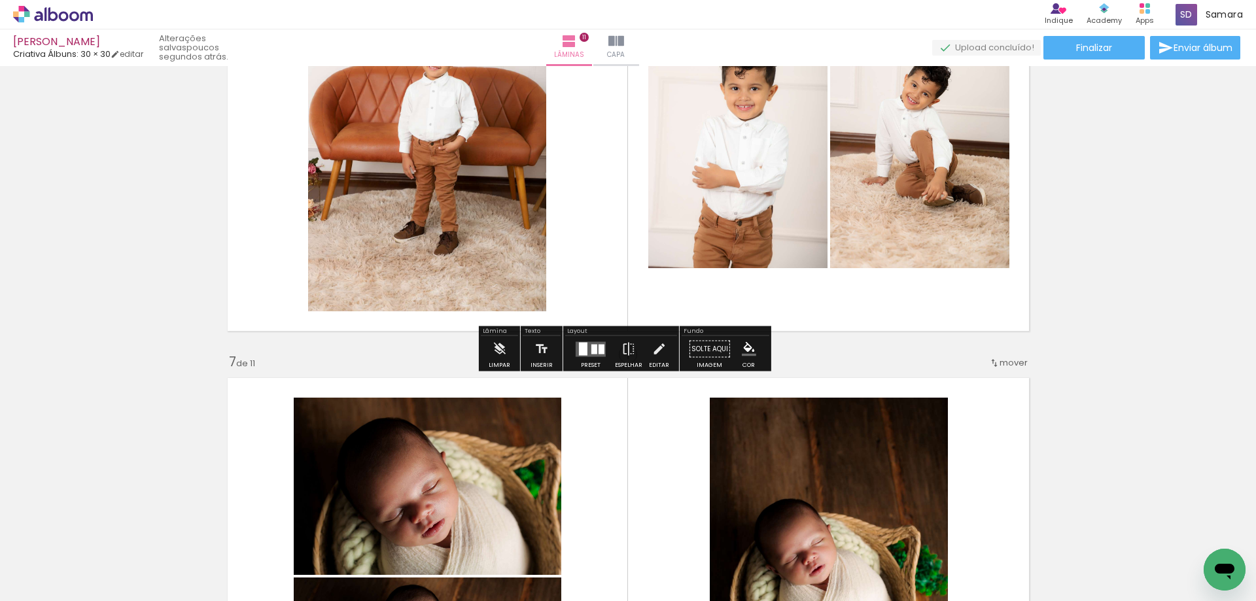
click at [599, 348] on div at bounding box center [602, 349] width 6 height 10
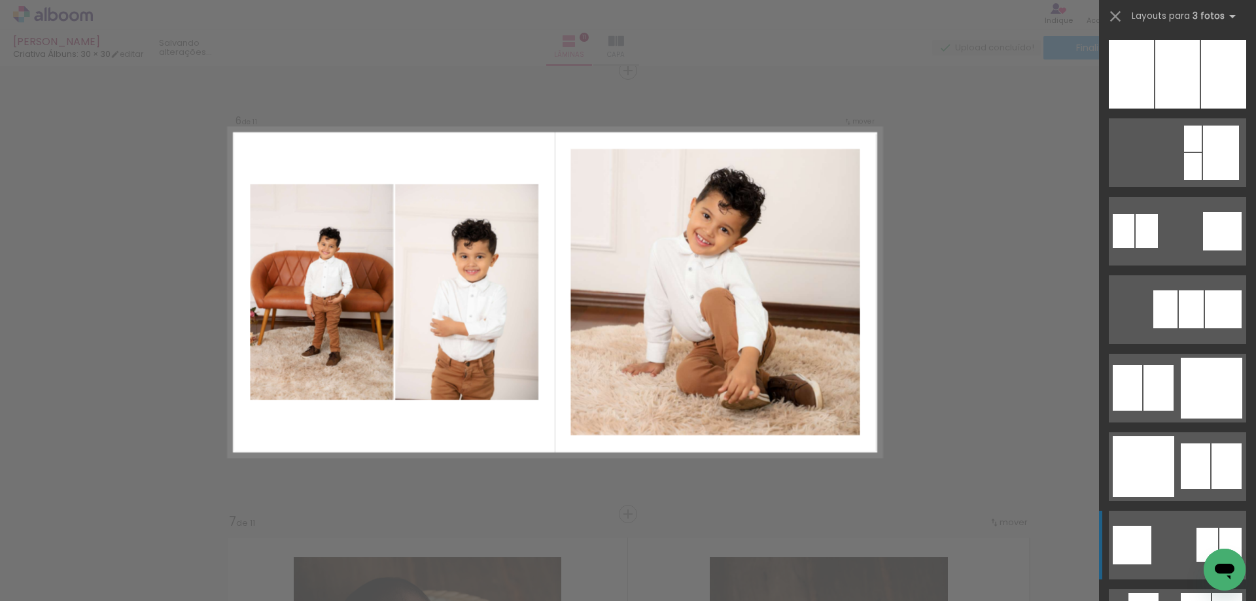
scroll to position [1243, 0]
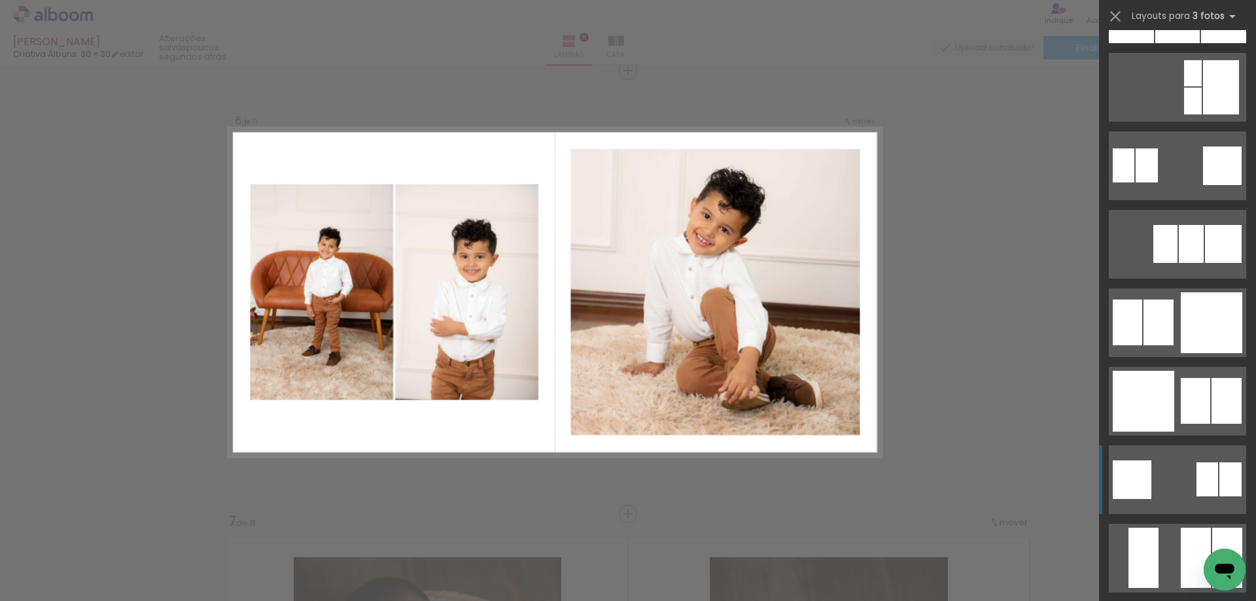
click at [1159, 308] on div at bounding box center [1159, 323] width 30 height 46
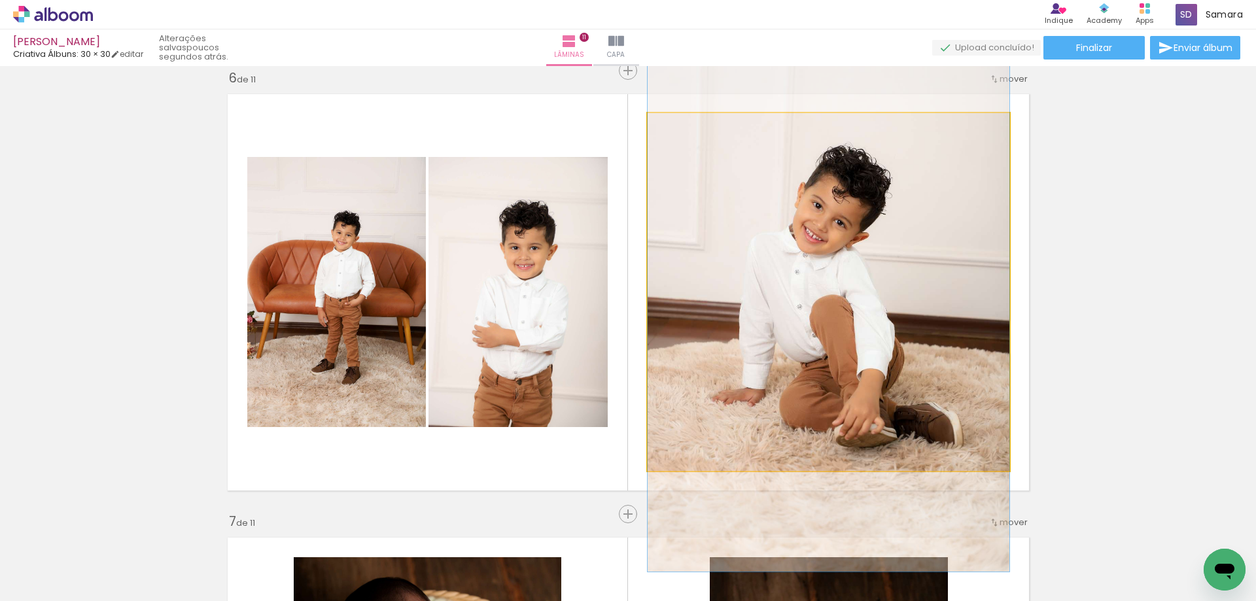
drag, startPoint x: 849, startPoint y: 254, endPoint x: 849, endPoint y: 262, distance: 8.5
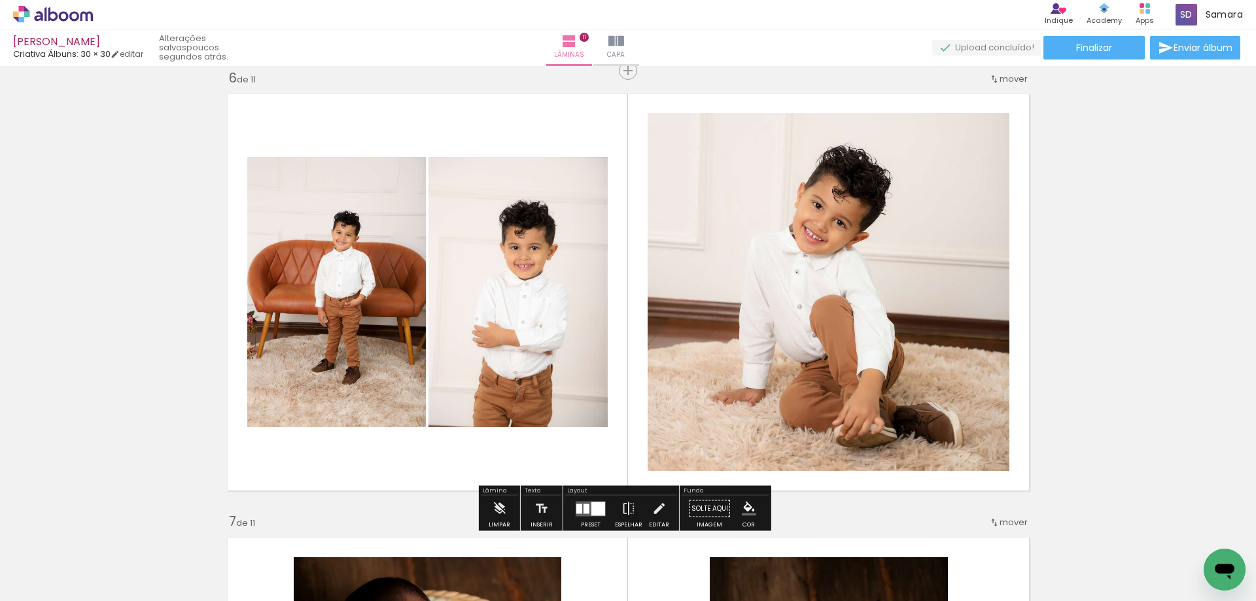
click at [1073, 299] on div "Inserir lâmina 1 de 11 Inserir lâmina 2 de 11 Inserir lâmina 3 de 11 Inserir lâ…" at bounding box center [628, 497] width 1256 height 5325
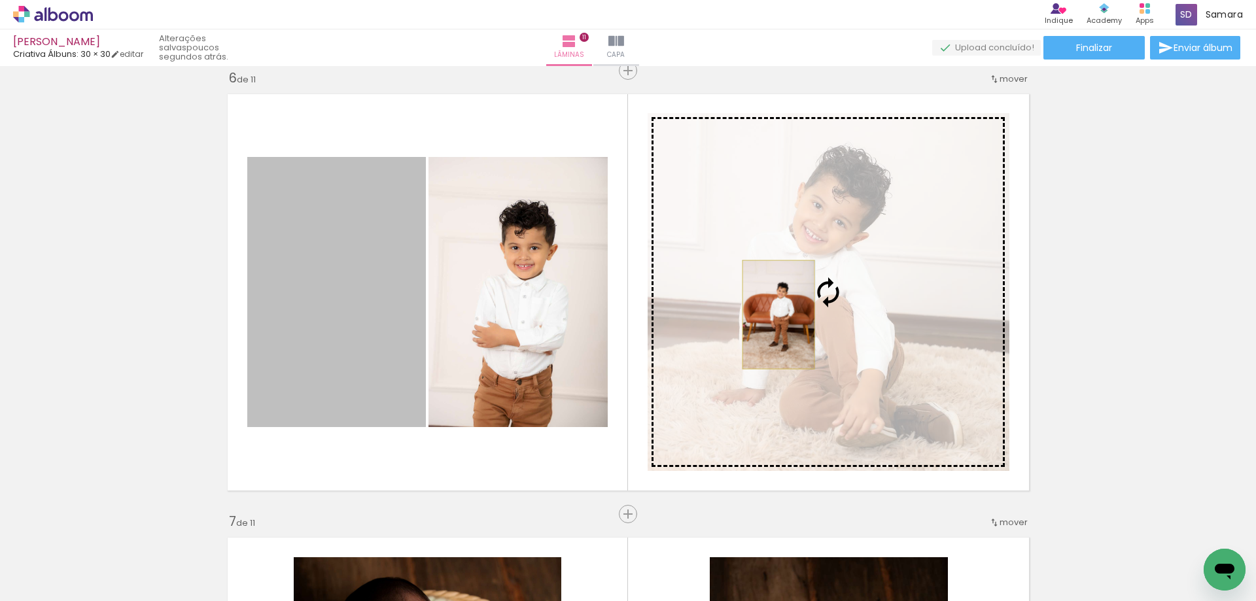
drag, startPoint x: 355, startPoint y: 334, endPoint x: 773, endPoint y: 315, distance: 418.6
click at [0, 0] on slot at bounding box center [0, 0] width 0 height 0
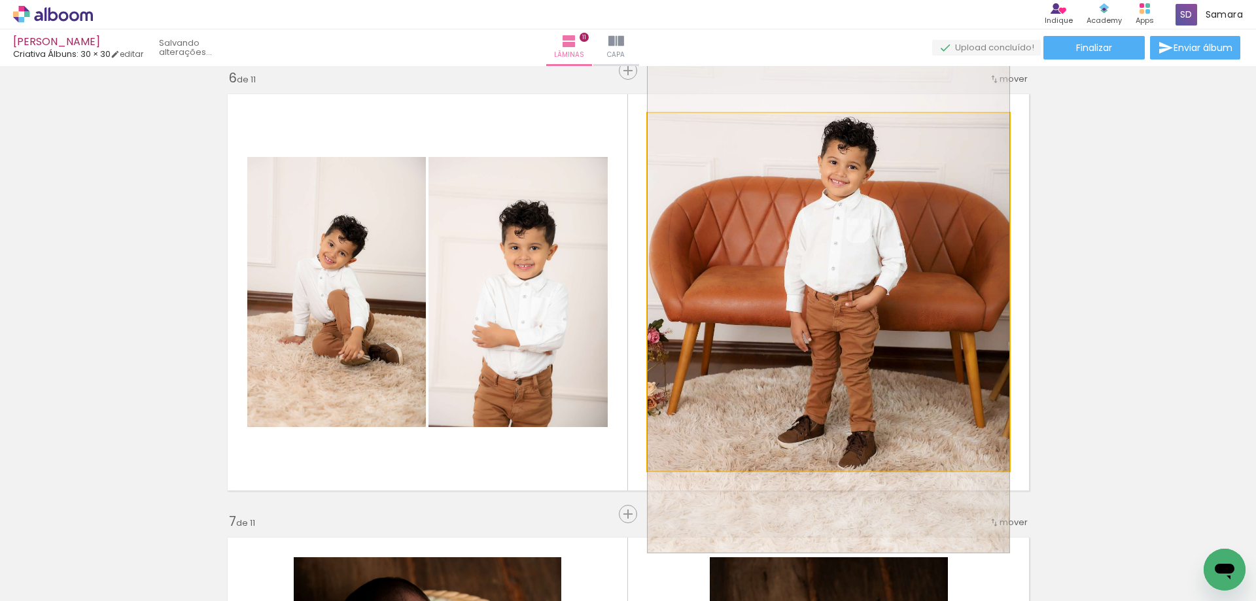
drag, startPoint x: 851, startPoint y: 325, endPoint x: 851, endPoint y: 315, distance: 10.5
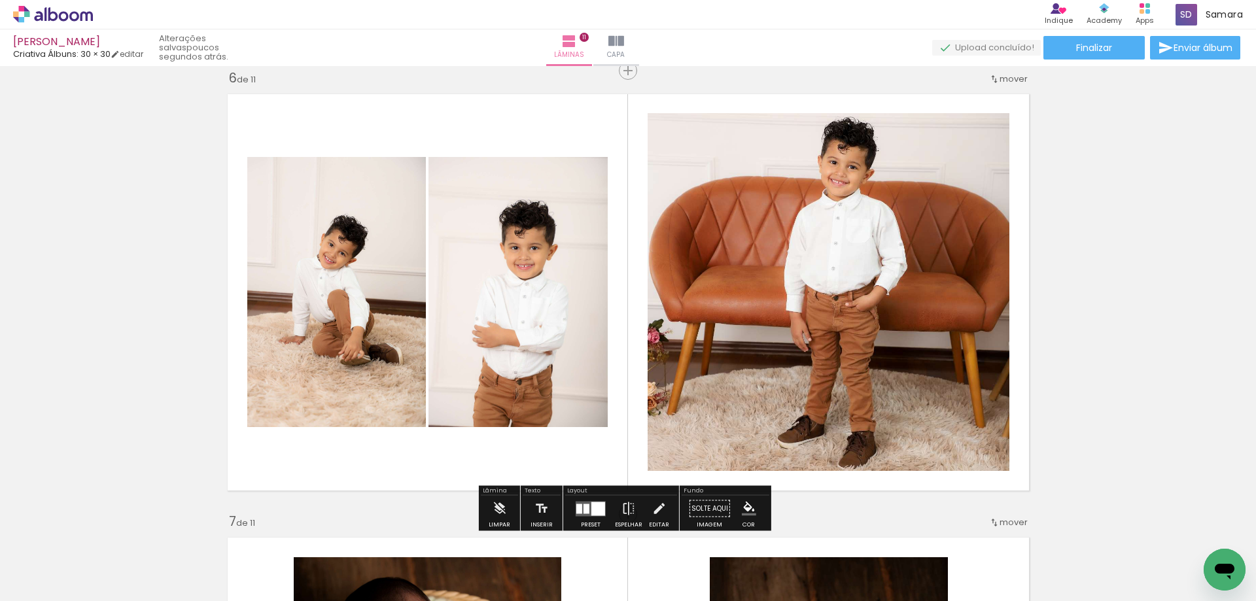
click at [1113, 353] on div "Inserir lâmina 1 de 11 Inserir lâmina 2 de 11 Inserir lâmina 3 de 11 Inserir lâ…" at bounding box center [628, 497] width 1256 height 5325
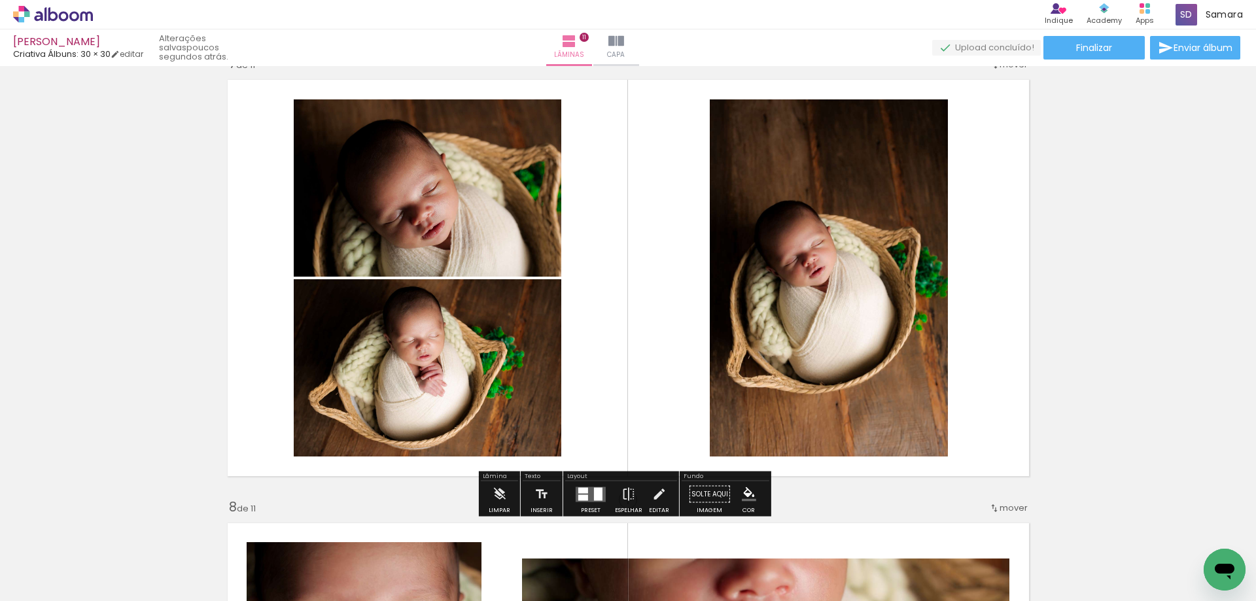
scroll to position [2759, 0]
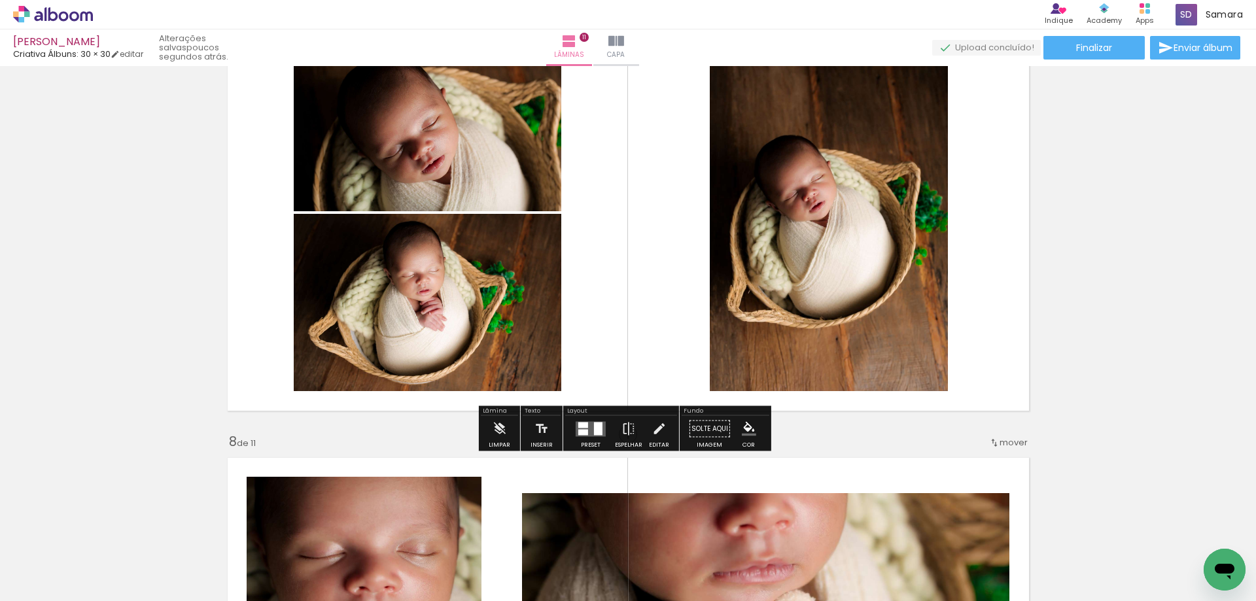
click at [594, 429] on div at bounding box center [598, 428] width 9 height 13
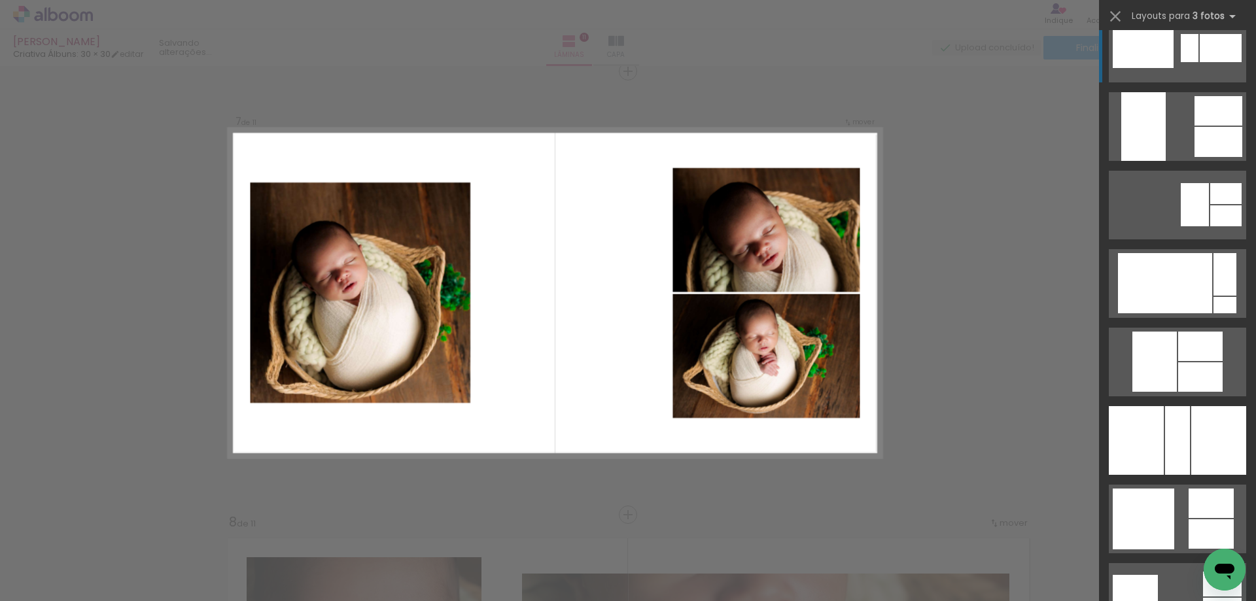
scroll to position [2029, 0]
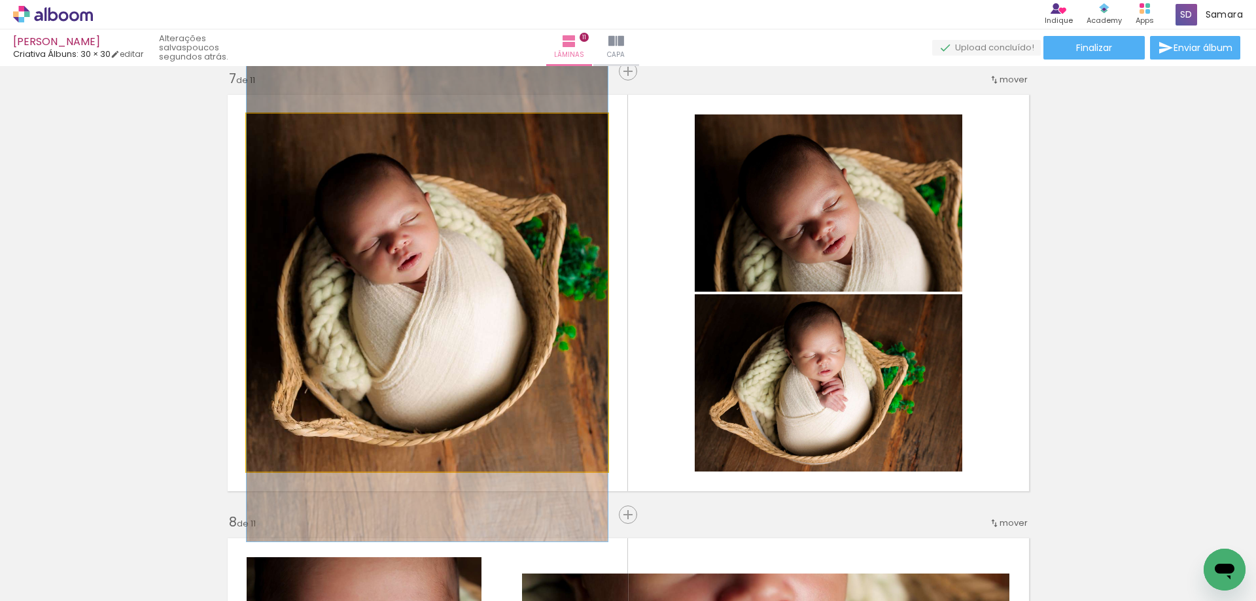
drag, startPoint x: 515, startPoint y: 354, endPoint x: 515, endPoint y: 332, distance: 21.6
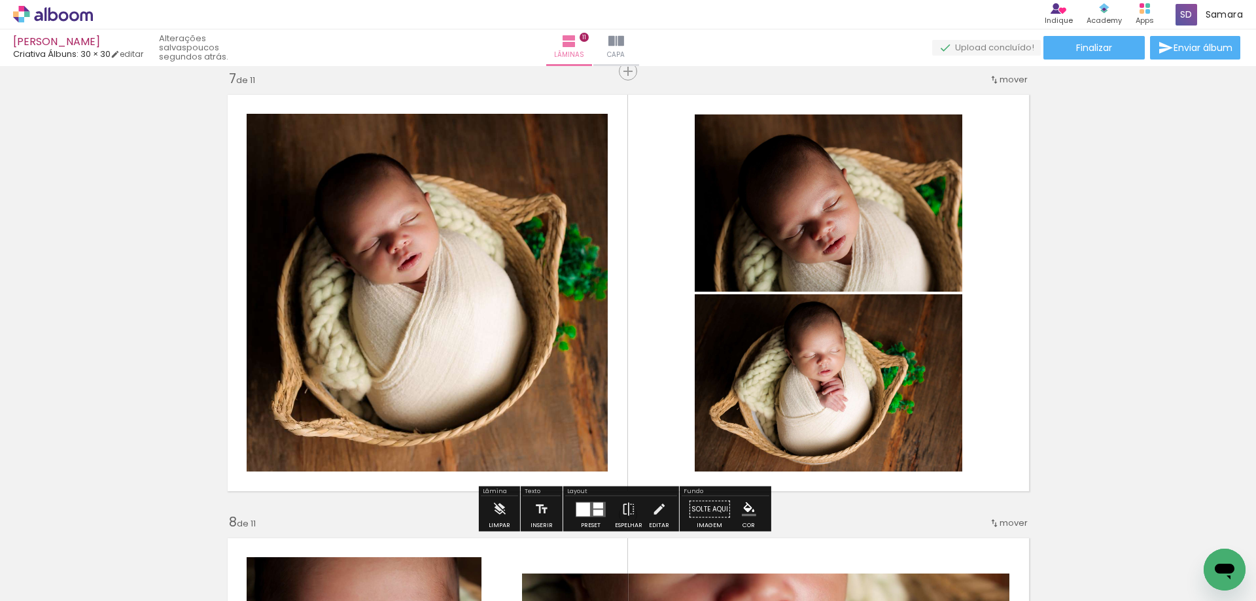
click at [1084, 320] on div "Inserir lâmina 1 de 11 Inserir lâmina 2 de 11 Inserir lâmina 3 de 11 Inserir lâ…" at bounding box center [628, 54] width 1256 height 5325
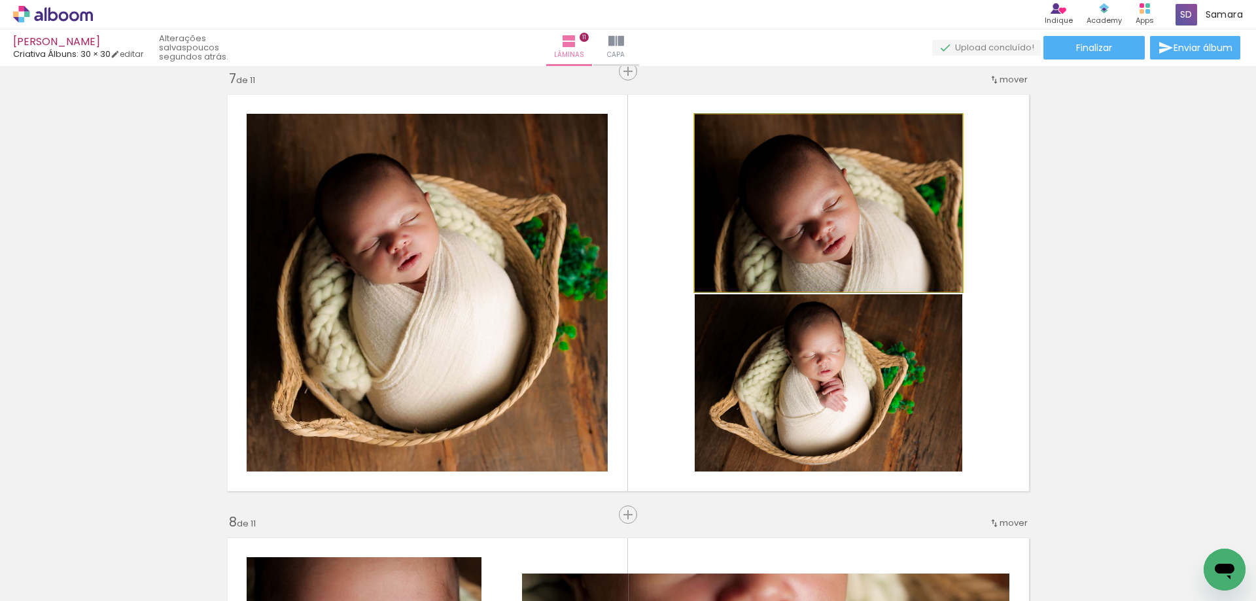
click at [840, 229] on quentale-photo at bounding box center [829, 203] width 268 height 177
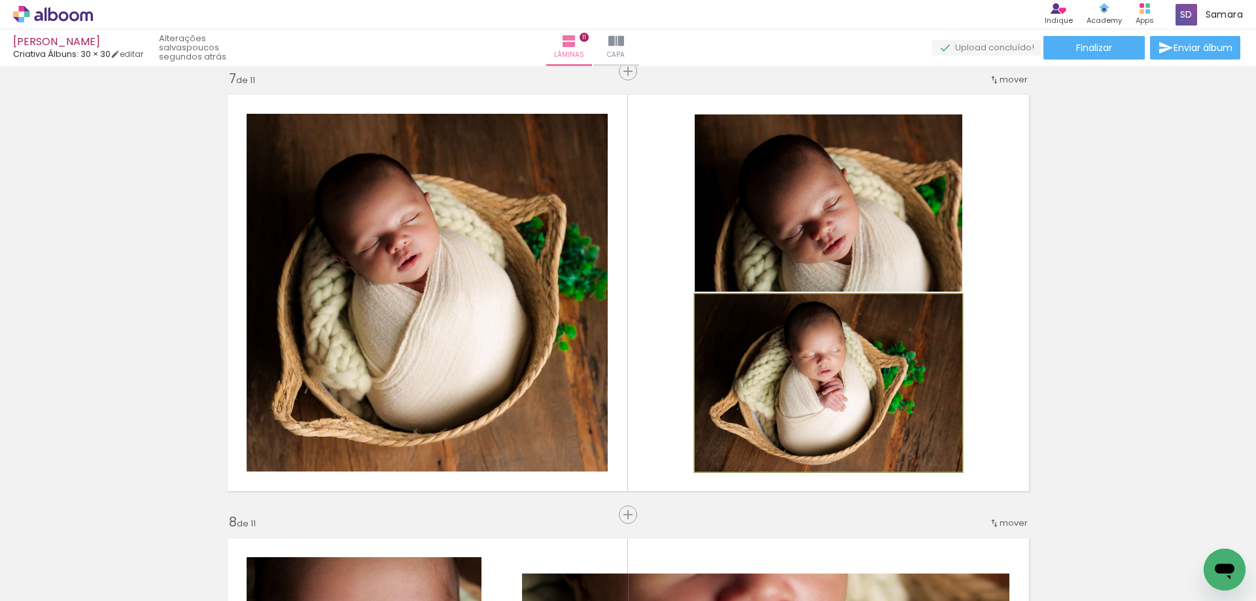
click at [874, 396] on quentale-photo at bounding box center [829, 382] width 268 height 177
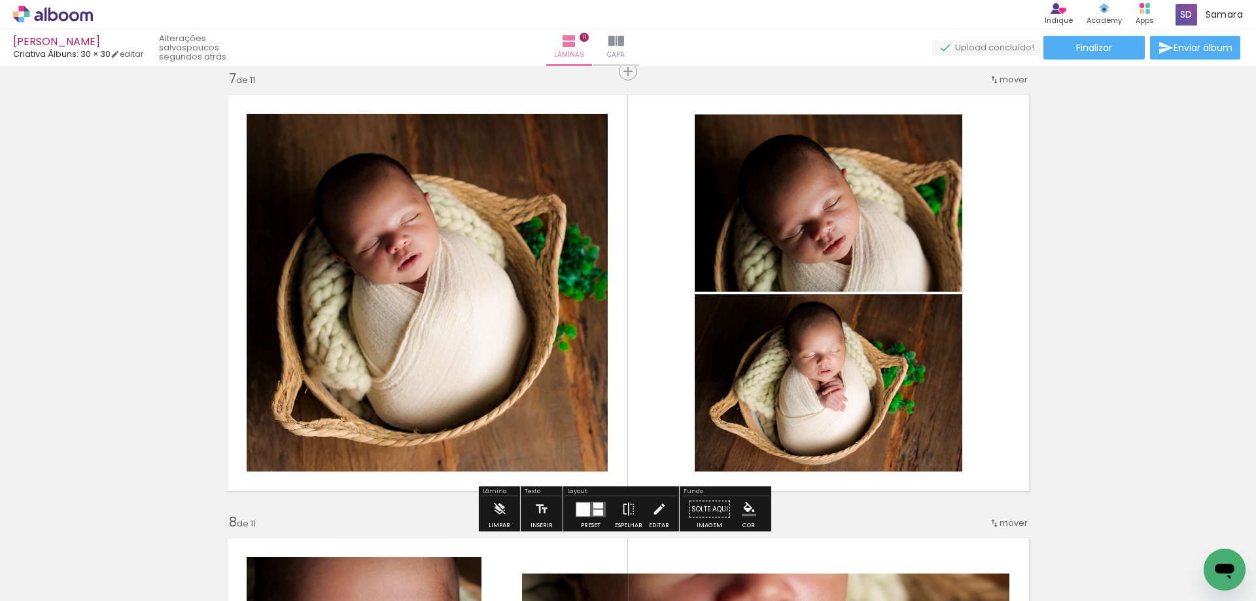
click at [1131, 373] on div "Inserir lâmina 1 de 11 Inserir lâmina 2 de 11 Inserir lâmina 3 de 11 Inserir lâ…" at bounding box center [628, 54] width 1256 height 5325
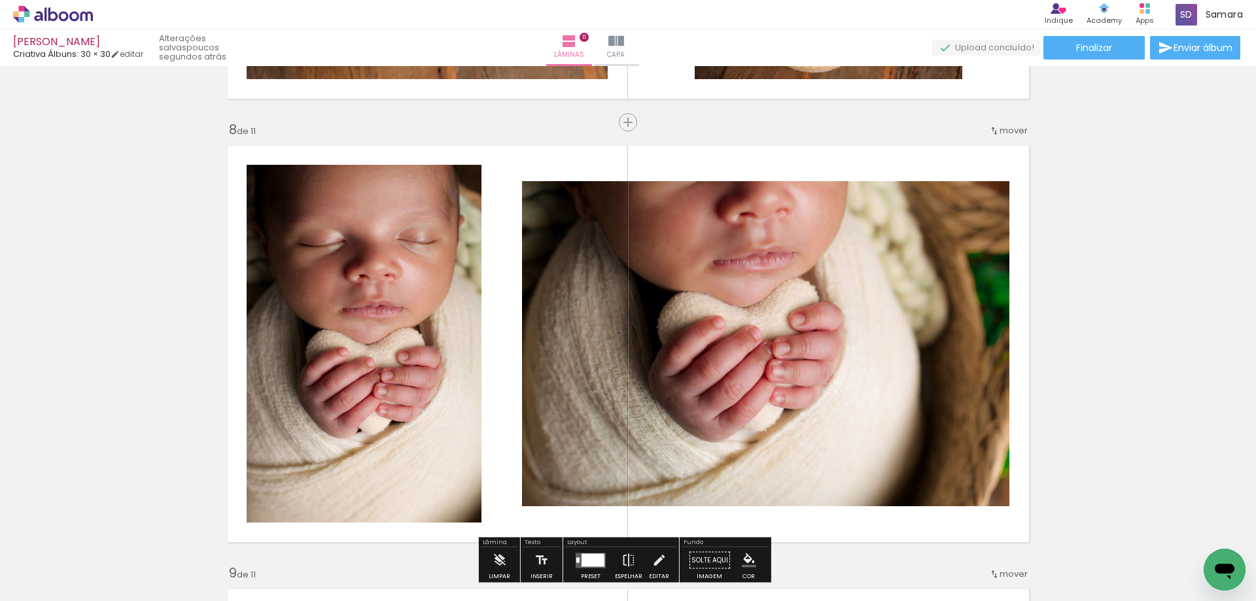
scroll to position [3136, 0]
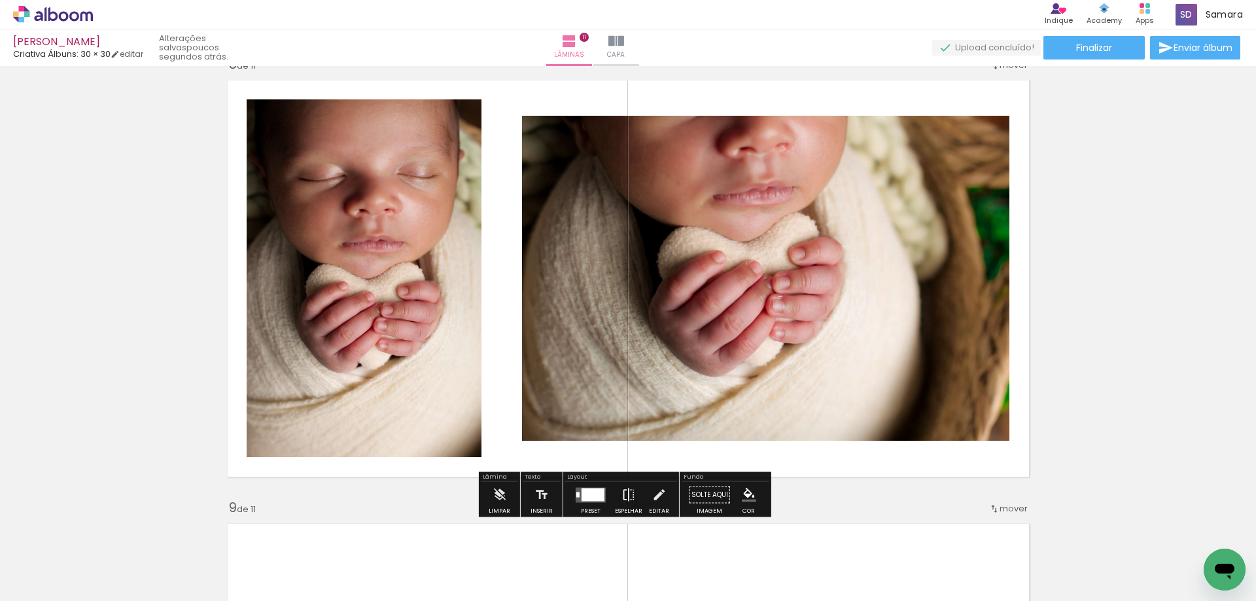
click at [623, 493] on iron-icon at bounding box center [629, 495] width 14 height 26
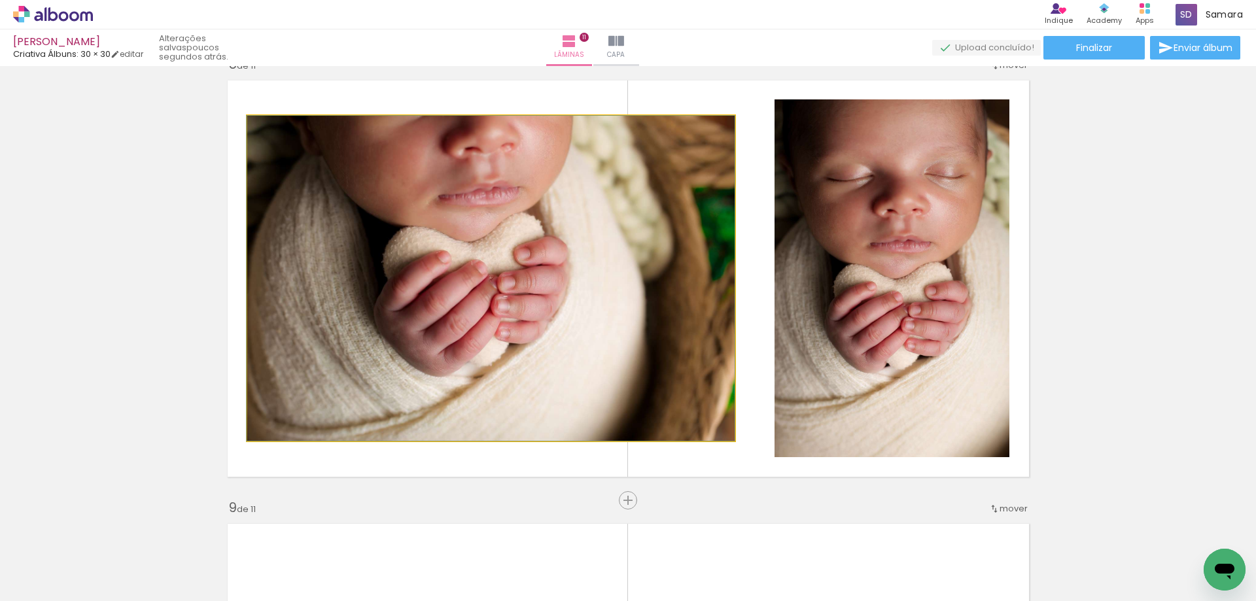
click at [546, 328] on quentale-photo at bounding box center [491, 278] width 488 height 325
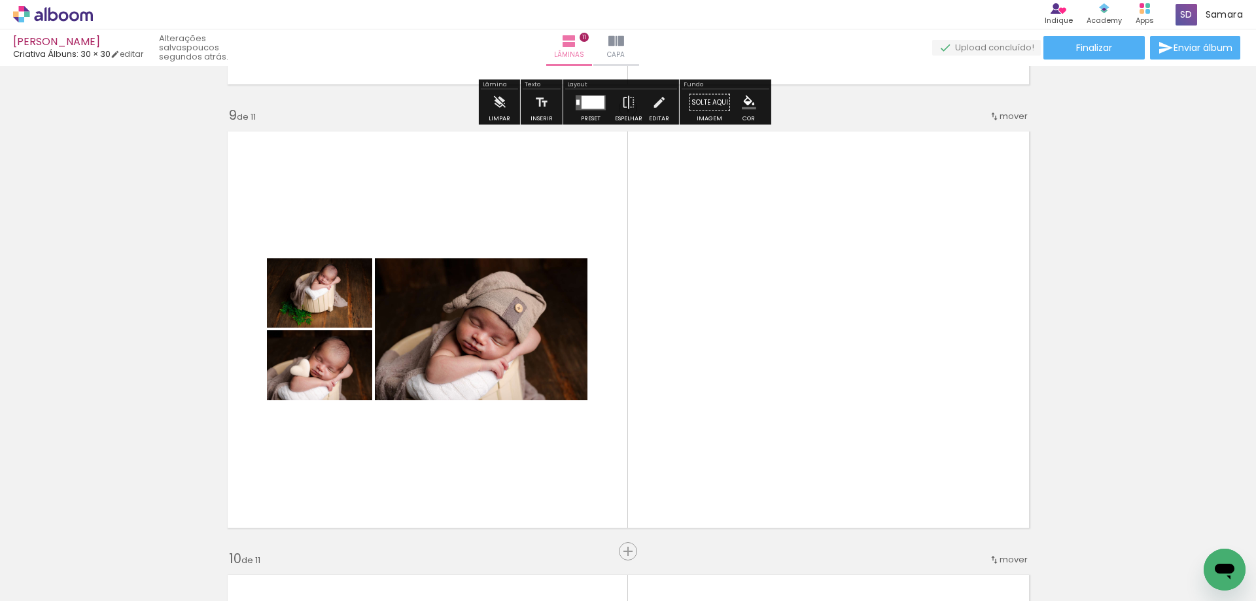
scroll to position [3660, 0]
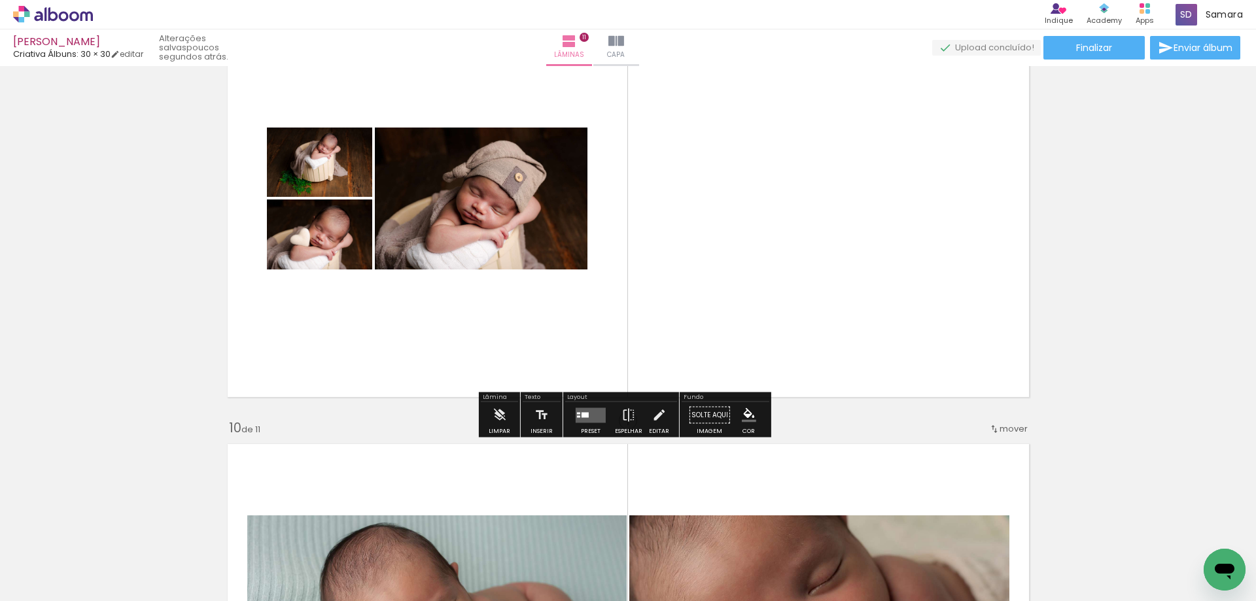
click at [588, 409] on quentale-layouter at bounding box center [591, 415] width 30 height 15
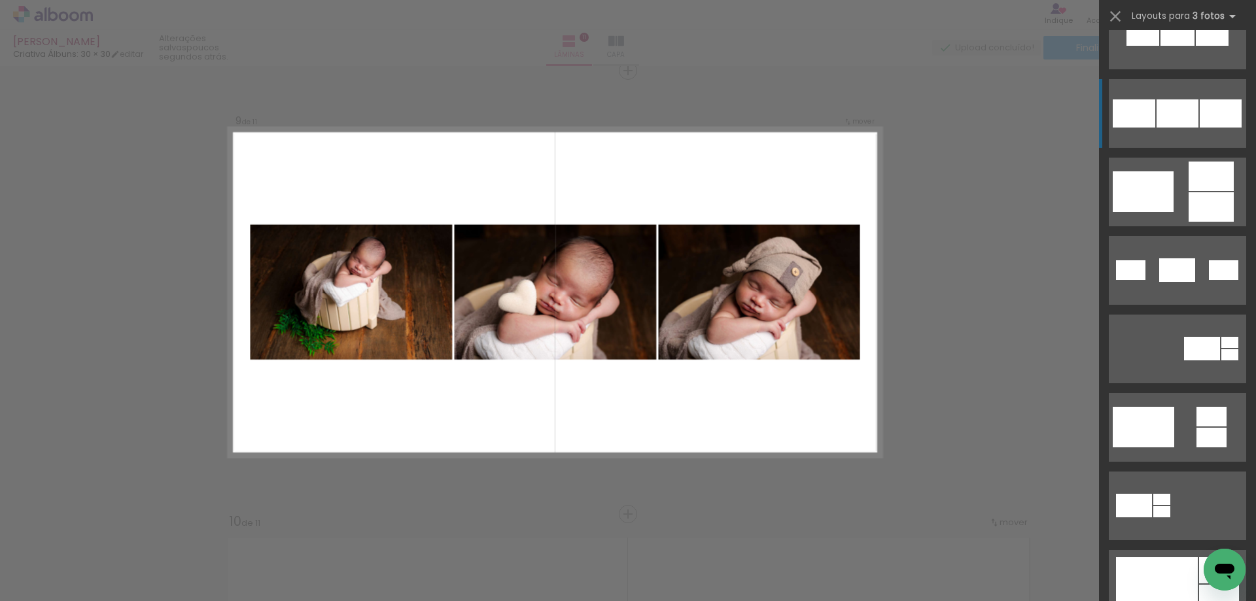
scroll to position [393, 0]
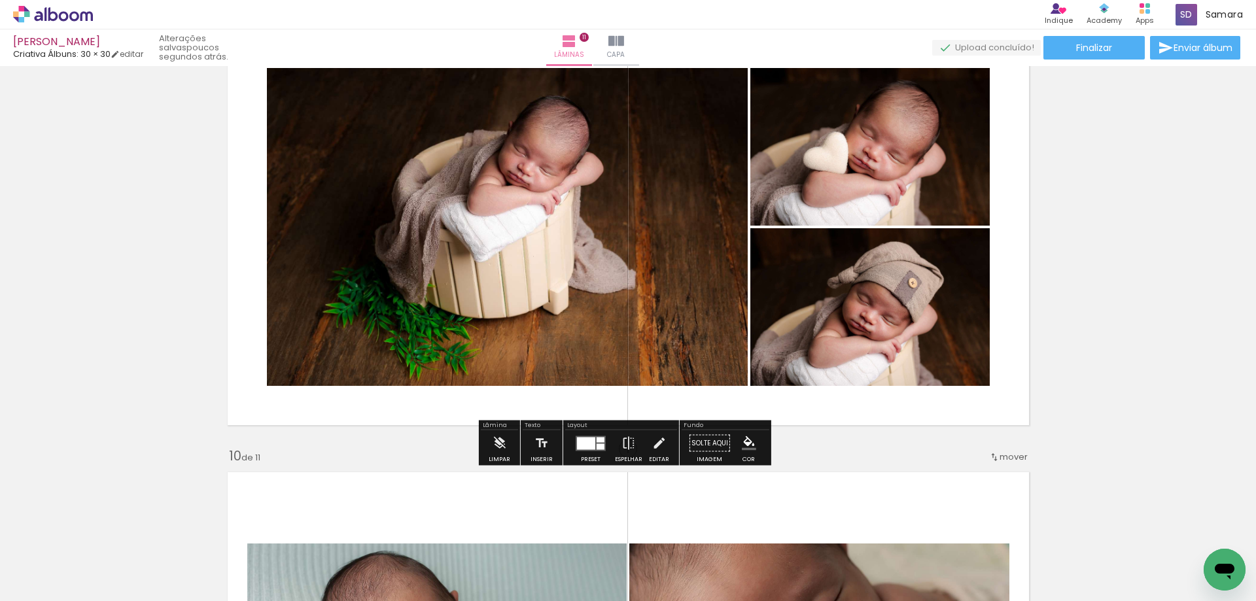
scroll to position [3697, 0]
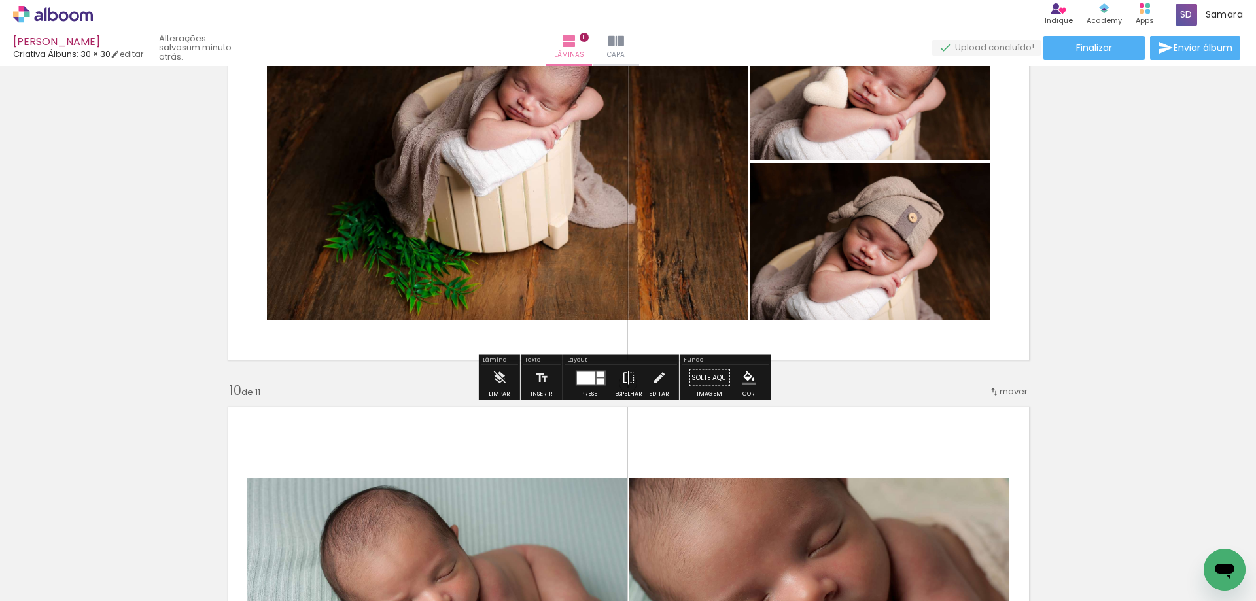
click at [631, 369] on iron-icon at bounding box center [629, 378] width 14 height 26
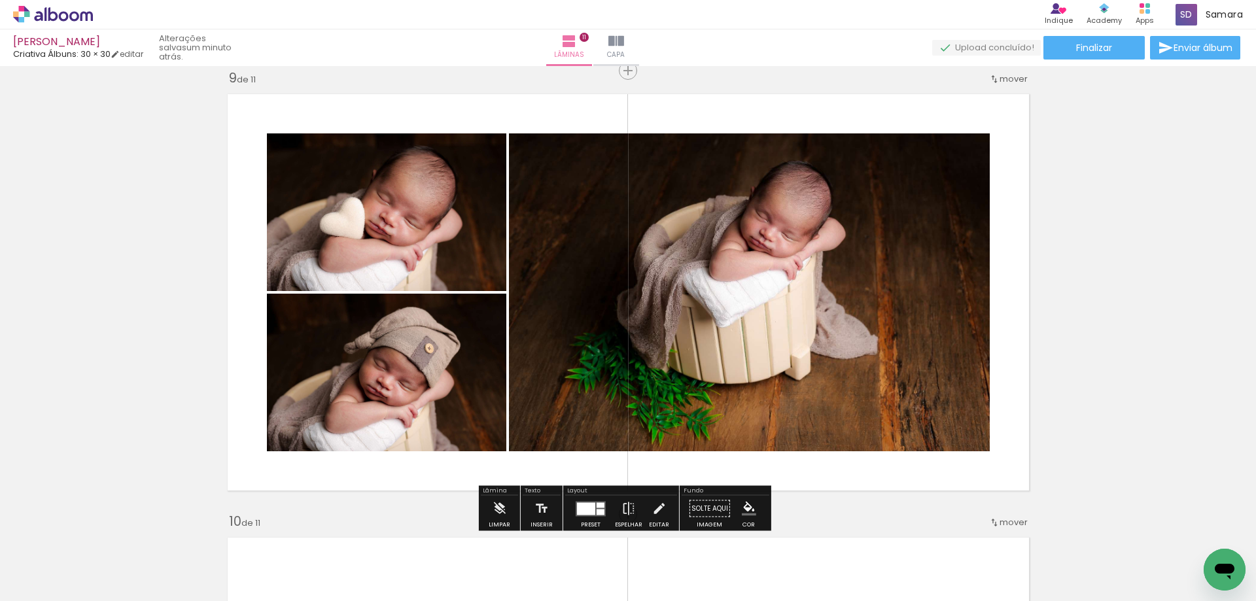
scroll to position [3501, 0]
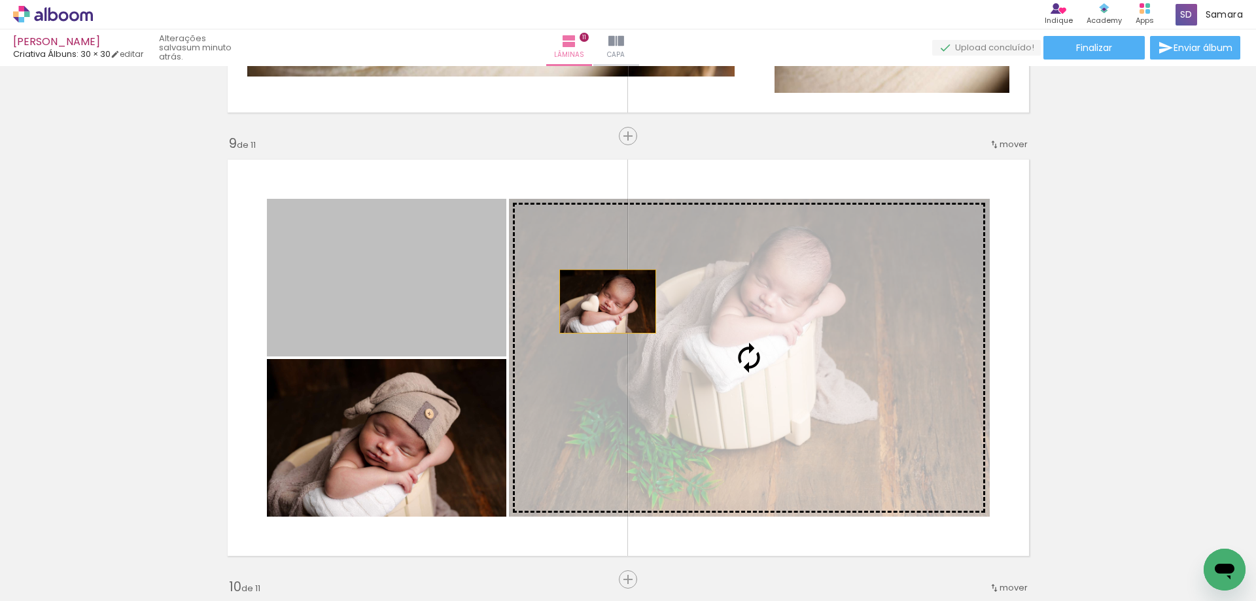
drag, startPoint x: 429, startPoint y: 298, endPoint x: 630, endPoint y: 307, distance: 201.1
click at [0, 0] on slot at bounding box center [0, 0] width 0 height 0
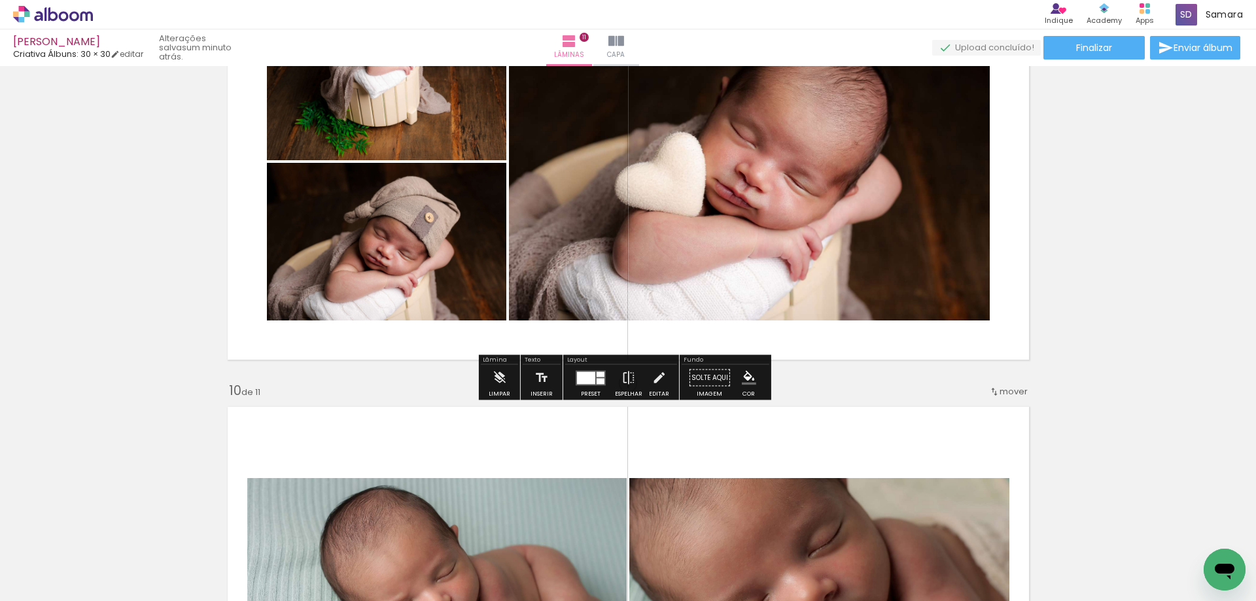
scroll to position [3632, 0]
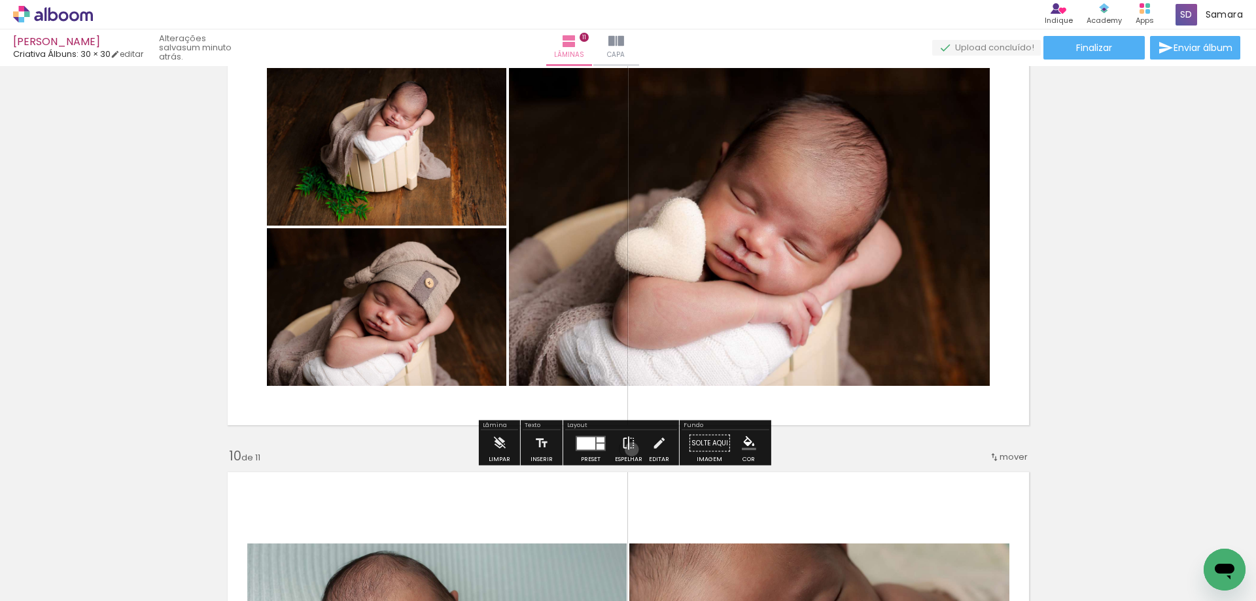
click at [629, 450] on iron-icon at bounding box center [629, 444] width 14 height 26
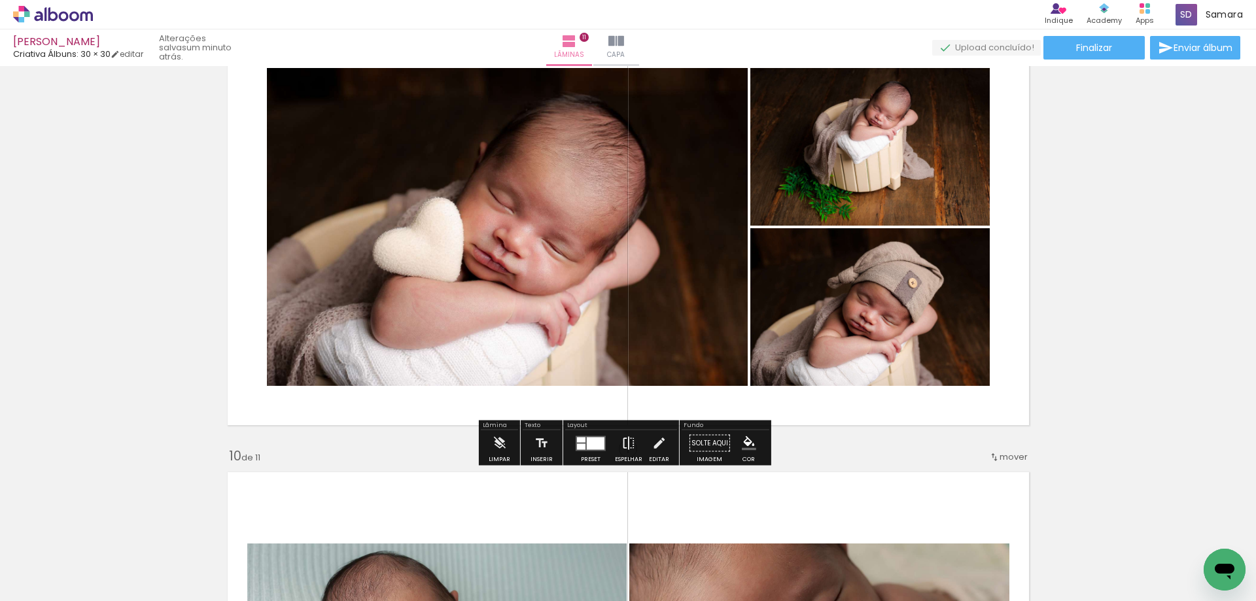
click at [629, 450] on iron-icon at bounding box center [629, 444] width 14 height 26
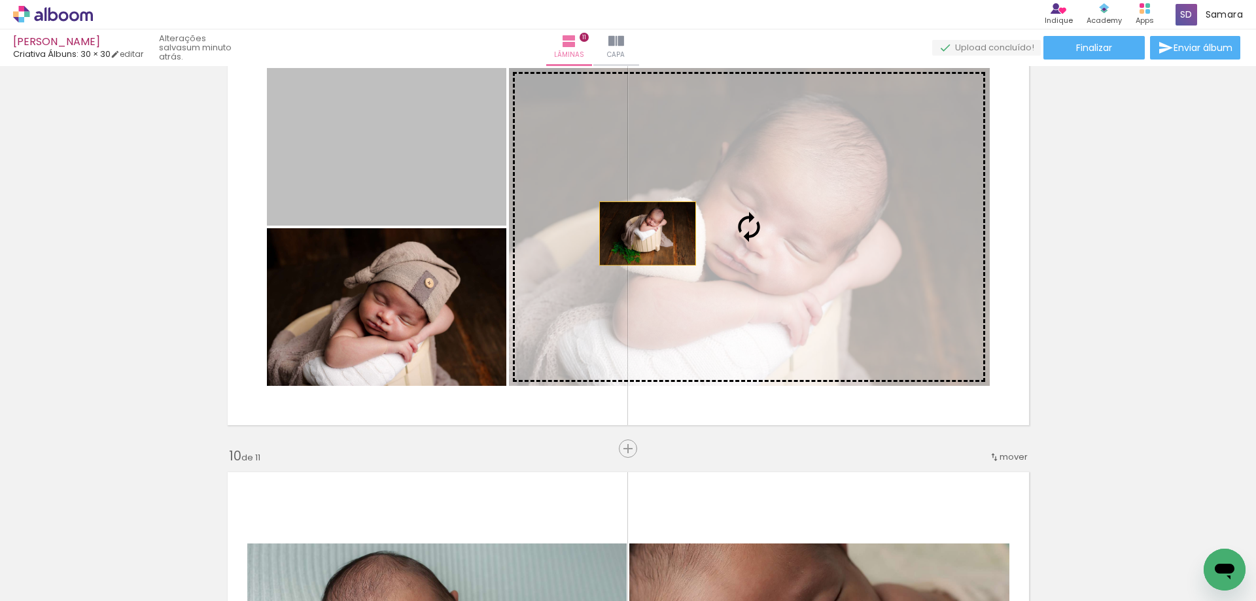
drag, startPoint x: 434, startPoint y: 193, endPoint x: 643, endPoint y: 234, distance: 212.6
click at [0, 0] on slot at bounding box center [0, 0] width 0 height 0
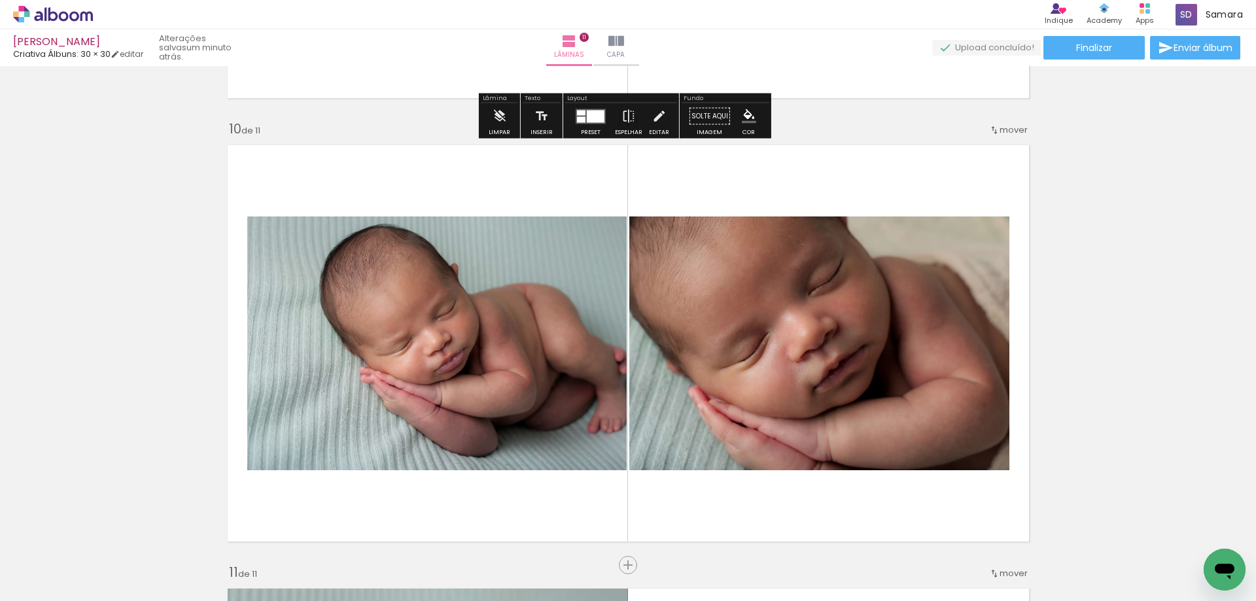
scroll to position [4090, 0]
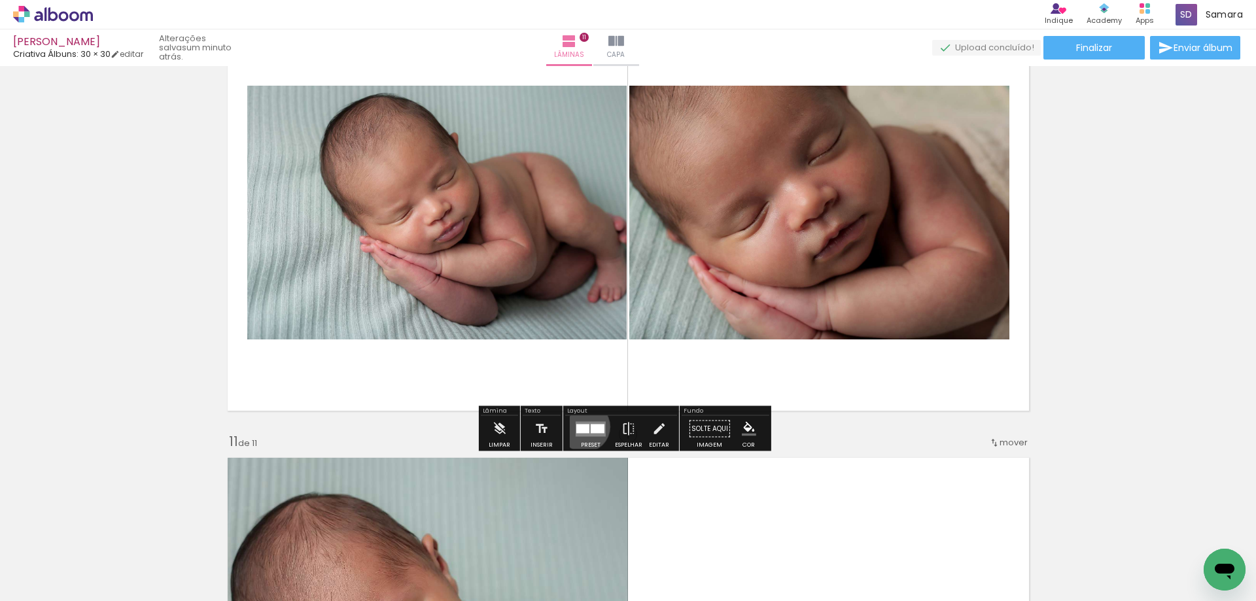
click at [582, 427] on div at bounding box center [582, 428] width 13 height 9
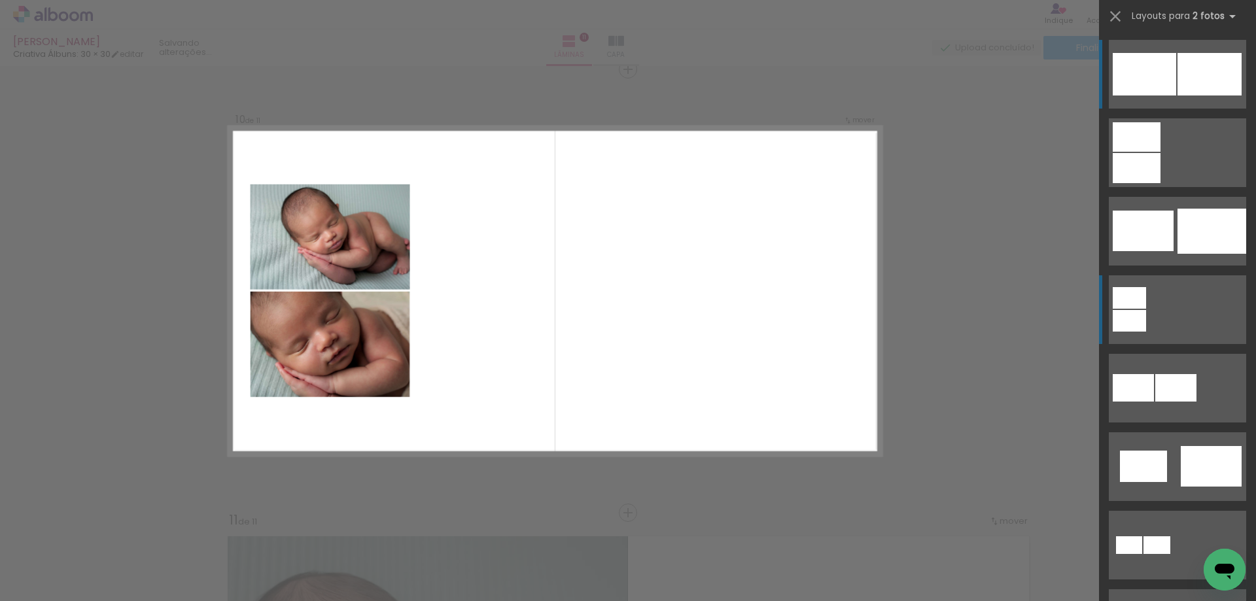
scroll to position [4010, 0]
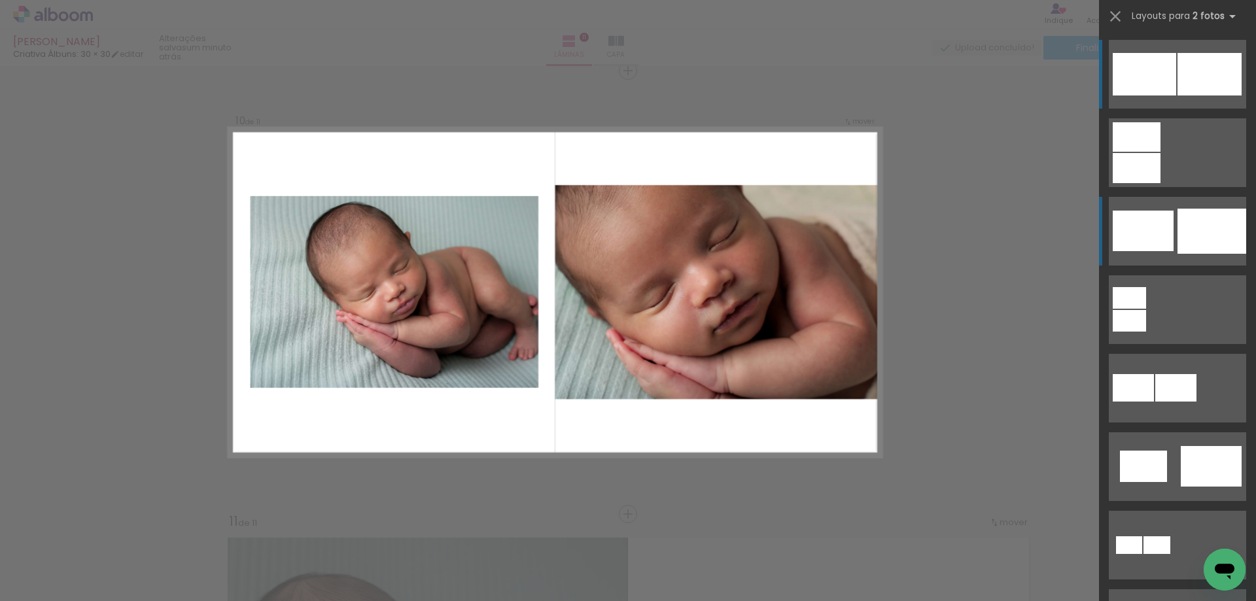
click at [1206, 230] on div at bounding box center [1212, 231] width 69 height 45
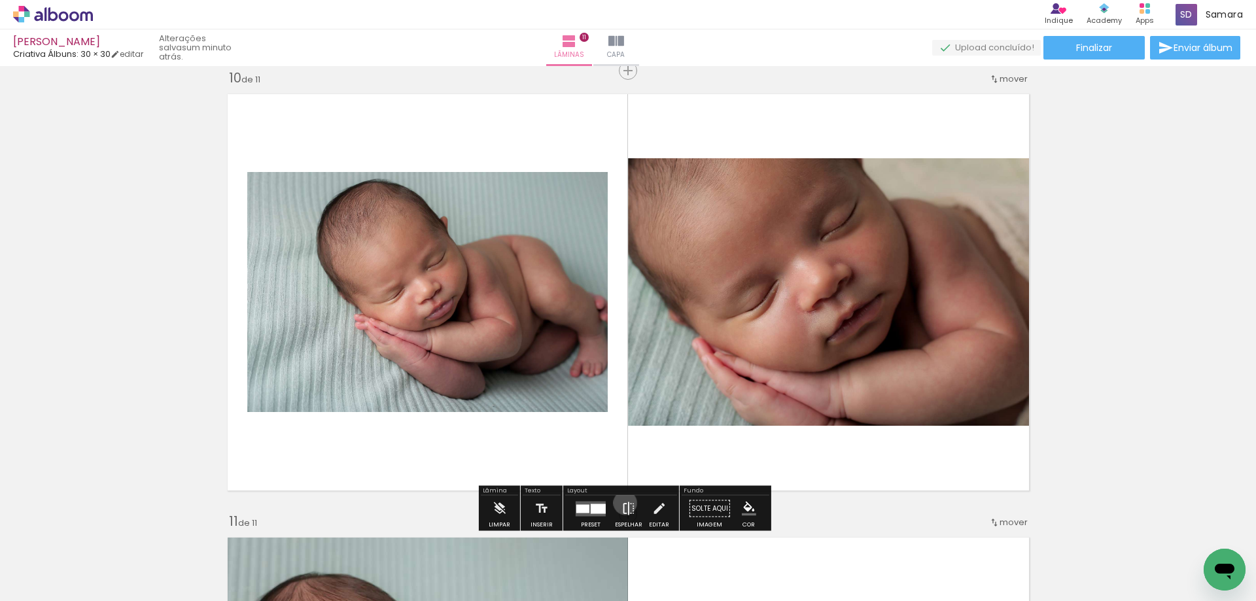
click at [622, 503] on iron-icon at bounding box center [629, 509] width 14 height 26
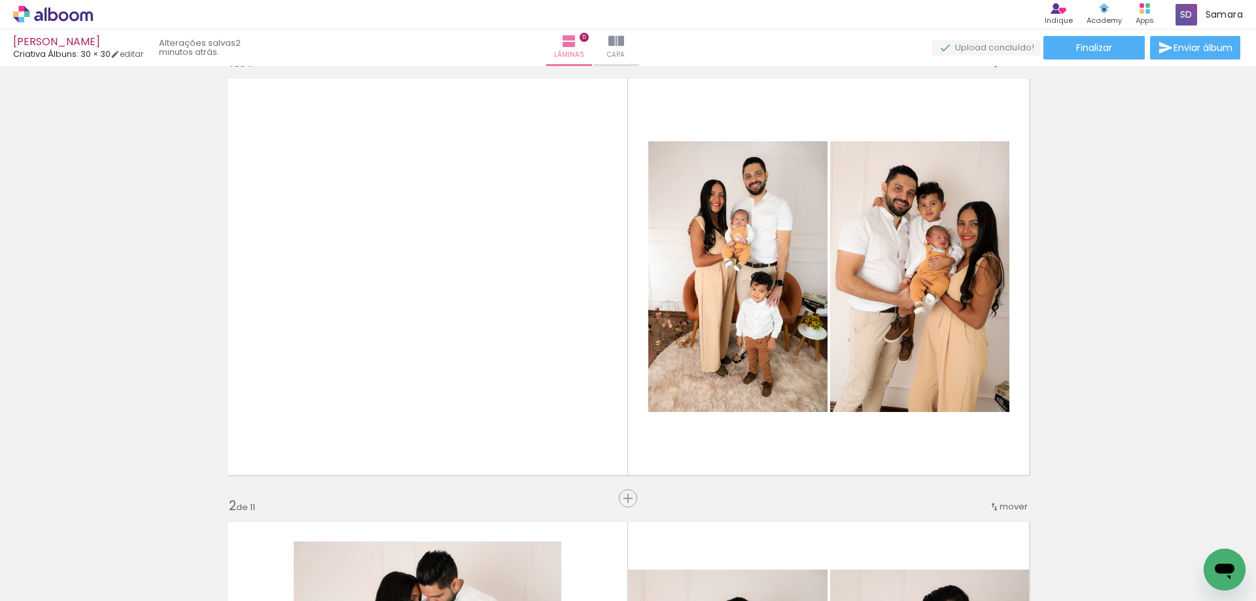
scroll to position [0, 0]
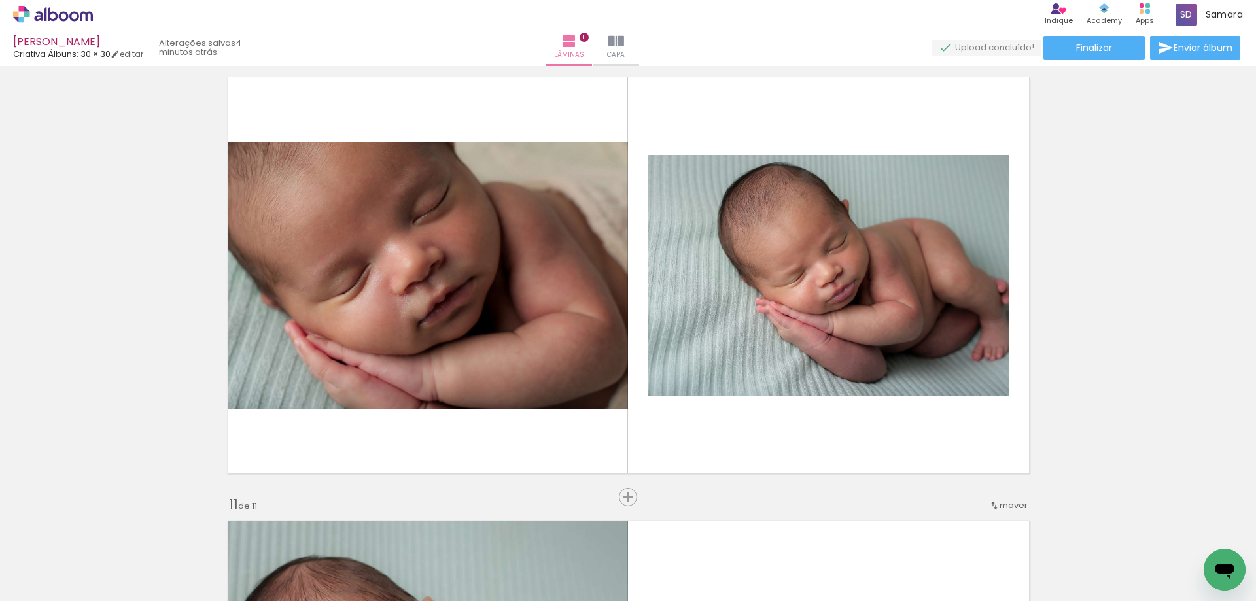
scroll to position [4006, 0]
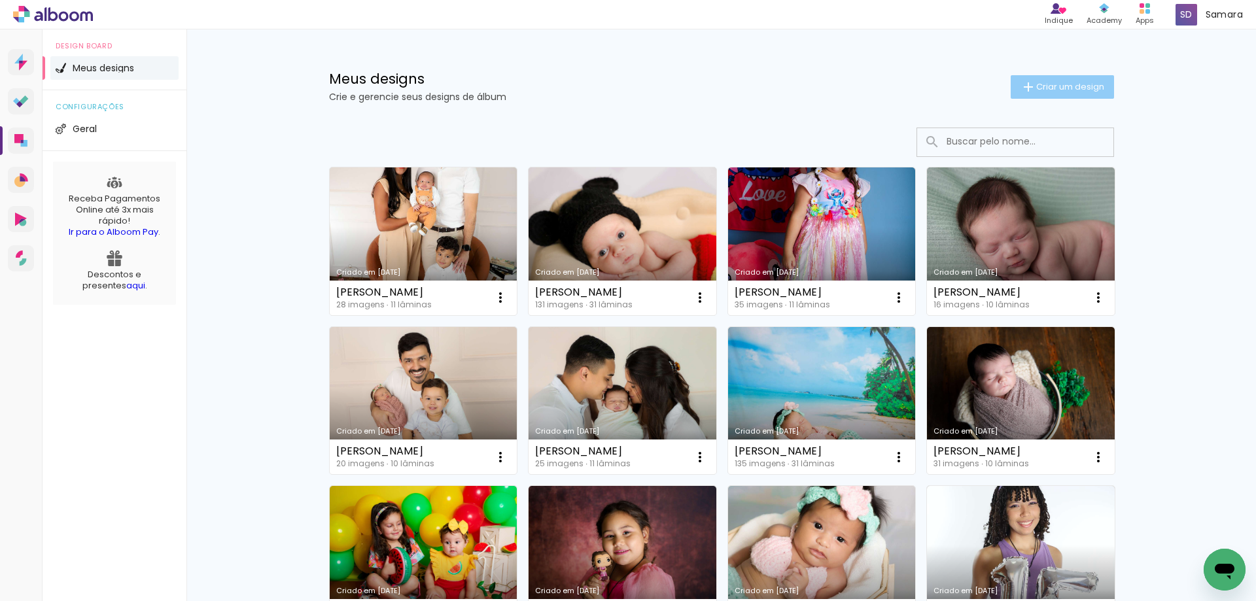
click at [1040, 87] on span "Criar um design" at bounding box center [1071, 86] width 68 height 9
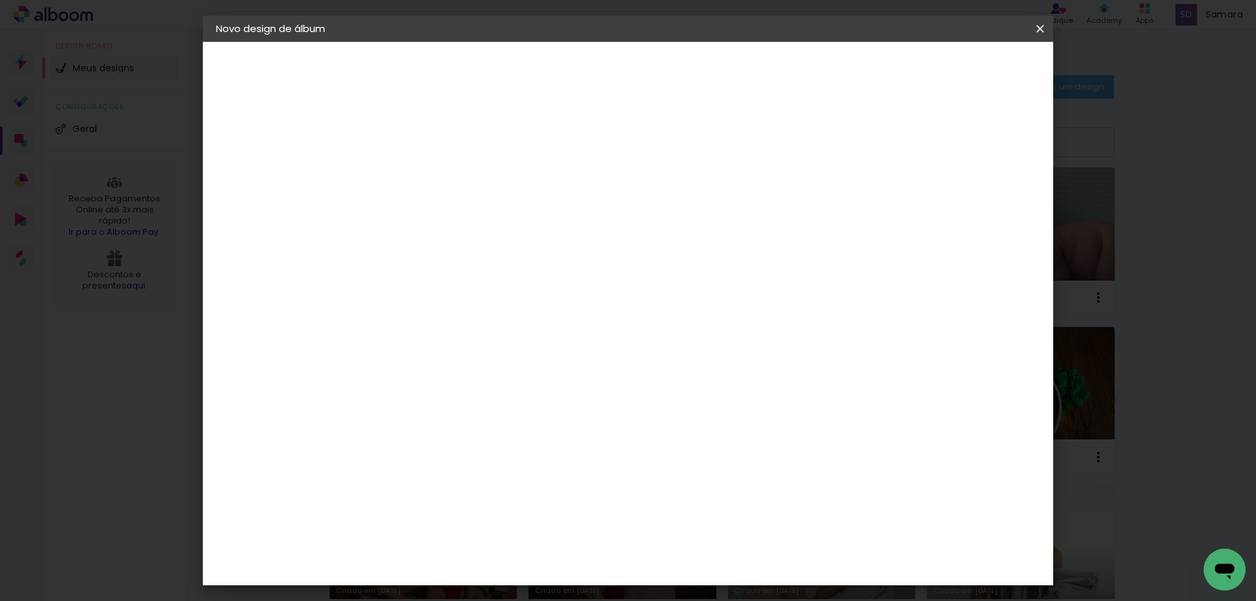
click at [430, 178] on input at bounding box center [430, 176] width 0 height 20
type input "[PERSON_NAME]"
type paper-input "[PERSON_NAME]"
click at [0, 0] on slot "Avançar" at bounding box center [0, 0] width 0 height 0
click at [494, 218] on div "Criativa Álbuns" at bounding box center [474, 217] width 40 height 21
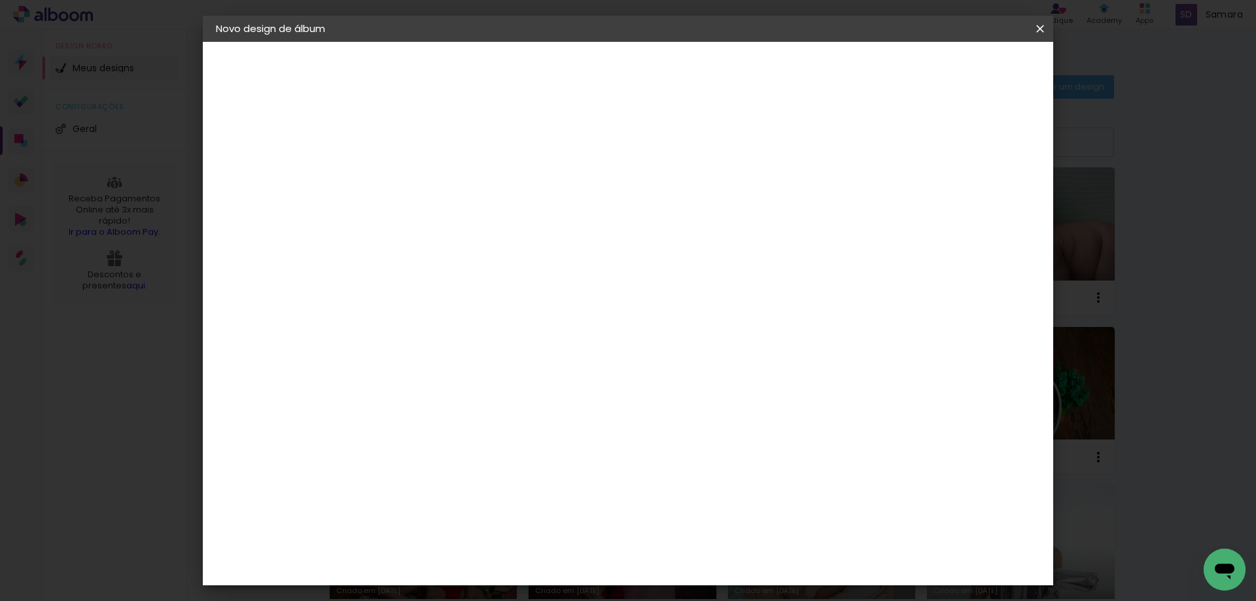
click at [0, 0] on slot "Voltar" at bounding box center [0, 0] width 0 height 0
click at [430, 174] on input "[PERSON_NAME]" at bounding box center [430, 176] width 0 height 20
type input "Luísa"
type paper-input "Luísa"
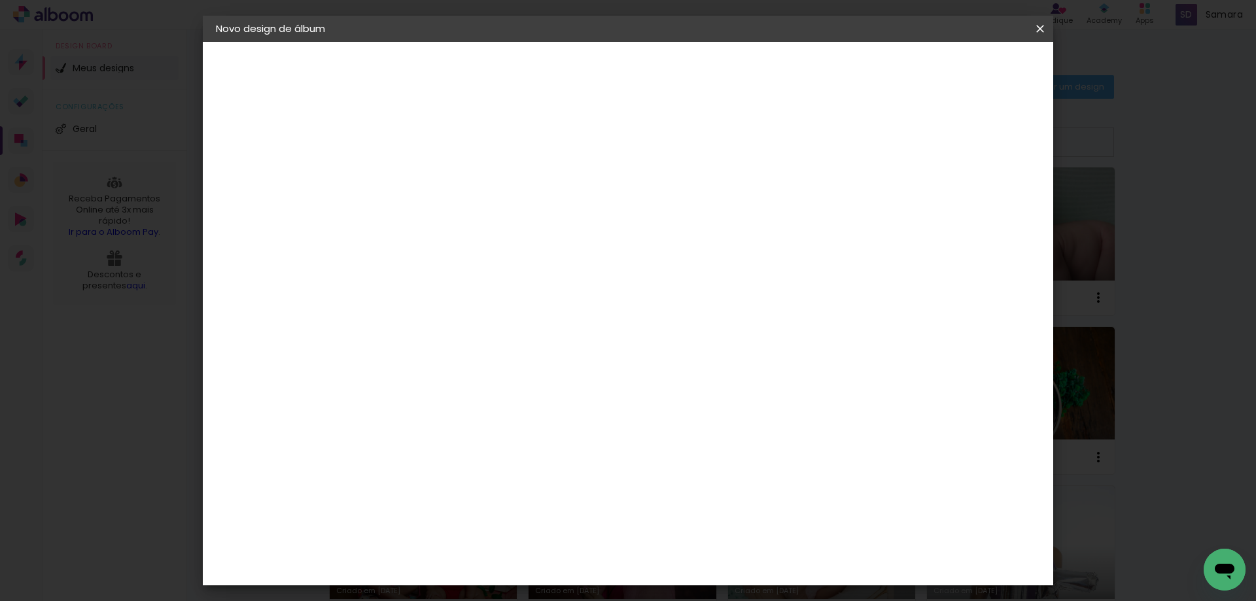
click at [0, 0] on slot "Avançar" at bounding box center [0, 0] width 0 height 0
click at [494, 219] on div "Criativa Álbuns" at bounding box center [474, 217] width 40 height 21
click at [0, 0] on slot "Avançar" at bounding box center [0, 0] width 0 height 0
click at [481, 221] on input "text" at bounding box center [455, 228] width 51 height 20
click at [0, 0] on slot "Fotolivro Premium" at bounding box center [0, 0] width 0 height 0
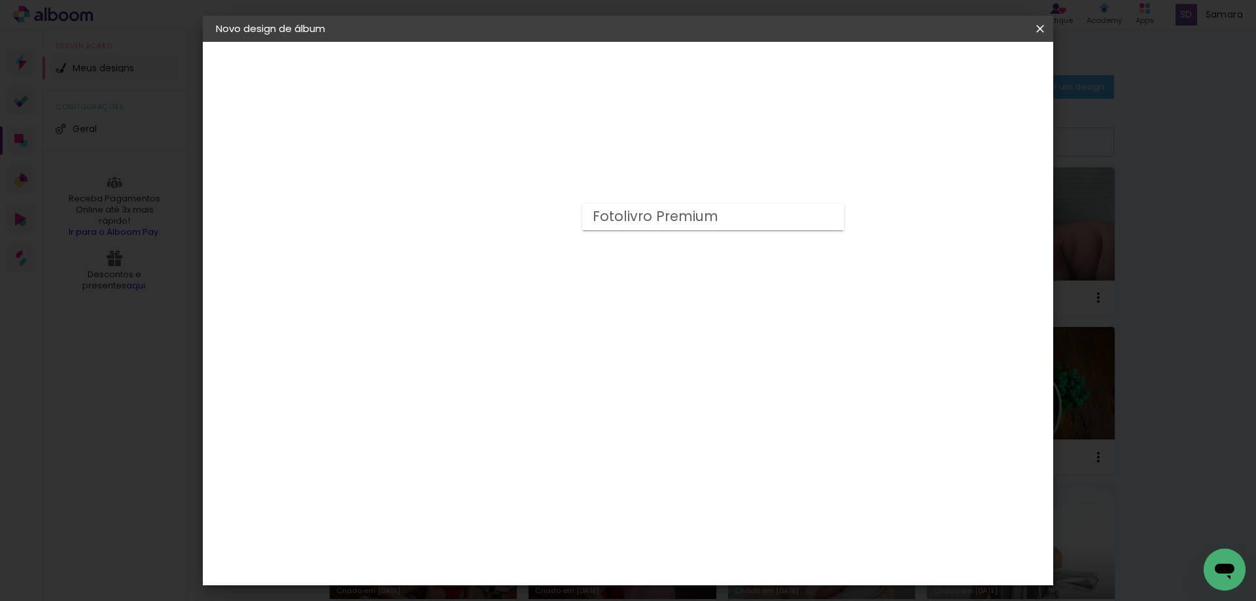
type input "Fotolivro Premium"
click at [518, 595] on span "20 × 20" at bounding box center [487, 612] width 61 height 35
click at [0, 0] on slot "Avançar" at bounding box center [0, 0] width 0 height 0
click at [959, 69] on span "Iniciar design" at bounding box center [929, 69] width 60 height 9
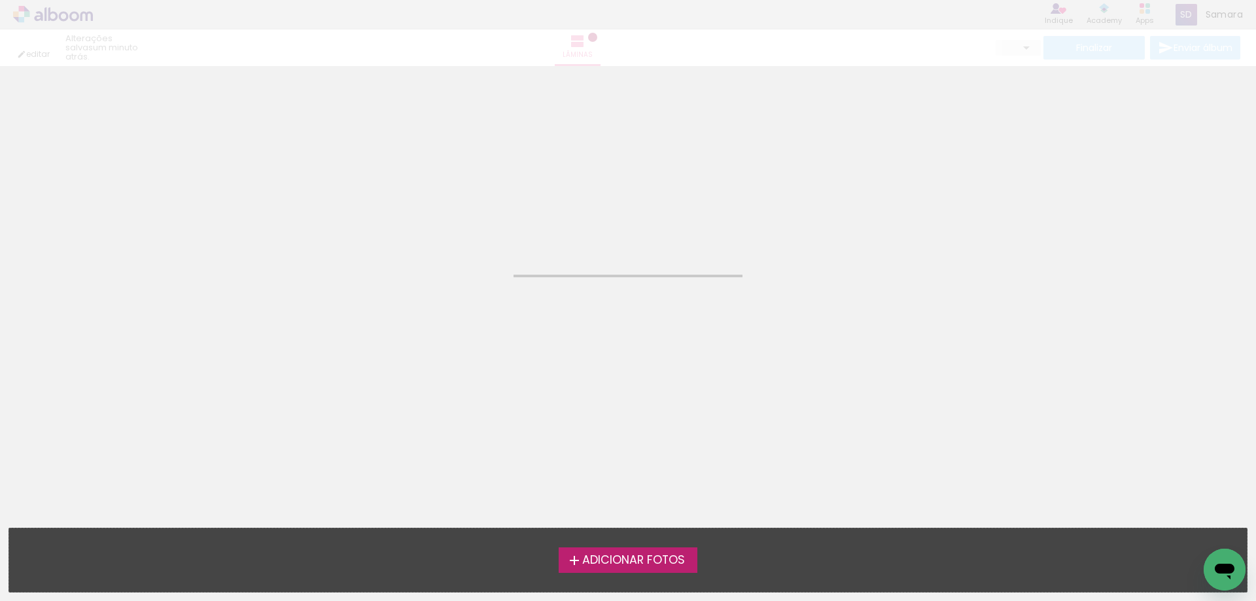
click at [612, 561] on span "Adicionar Fotos" at bounding box center [633, 561] width 103 height 12
click at [0, 0] on input "file" at bounding box center [0, 0] width 0 height 0
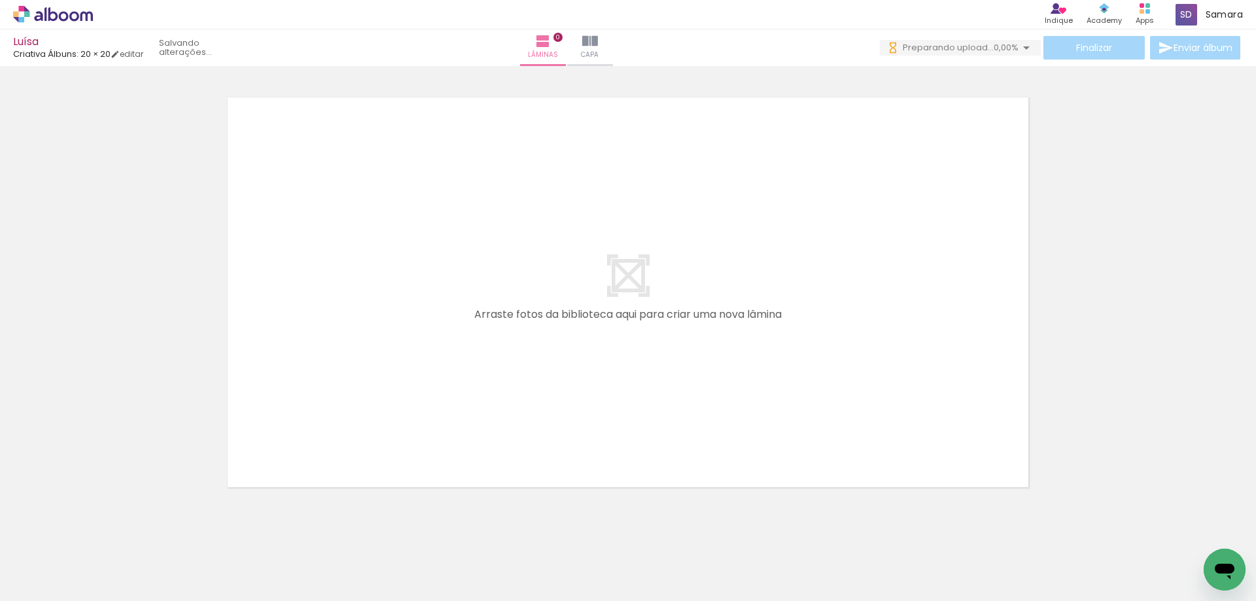
click at [45, 588] on span "Adicionar Fotos" at bounding box center [46, 583] width 39 height 14
click at [0, 0] on input "file" at bounding box center [0, 0] width 0 height 0
click at [53, 584] on span "Adicionar Fotos" at bounding box center [46, 583] width 39 height 14
click at [0, 0] on input "file" at bounding box center [0, 0] width 0 height 0
click at [62, 580] on span "Adicionar Fotos" at bounding box center [46, 583] width 39 height 14
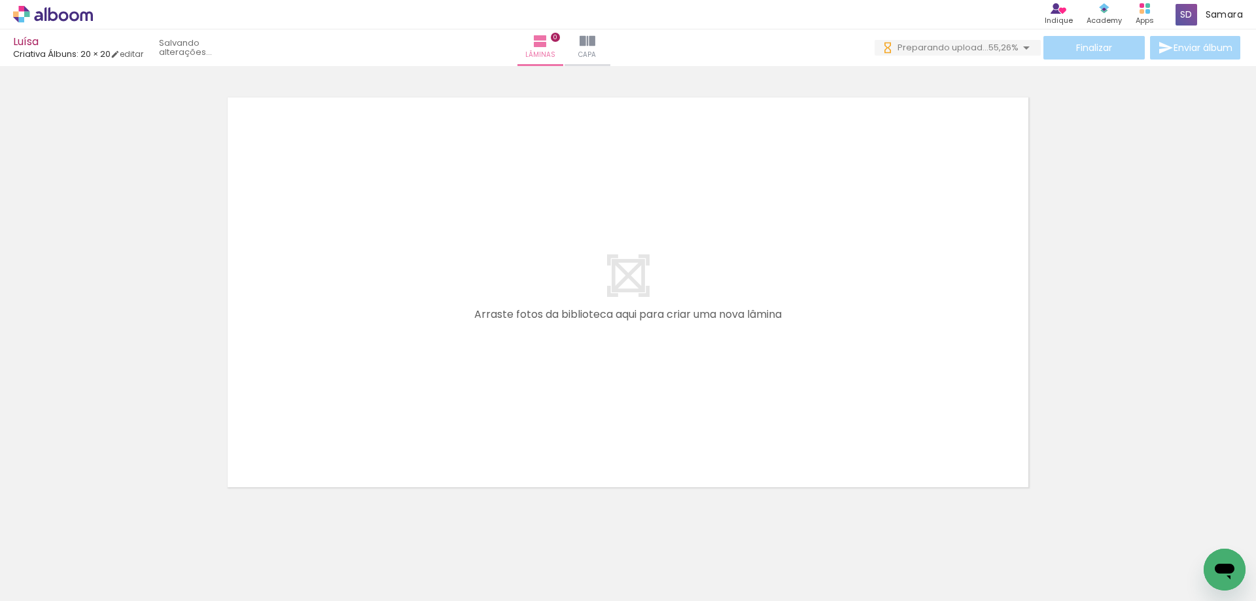
click at [0, 0] on input "file" at bounding box center [0, 0] width 0 height 0
click at [57, 582] on span "Adicionar Fotos" at bounding box center [46, 583] width 39 height 14
click at [0, 0] on input "file" at bounding box center [0, 0] width 0 height 0
click at [58, 582] on span "Adicionar Fotos" at bounding box center [46, 583] width 39 height 14
click at [0, 0] on input "file" at bounding box center [0, 0] width 0 height 0
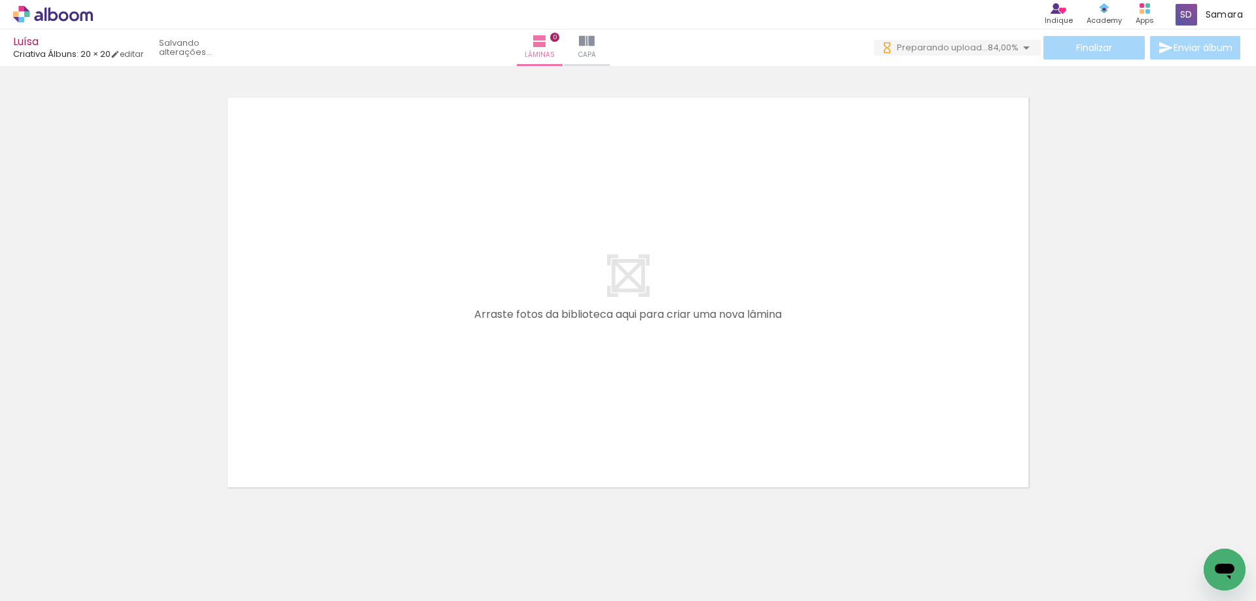
click at [56, 586] on span "Adicionar Fotos" at bounding box center [46, 583] width 39 height 14
click at [0, 0] on input "file" at bounding box center [0, 0] width 0 height 0
click at [51, 578] on span "Adicionar Fotos" at bounding box center [46, 583] width 39 height 14
click at [0, 0] on input "file" at bounding box center [0, 0] width 0 height 0
click at [40, 586] on span "Adicionar Fotos" at bounding box center [46, 583] width 39 height 14
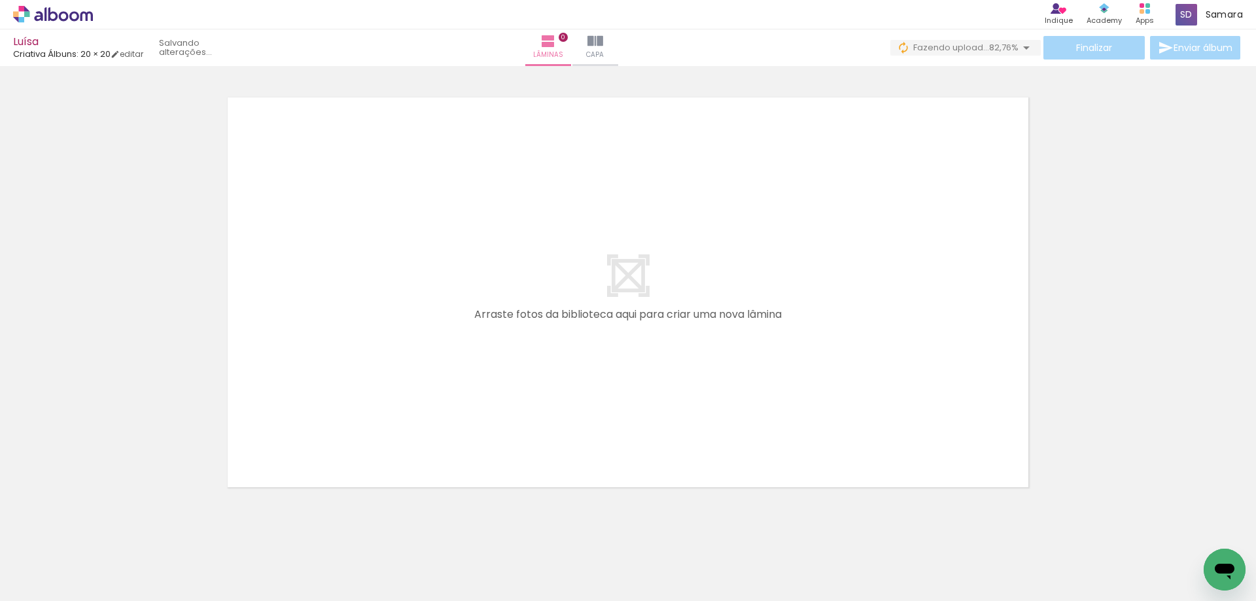
click at [0, 0] on input "file" at bounding box center [0, 0] width 0 height 0
